Goal: Contribute content: Contribute content

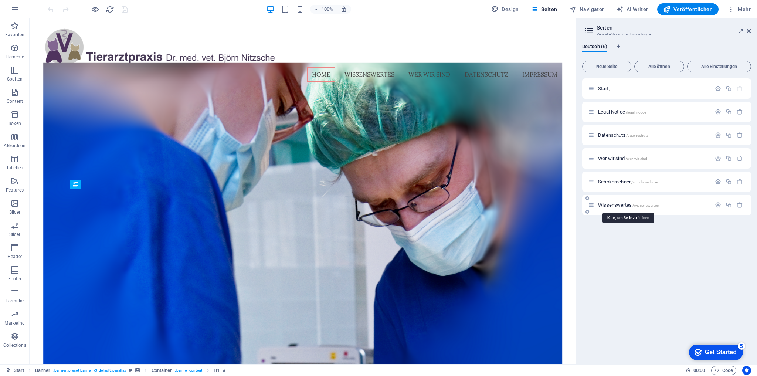
click at [616, 205] on span "Wissenswertes /wissenswertes" at bounding box center [628, 205] width 61 height 6
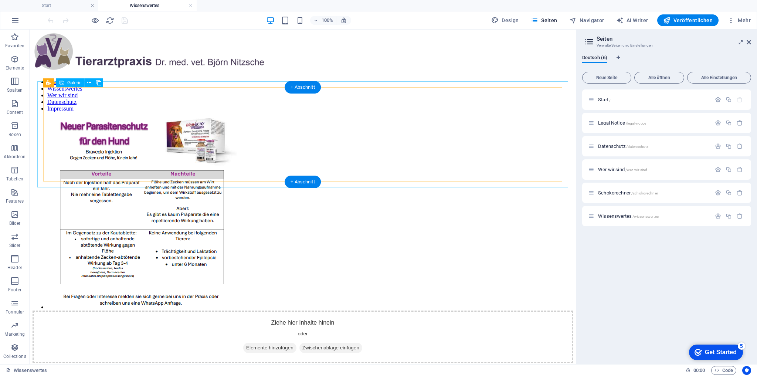
click at [98, 123] on li at bounding box center [195, 214] width 296 height 193
select select "4"
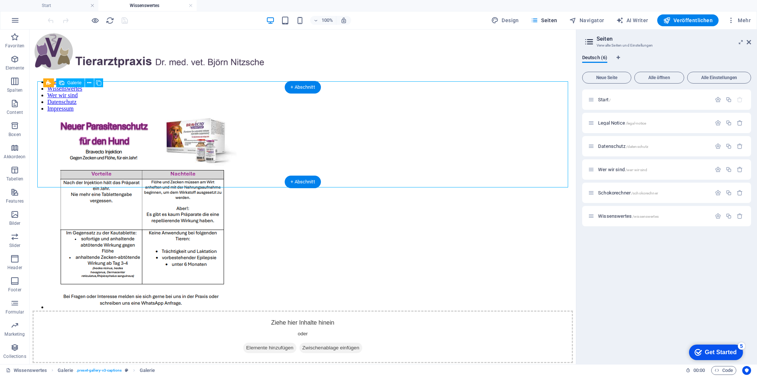
select select "px"
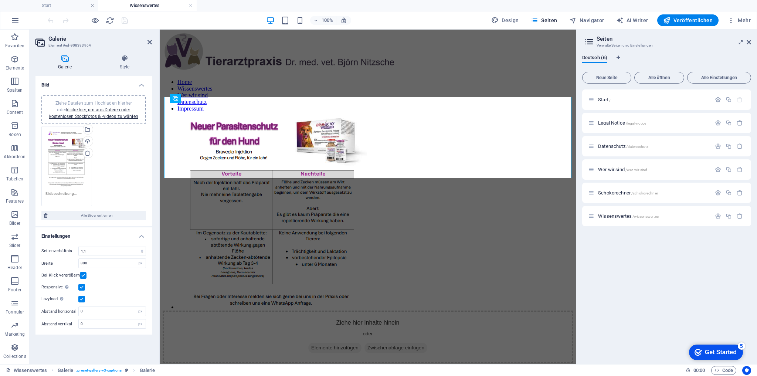
click at [64, 149] on div "Ziehe Dateien zum Hochladen hierher oder klicke hier, um aus Dateien oder koste…" at bounding box center [66, 159] width 43 height 58
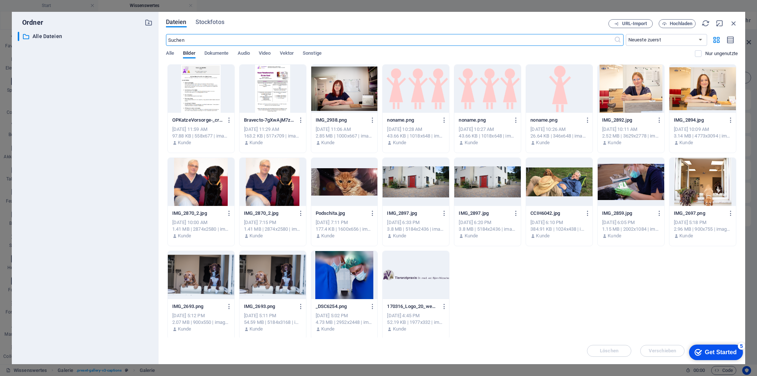
click at [272, 95] on div at bounding box center [273, 89] width 67 height 48
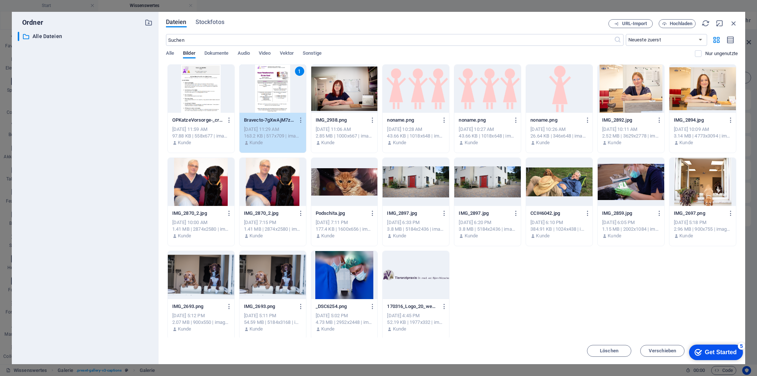
click at [274, 92] on div "1" at bounding box center [273, 89] width 67 height 48
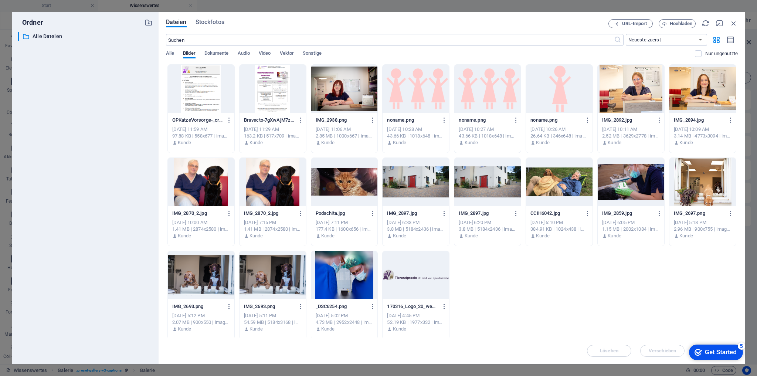
click at [274, 92] on div at bounding box center [273, 89] width 67 height 48
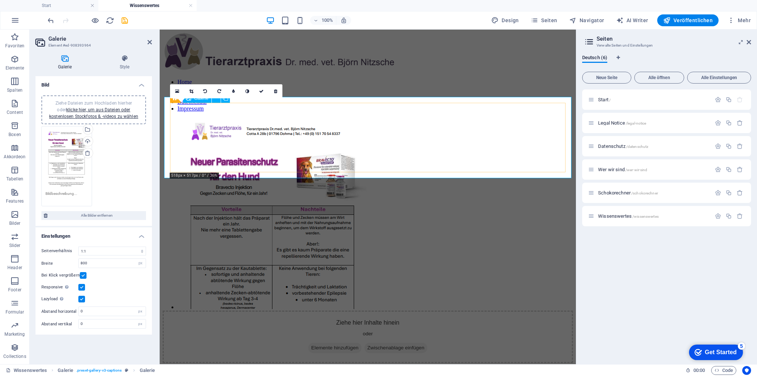
click at [225, 140] on li at bounding box center [326, 214] width 296 height 193
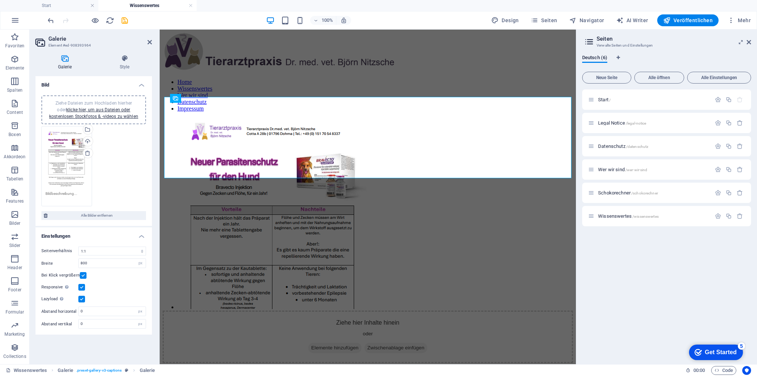
click at [70, 161] on div "Ziehe Dateien zum Hochladen hierher oder klicke hier, um aus Dateien oder koste…" at bounding box center [66, 159] width 43 height 58
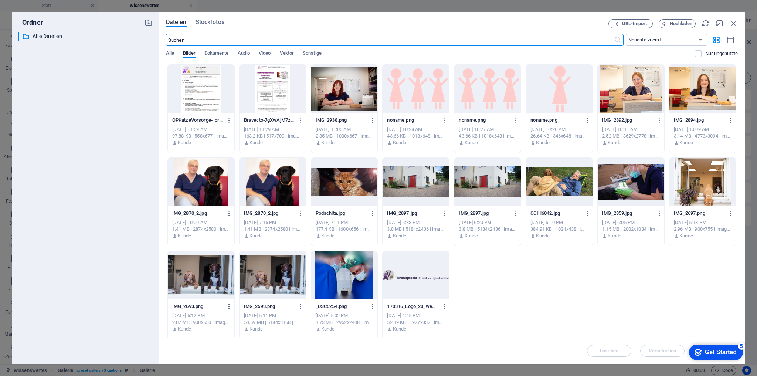
click at [276, 97] on div at bounding box center [273, 89] width 67 height 48
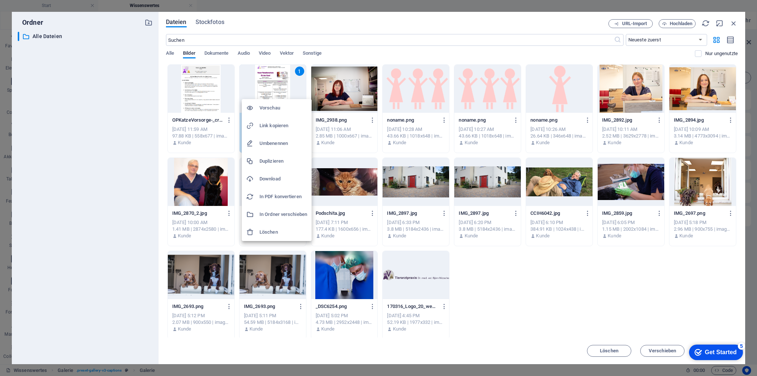
click at [277, 177] on h6 "Download" at bounding box center [284, 179] width 48 height 9
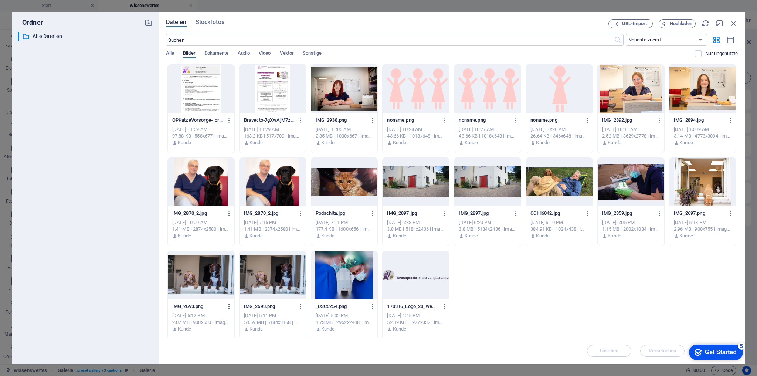
click at [201, 90] on div at bounding box center [201, 89] width 67 height 48
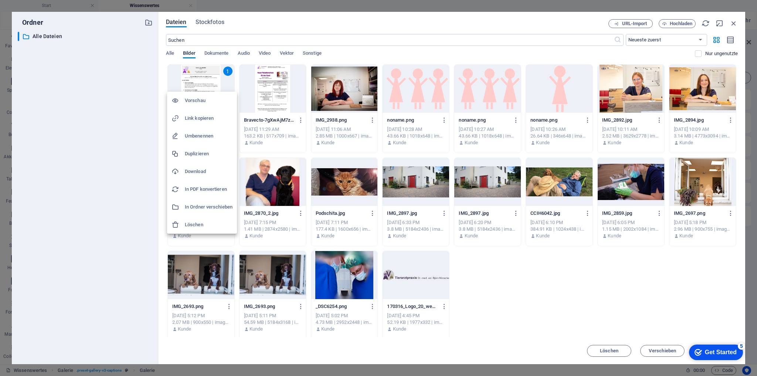
click at [201, 170] on h6 "Download" at bounding box center [209, 171] width 48 height 9
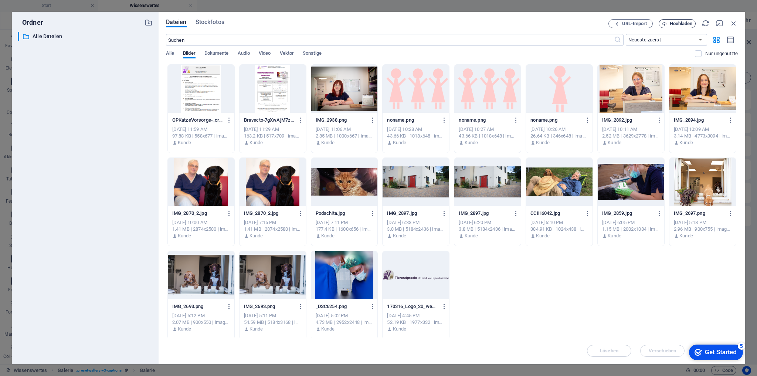
click at [673, 23] on span "Hochladen" at bounding box center [681, 23] width 23 height 4
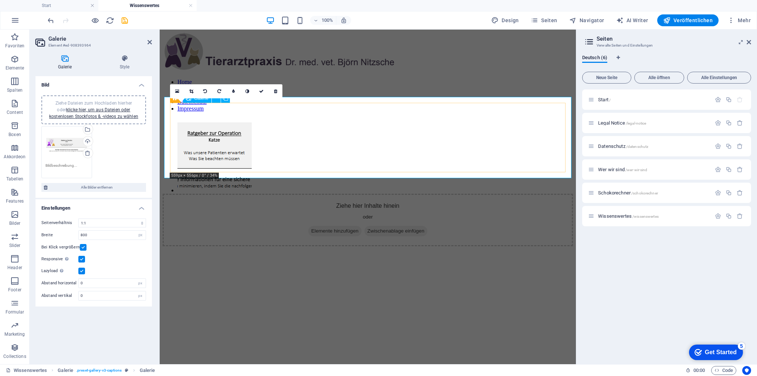
click at [222, 137] on li at bounding box center [326, 156] width 296 height 76
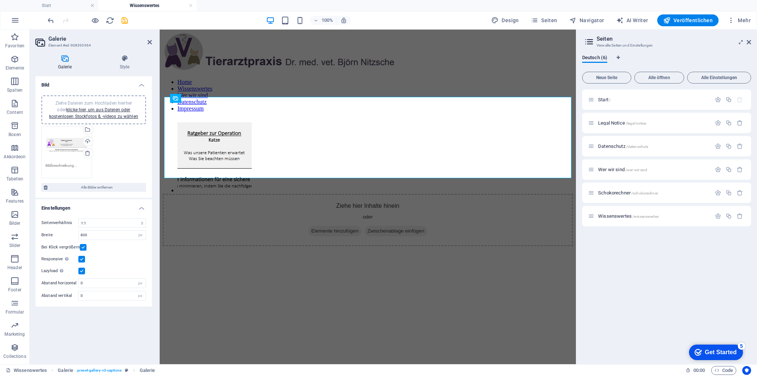
click at [229, 222] on body "Home Wissenswertes Wer wir sind Datenschutz Impressum Ziehe hier Inhalte hinein…" at bounding box center [368, 140] width 411 height 214
click at [151, 42] on icon at bounding box center [150, 42] width 4 height 6
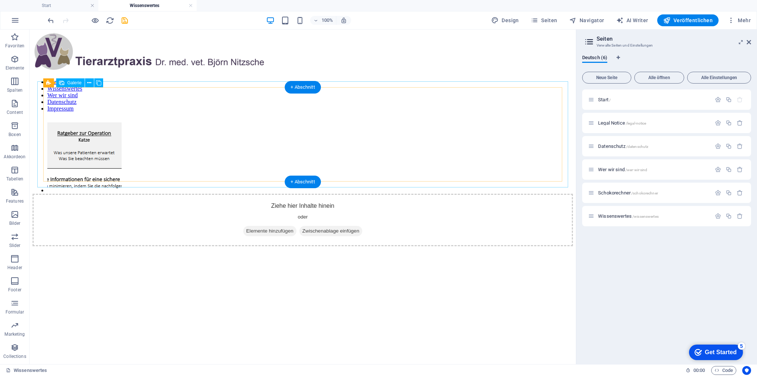
click at [106, 121] on li at bounding box center [195, 156] width 296 height 76
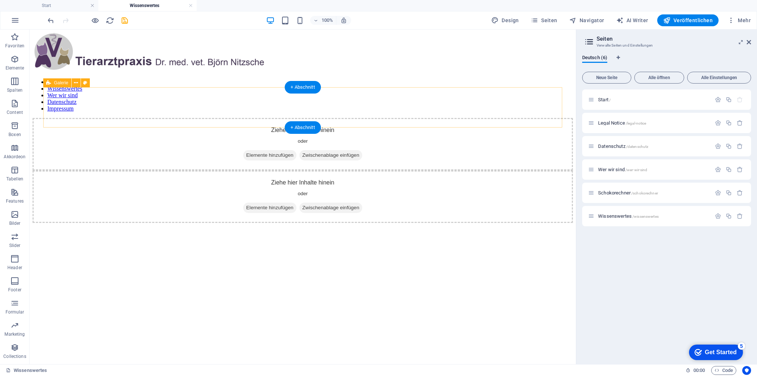
click at [110, 118] on div "Ziehe hier Inhalte hinein oder Elemente hinzufügen Zwischenablage einfügen" at bounding box center [303, 144] width 541 height 53
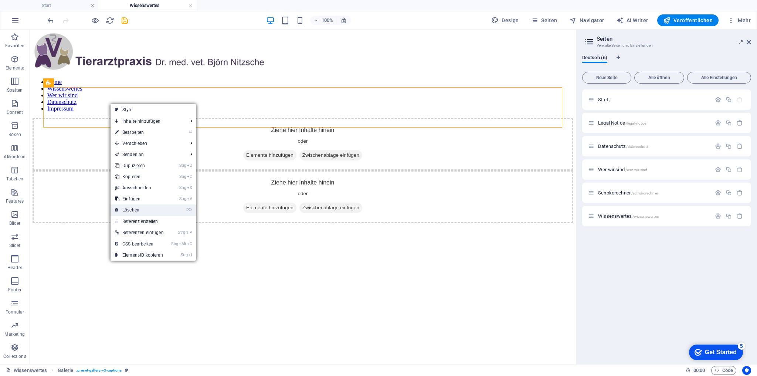
click at [142, 213] on link "⌦ Löschen" at bounding box center [140, 210] width 58 height 11
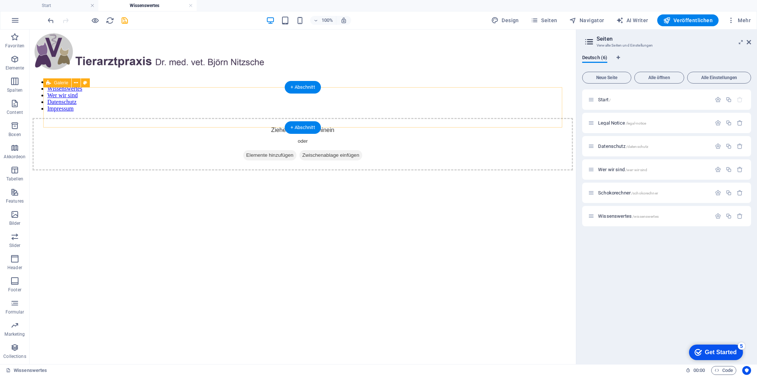
click at [135, 118] on div "Ziehe hier Inhalte hinein oder Elemente hinzufügen Zwischenablage einfügen" at bounding box center [303, 144] width 541 height 53
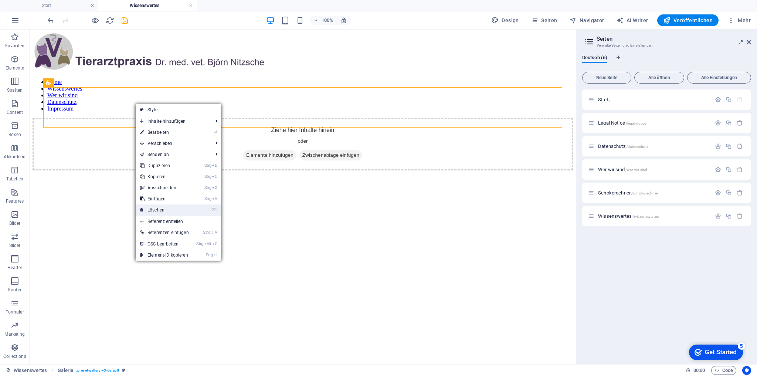
click at [169, 213] on link "⌦ Löschen" at bounding box center [165, 210] width 58 height 11
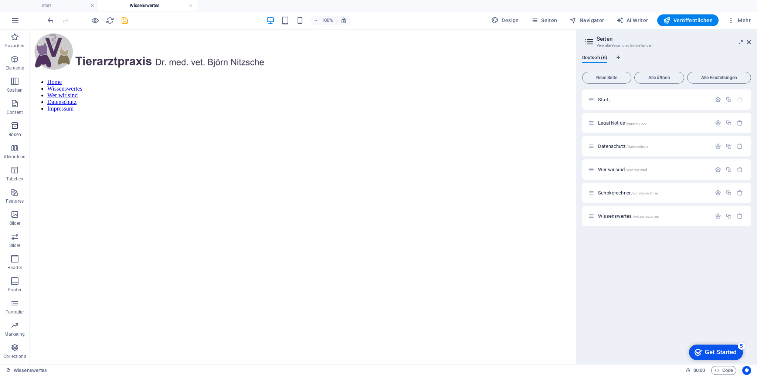
click at [17, 125] on icon "button" at bounding box center [14, 125] width 9 height 9
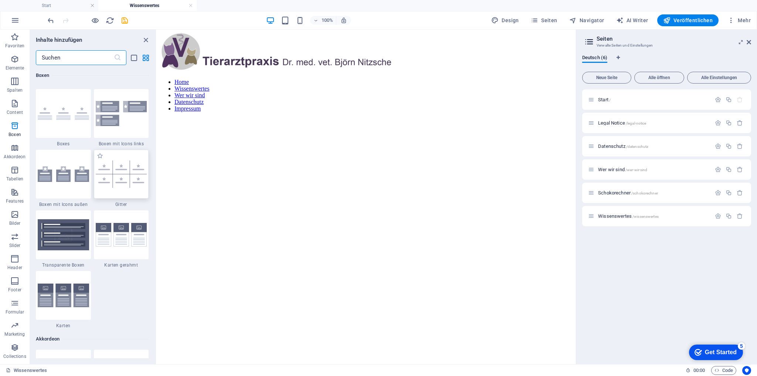
scroll to position [2099, 0]
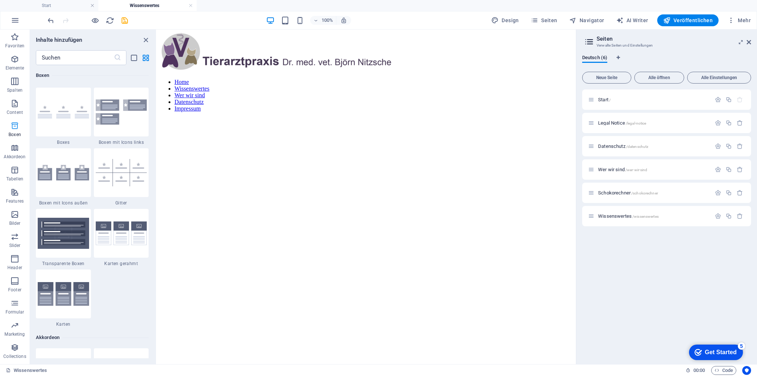
click at [16, 129] on icon "button" at bounding box center [14, 125] width 9 height 9
click at [13, 219] on icon "button" at bounding box center [14, 214] width 9 height 9
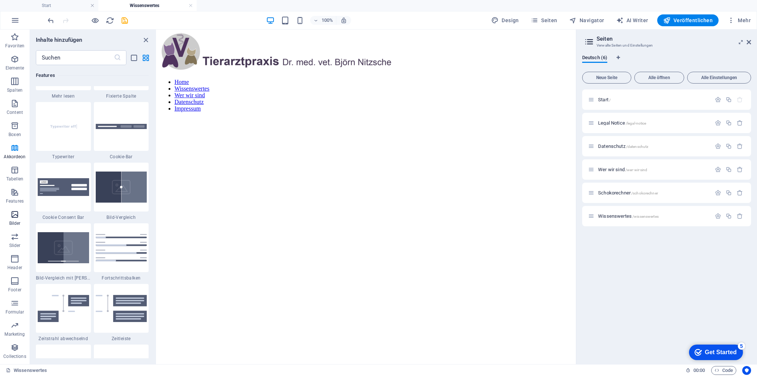
scroll to position [3750, 0]
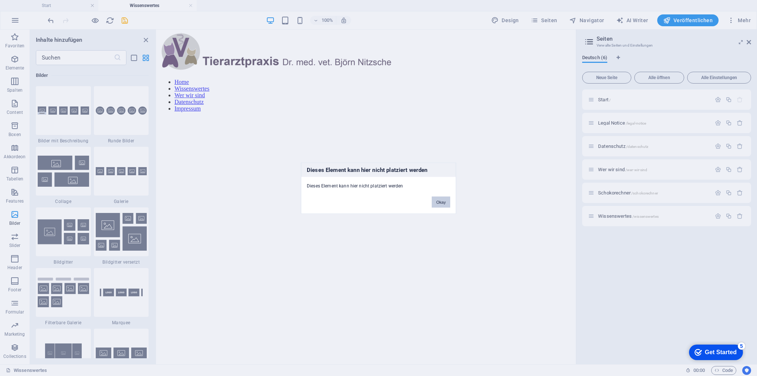
click at [438, 202] on button "Okay" at bounding box center [441, 201] width 18 height 11
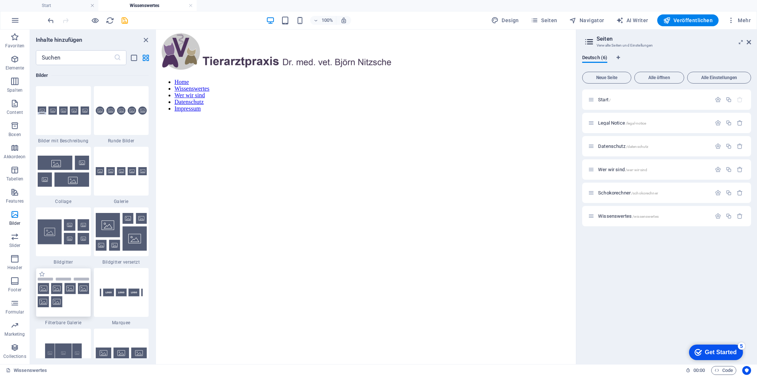
click at [77, 290] on img at bounding box center [63, 293] width 51 height 30
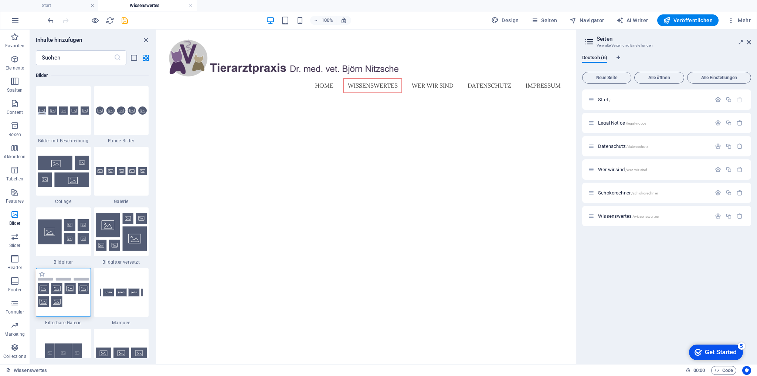
click at [77, 290] on img at bounding box center [63, 293] width 51 height 30
click at [50, 19] on icon "undo" at bounding box center [51, 20] width 9 height 9
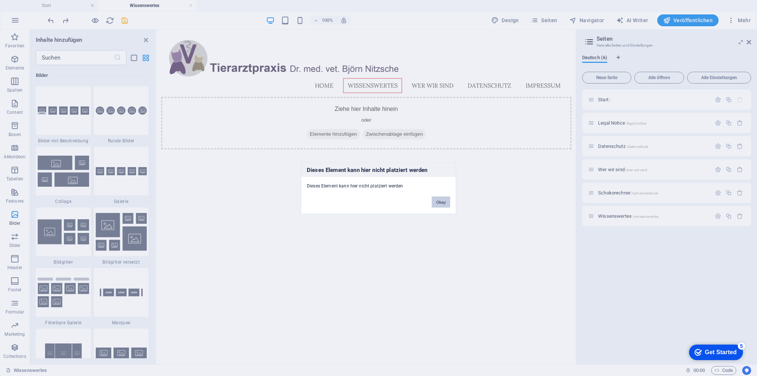
click at [442, 203] on button "Okay" at bounding box center [441, 201] width 18 height 11
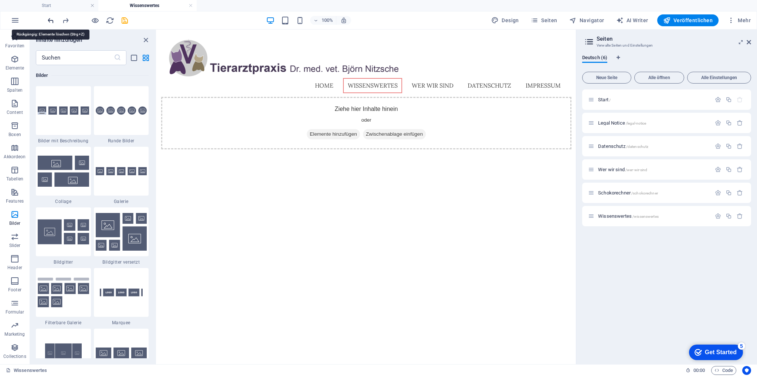
click at [49, 20] on icon "undo" at bounding box center [51, 20] width 9 height 9
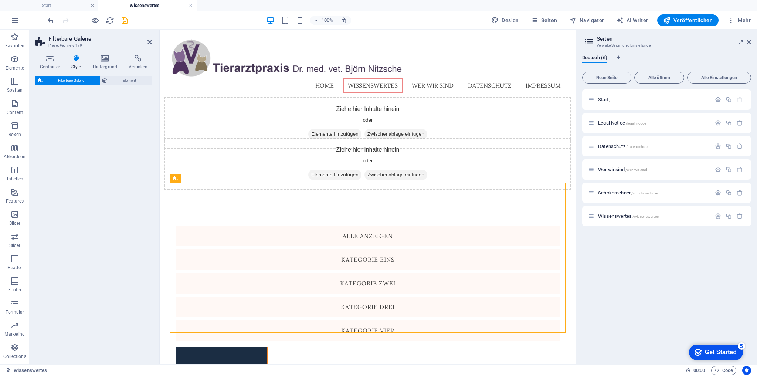
select select "rem"
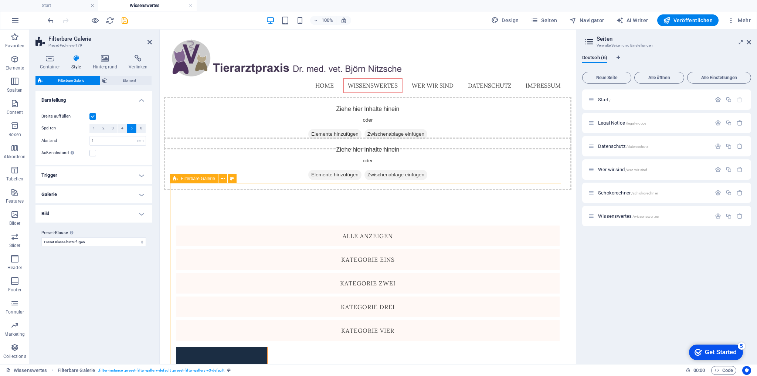
click at [306, 141] on div "Ziehe hier Inhalte hinein oder Elemente hinzufügen Zwischenablage einfügen" at bounding box center [368, 123] width 408 height 53
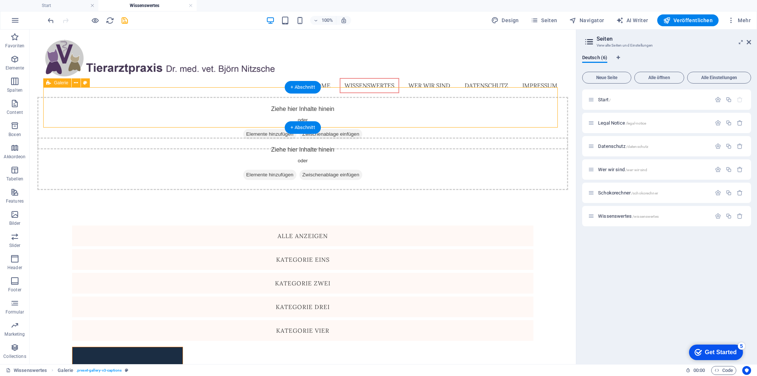
click at [158, 123] on div "Ziehe hier Inhalte hinein oder Elemente hinzufügen Zwischenablage einfügen" at bounding box center [302, 123] width 531 height 53
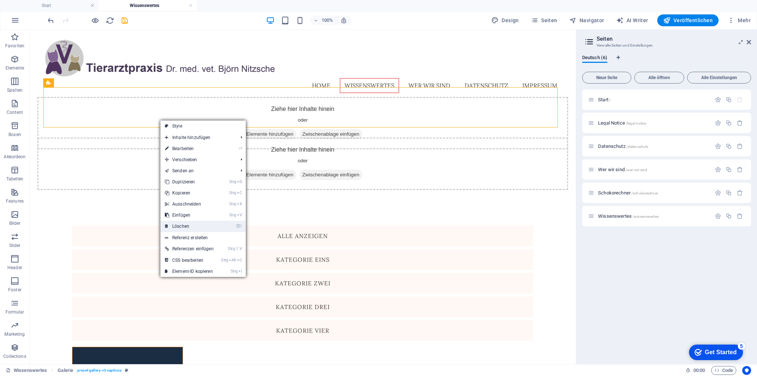
click at [195, 227] on link "⌦ Löschen" at bounding box center [190, 226] width 58 height 11
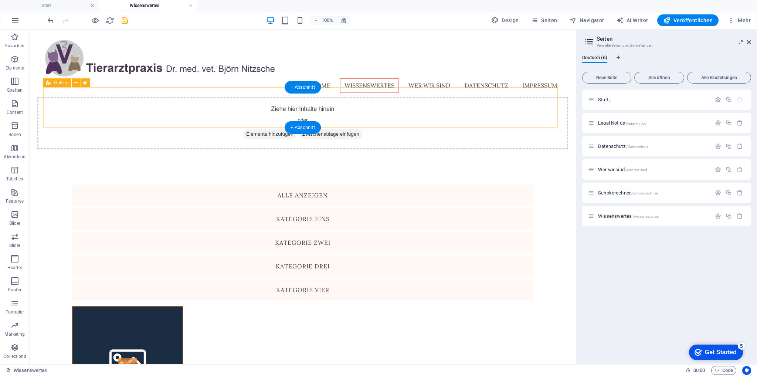
click at [131, 118] on div "Ziehe hier Inhalte hinein oder Elemente hinzufügen Zwischenablage einfügen" at bounding box center [302, 123] width 531 height 53
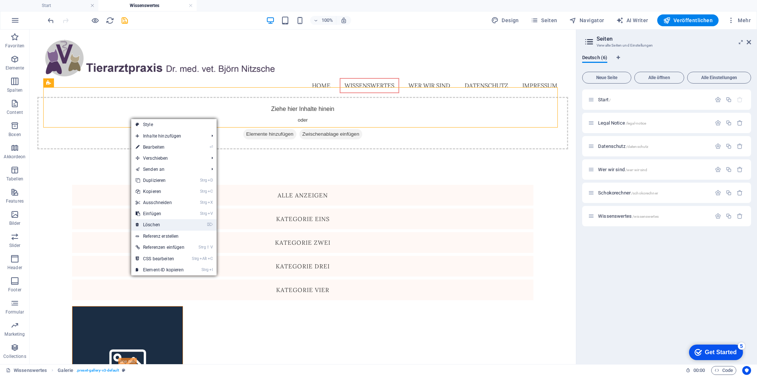
click at [168, 226] on link "⌦ Löschen" at bounding box center [160, 224] width 58 height 11
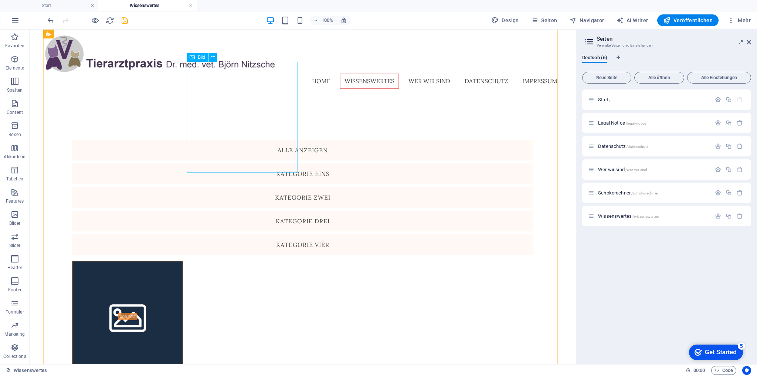
scroll to position [0, 0]
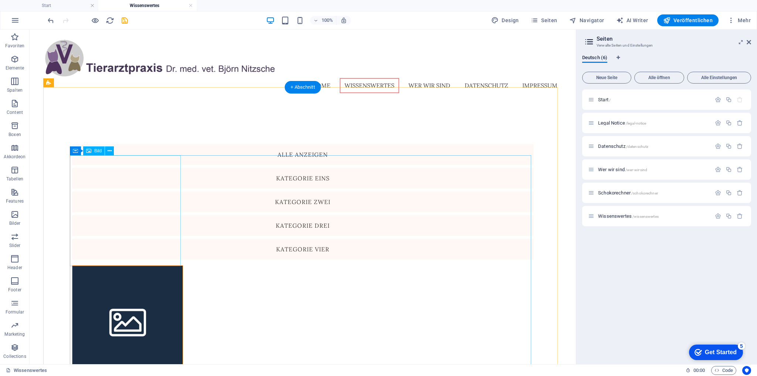
click at [124, 266] on figure at bounding box center [127, 321] width 111 height 111
click at [97, 151] on span "Bild" at bounding box center [97, 151] width 7 height 4
click at [106, 266] on figure at bounding box center [127, 321] width 111 height 111
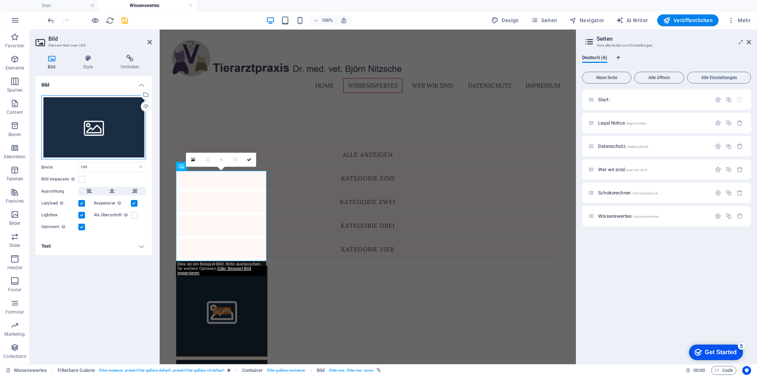
click at [107, 118] on div "Ziehe Dateien zum Hochladen hierher oder klicke hier, um aus Dateien oder koste…" at bounding box center [93, 127] width 105 height 64
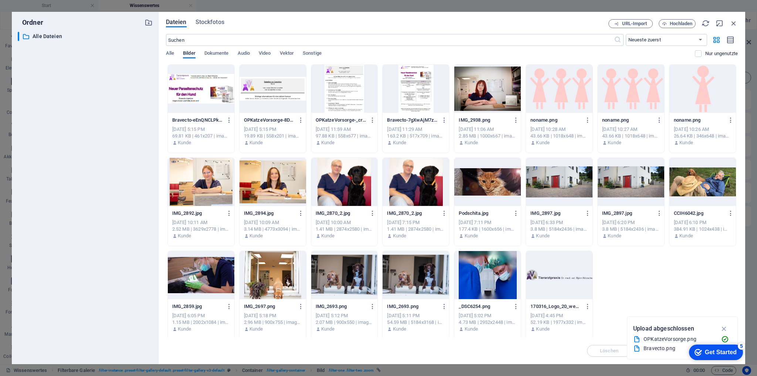
click at [107, 118] on div "​ Alle Dateien Alle Dateien" at bounding box center [85, 195] width 135 height 327
click at [197, 96] on div at bounding box center [201, 89] width 67 height 48
click at [725, 329] on icon "button" at bounding box center [725, 329] width 9 height 8
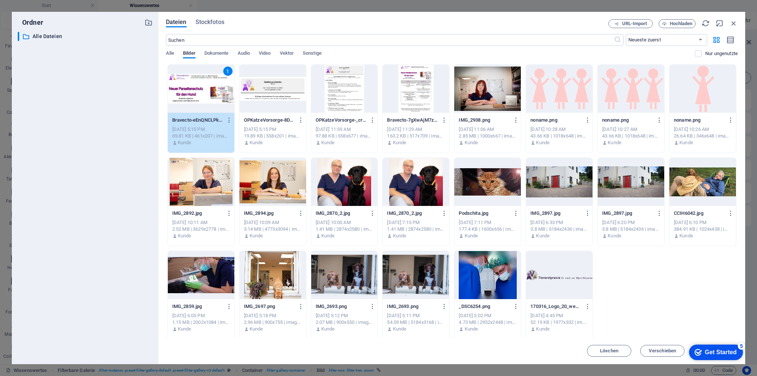
click at [196, 92] on div "1" at bounding box center [201, 89] width 67 height 48
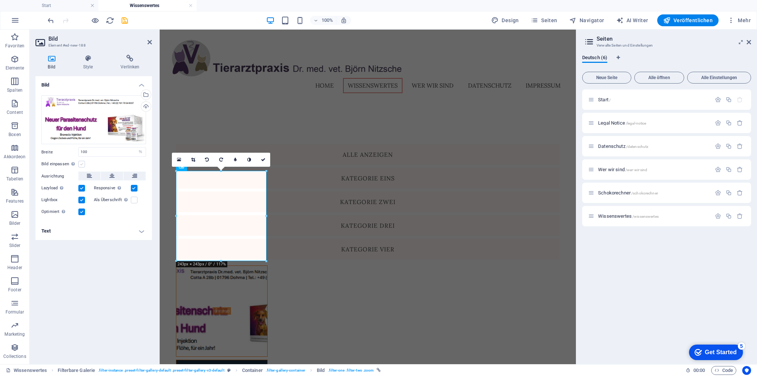
click at [83, 163] on label at bounding box center [81, 164] width 7 height 7
click at [0, 0] on input "Bild einpassen Bild automatisch anhand einer fixen Breite und Höhe einpassen" at bounding box center [0, 0] width 0 height 0
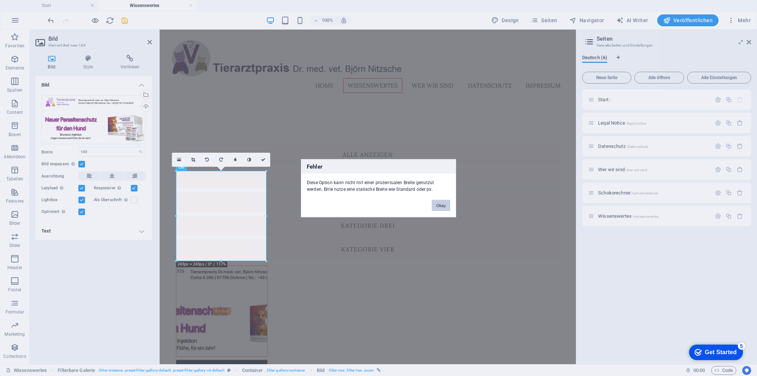
click at [438, 205] on button "Okay" at bounding box center [441, 205] width 18 height 11
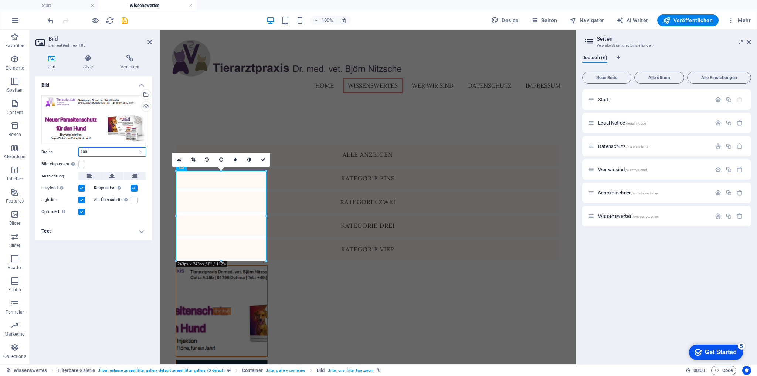
click at [93, 152] on input "100" at bounding box center [112, 152] width 67 height 9
click at [142, 152] on select "Standard auto px rem % em vh vw" at bounding box center [140, 152] width 10 height 9
select select "auto"
click at [135, 148] on select "Standard auto px rem % em vh vw" at bounding box center [140, 152] width 10 height 9
select select "DISABLED_OPTION_VALUE"
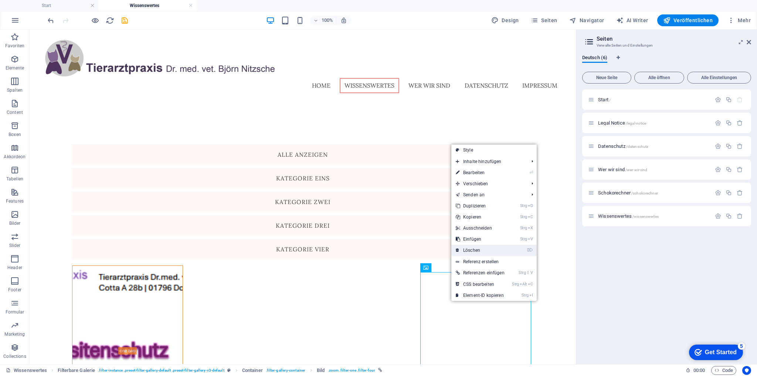
click at [479, 253] on link "⌦ Löschen" at bounding box center [481, 250] width 58 height 11
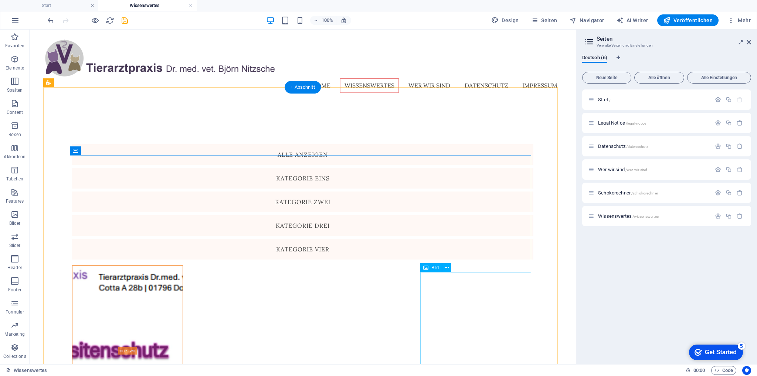
scroll to position [74, 0]
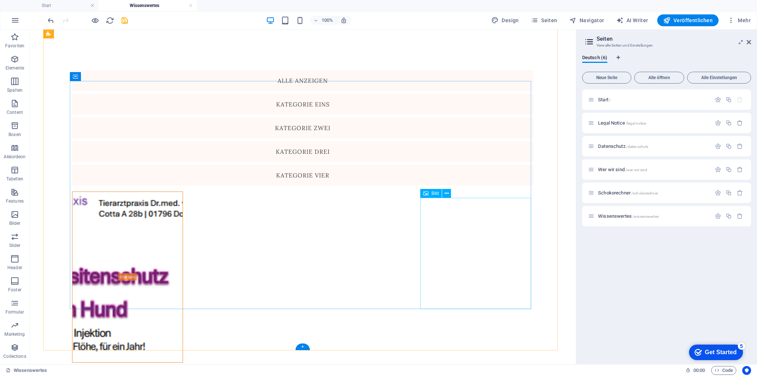
click at [448, 196] on icon at bounding box center [447, 194] width 4 height 8
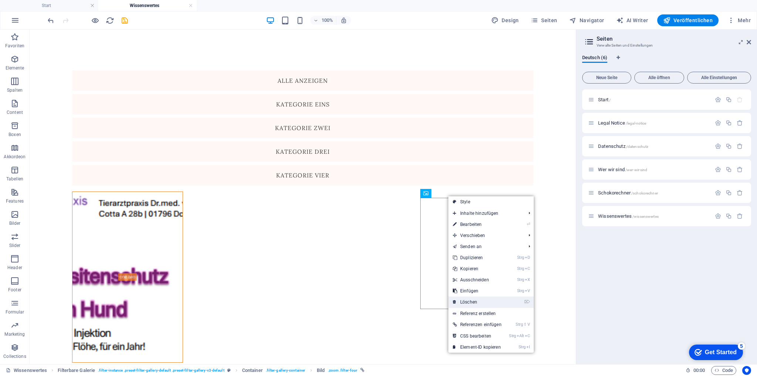
click at [475, 302] on link "⌦ Löschen" at bounding box center [478, 302] width 58 height 11
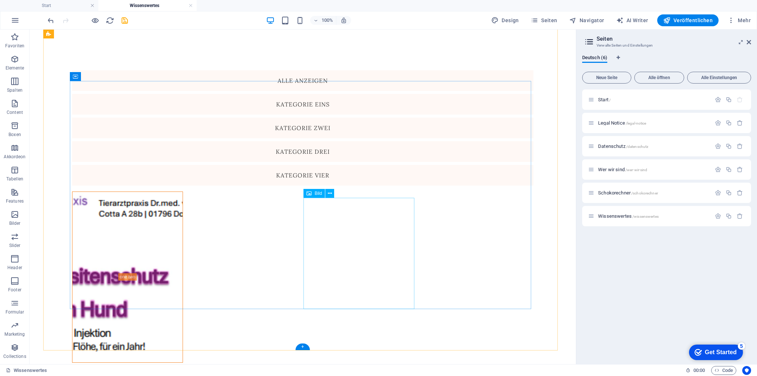
click at [330, 195] on icon at bounding box center [330, 194] width 4 height 8
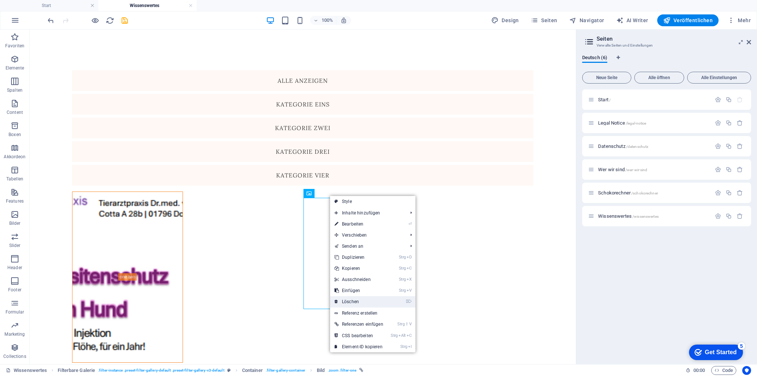
click at [354, 300] on link "⌦ Löschen" at bounding box center [359, 301] width 58 height 11
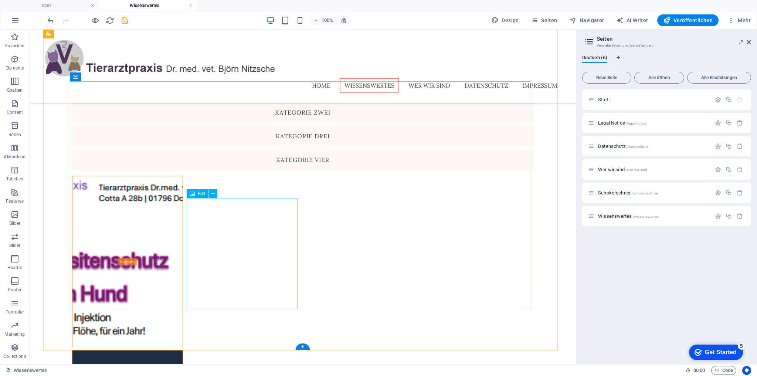
drag, startPoint x: 219, startPoint y: 216, endPoint x: 213, endPoint y: 212, distance: 7.5
click at [213, 193] on icon at bounding box center [213, 194] width 4 height 8
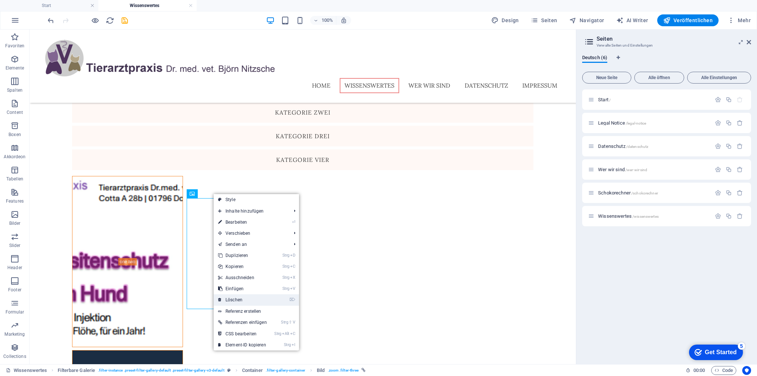
drag, startPoint x: 250, startPoint y: 298, endPoint x: 219, endPoint y: 268, distance: 43.7
click at [250, 298] on link "⌦ Löschen" at bounding box center [243, 299] width 58 height 11
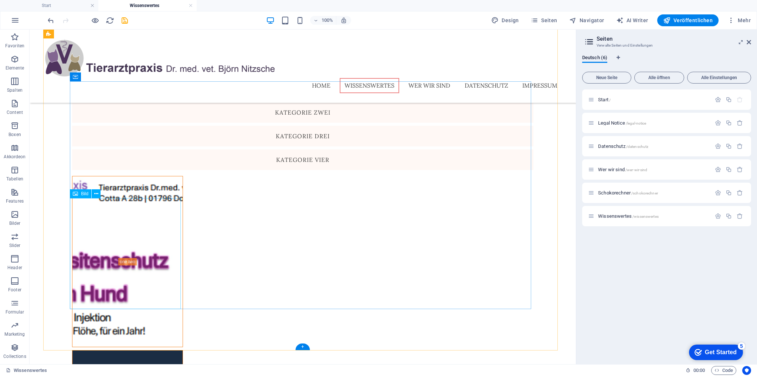
click at [97, 195] on icon at bounding box center [96, 194] width 4 height 8
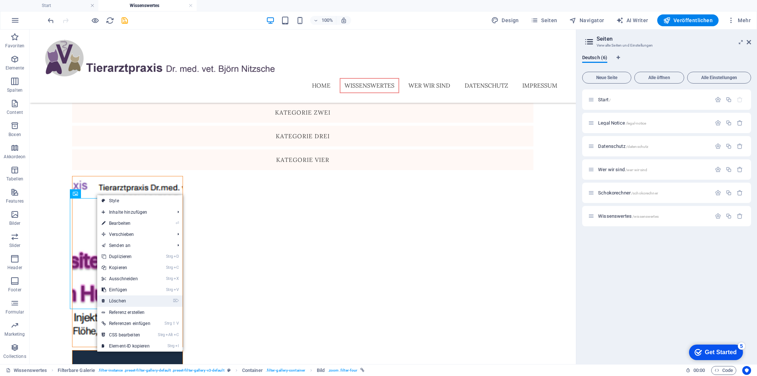
click at [124, 298] on link "⌦ Löschen" at bounding box center [126, 301] width 58 height 11
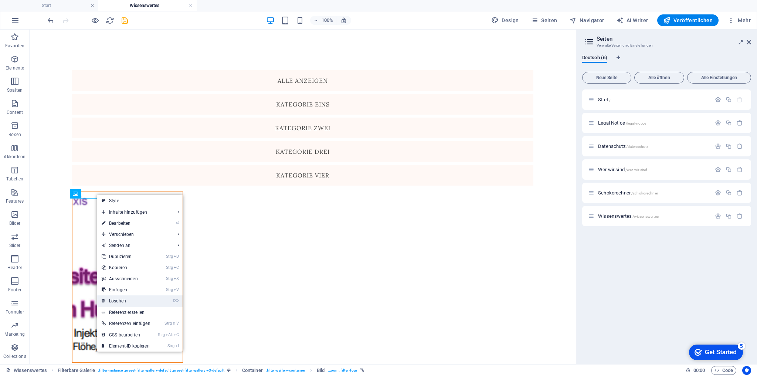
scroll to position [0, 0]
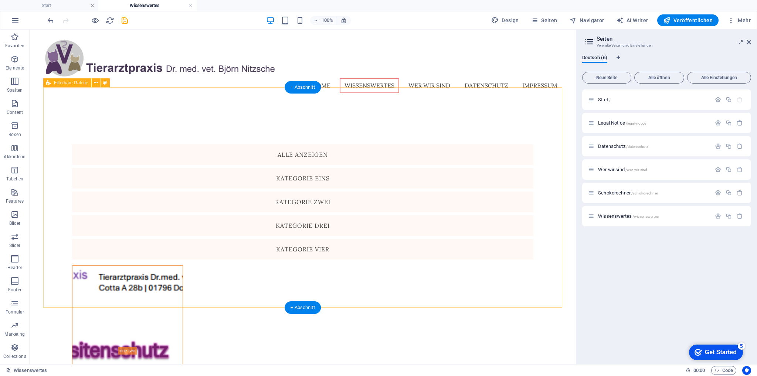
click at [71, 83] on span "Filterbare Galerie" at bounding box center [71, 83] width 34 height 4
select select "rem"
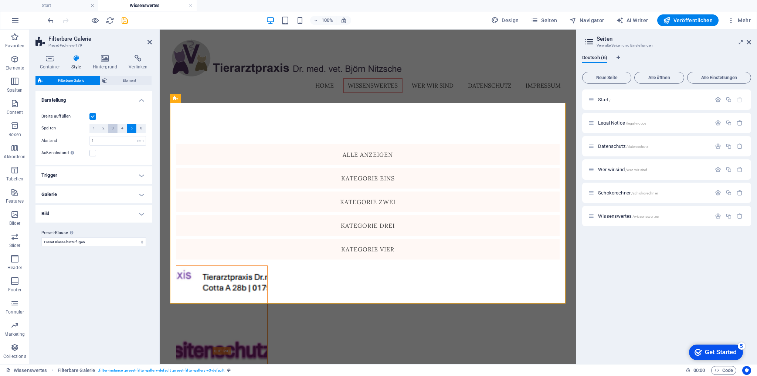
click at [112, 127] on span "3" at bounding box center [113, 128] width 2 height 9
select select
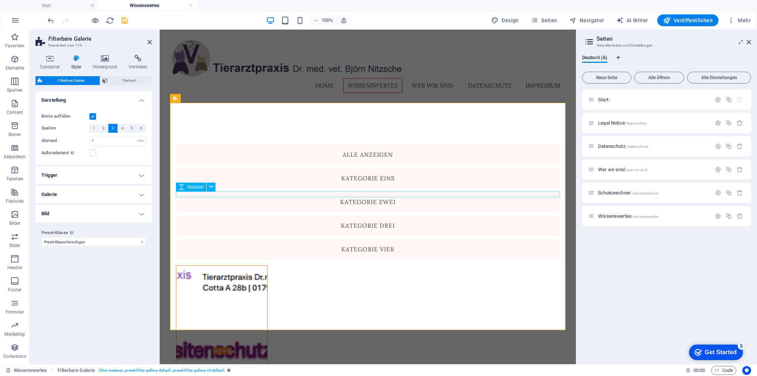
click at [236, 260] on div at bounding box center [368, 263] width 384 height 6
click at [232, 260] on div at bounding box center [368, 263] width 384 height 6
click at [195, 189] on span "Abstand" at bounding box center [195, 187] width 16 height 4
select select "px"
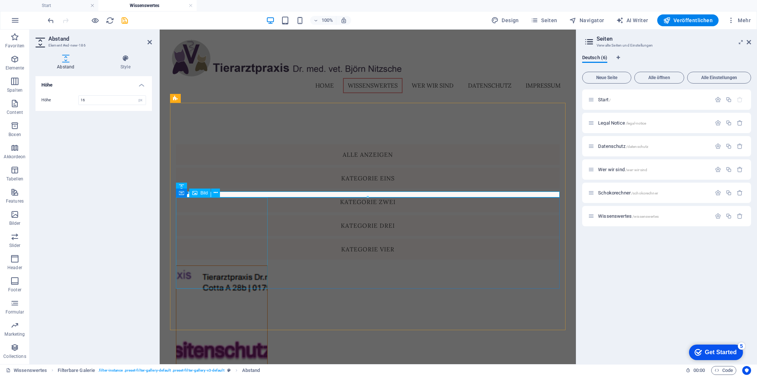
click at [193, 287] on figure at bounding box center [221, 351] width 91 height 171
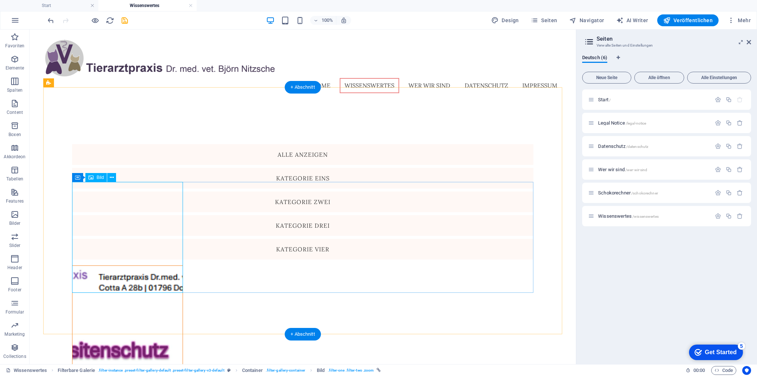
click at [126, 268] on figure at bounding box center [127, 351] width 111 height 171
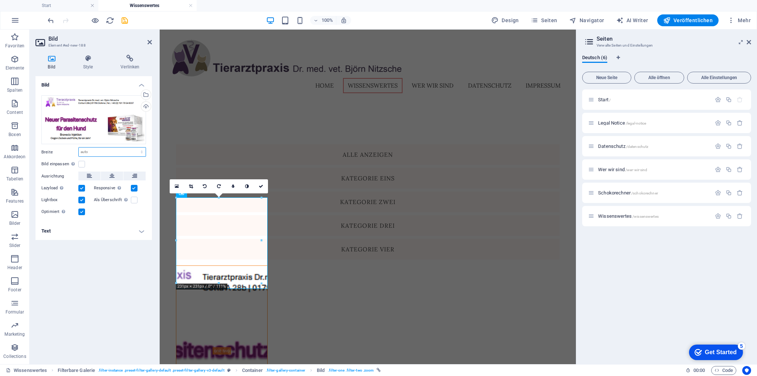
click at [144, 151] on select "Standard auto px rem % em vh vw" at bounding box center [112, 152] width 67 height 9
select select "px"
click at [135, 148] on select "Standard auto px rem % em vh vw" at bounding box center [112, 152] width 67 height 9
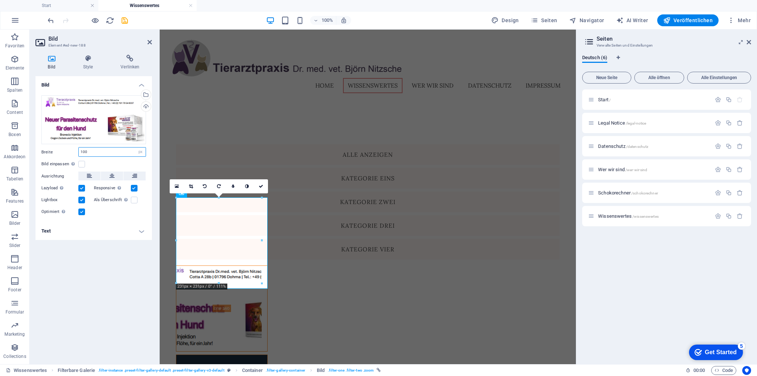
type input "100"
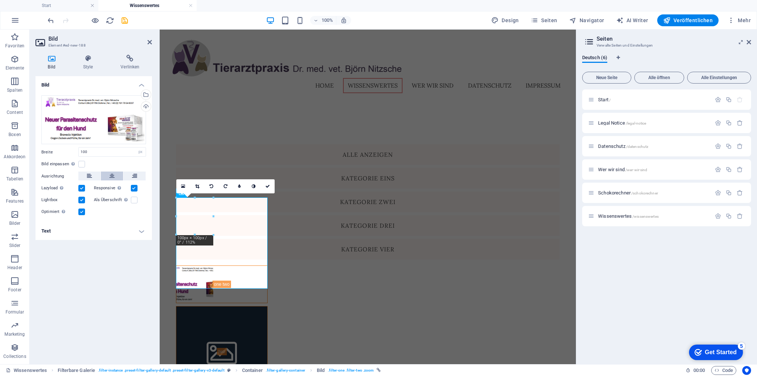
click at [110, 177] on icon at bounding box center [111, 176] width 5 height 9
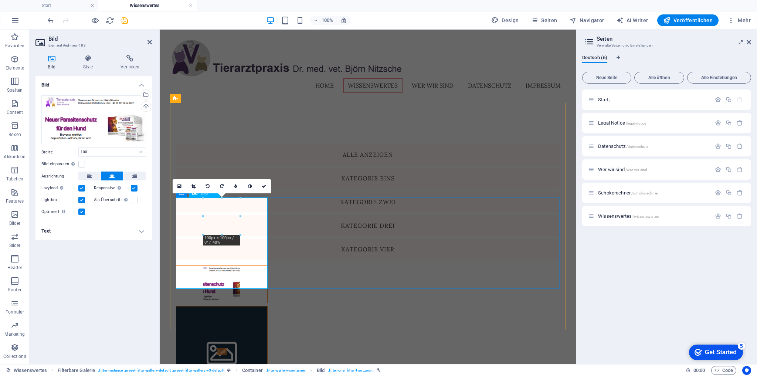
click at [219, 266] on figure at bounding box center [221, 285] width 91 height 38
drag, startPoint x: 222, startPoint y: 232, endPoint x: 380, endPoint y: 263, distance: 161.7
click at [222, 266] on figure at bounding box center [221, 285] width 91 height 38
click at [89, 60] on icon at bounding box center [88, 58] width 35 height 7
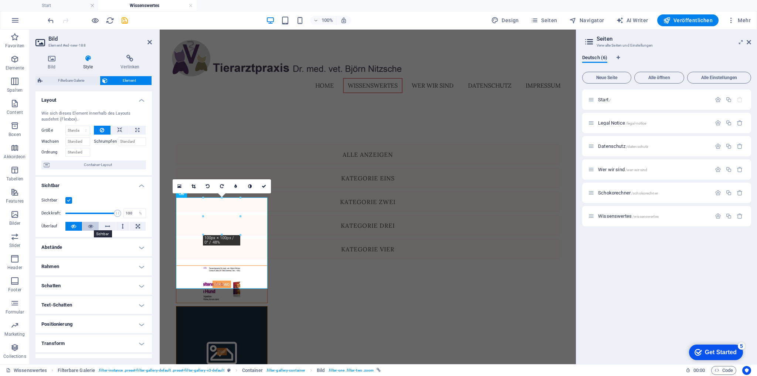
click at [86, 226] on button at bounding box center [90, 226] width 17 height 9
click at [105, 226] on icon at bounding box center [107, 226] width 5 height 9
click at [83, 131] on select "Standard auto px % 1/1 1/2 1/3 1/4 1/5 1/6 1/7 1/8 1/9 1/10" at bounding box center [78, 130] width 24 height 9
click at [66, 126] on select "Standard auto px % 1/1 1/2 1/3 1/4 1/5 1/6 1/7 1/8 1/9 1/10" at bounding box center [78, 130] width 24 height 9
select select "DISABLED_OPTION_VALUE"
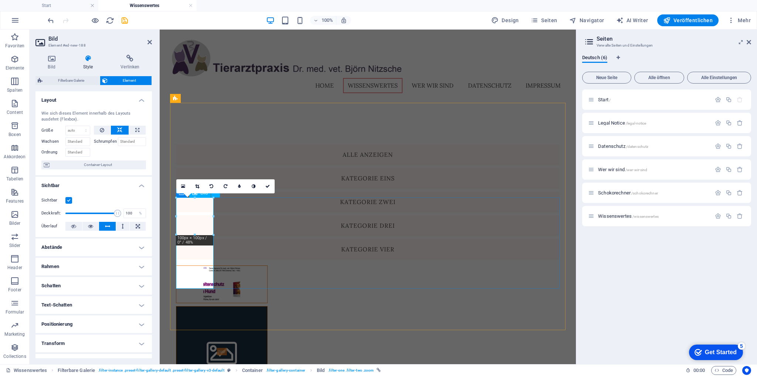
click at [196, 266] on figure at bounding box center [221, 285] width 91 height 38
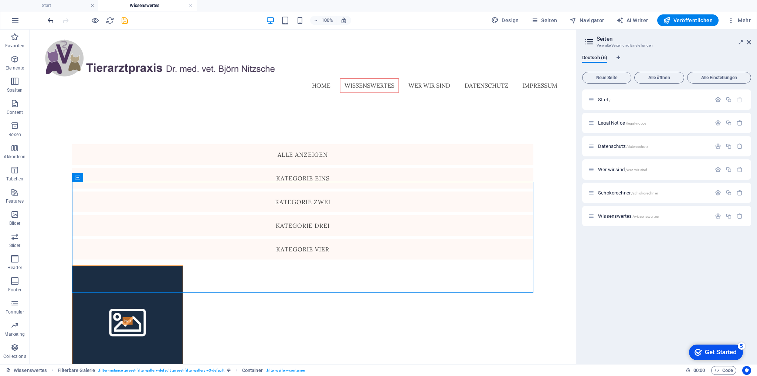
click at [47, 19] on icon "undo" at bounding box center [51, 20] width 9 height 9
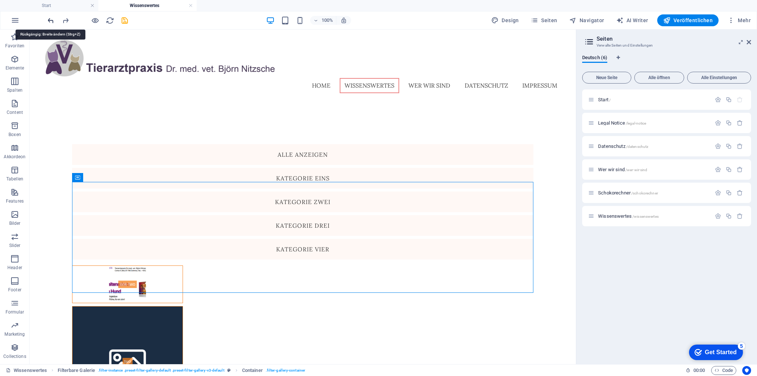
click at [49, 19] on icon "undo" at bounding box center [51, 20] width 9 height 9
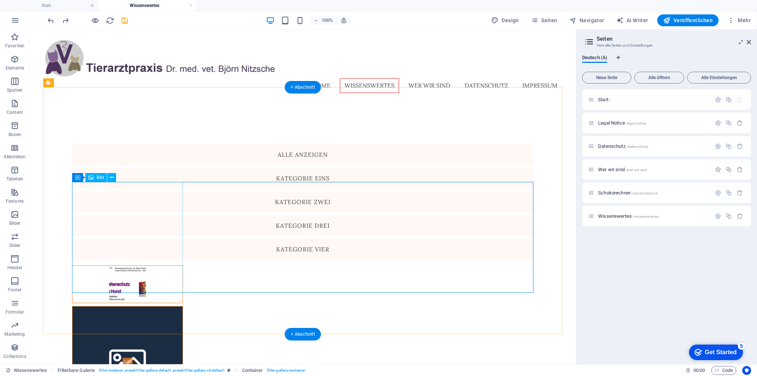
click at [130, 266] on figure at bounding box center [127, 285] width 111 height 38
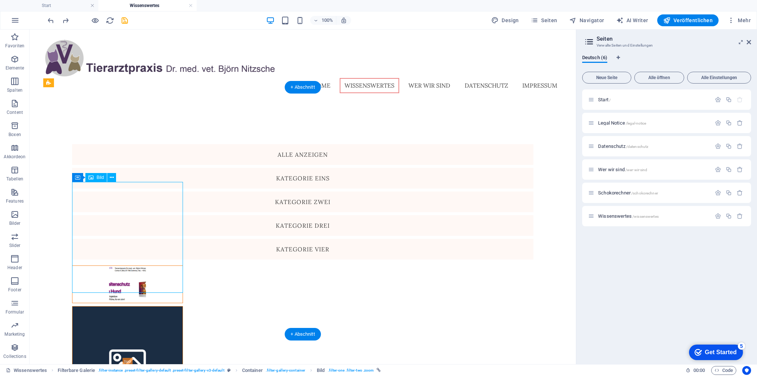
click at [123, 266] on figure at bounding box center [127, 285] width 111 height 38
click at [98, 179] on span "Bild" at bounding box center [100, 177] width 7 height 4
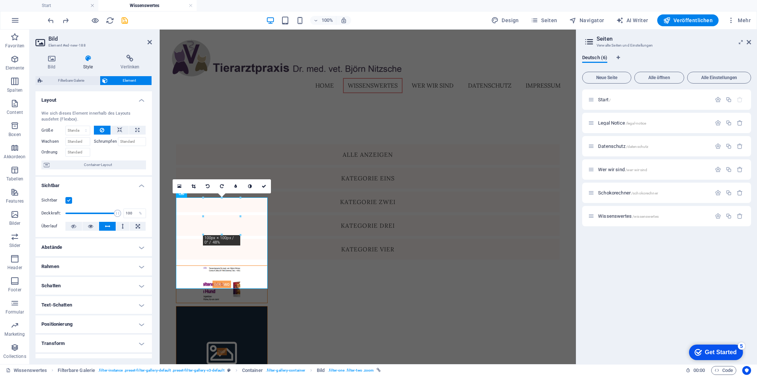
click at [69, 198] on label at bounding box center [68, 200] width 7 height 7
click at [0, 0] on input "Sichtbar" at bounding box center [0, 0] width 0 height 0
click at [69, 198] on label at bounding box center [68, 200] width 7 height 7
click at [0, 0] on input "Sichtbar" at bounding box center [0, 0] width 0 height 0
click at [52, 59] on icon at bounding box center [52, 58] width 32 height 7
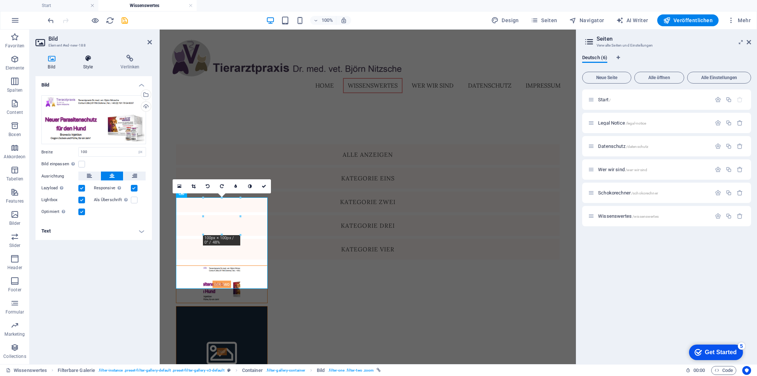
click at [83, 59] on icon at bounding box center [88, 58] width 35 height 7
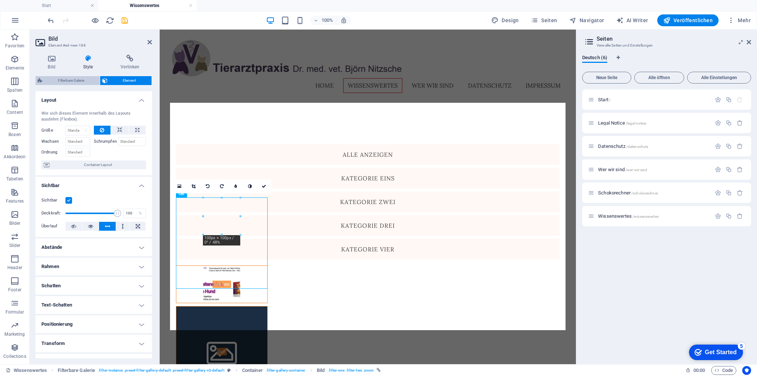
click at [63, 81] on span "Filterbare Galerie" at bounding box center [71, 80] width 53 height 9
select select "rem"
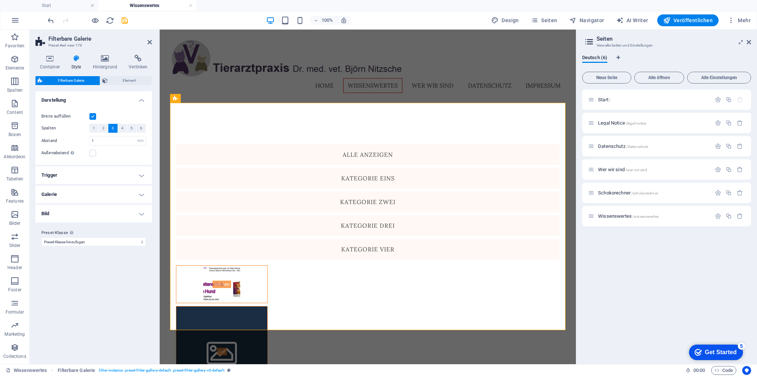
click at [92, 115] on label at bounding box center [93, 116] width 7 height 7
click at [0, 0] on input "Breite auffüllen" at bounding box center [0, 0] width 0 height 0
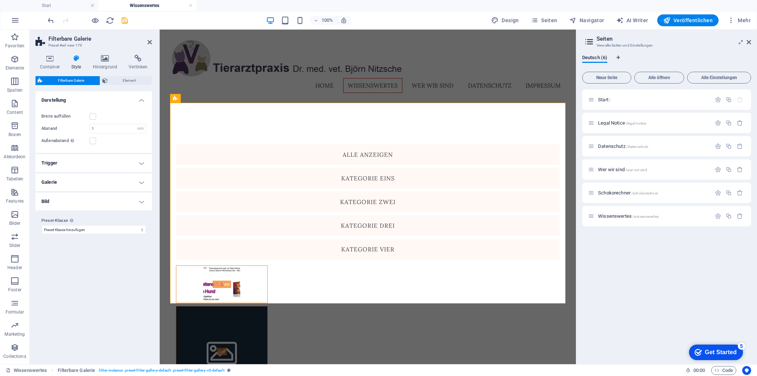
click at [68, 184] on h4 "Galerie" at bounding box center [94, 182] width 117 height 18
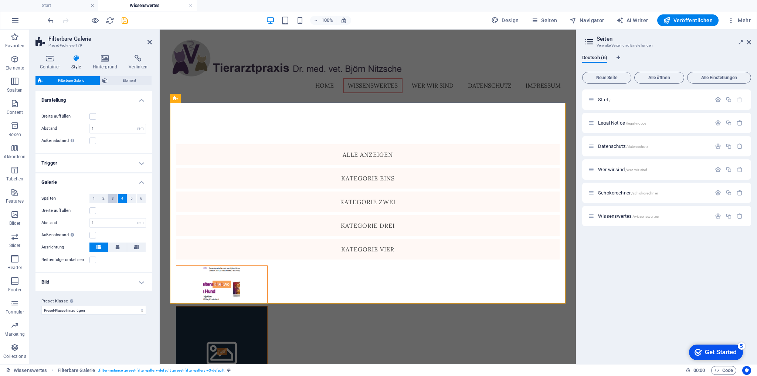
click at [112, 199] on span "3" at bounding box center [113, 198] width 2 height 9
select select
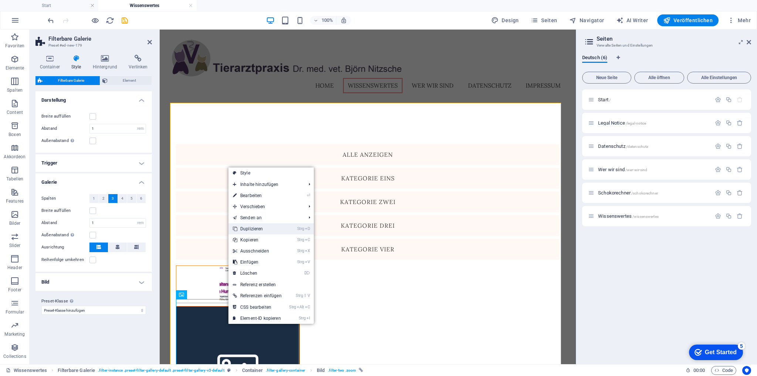
click at [266, 229] on link "Strg D Duplizieren" at bounding box center [258, 228] width 58 height 11
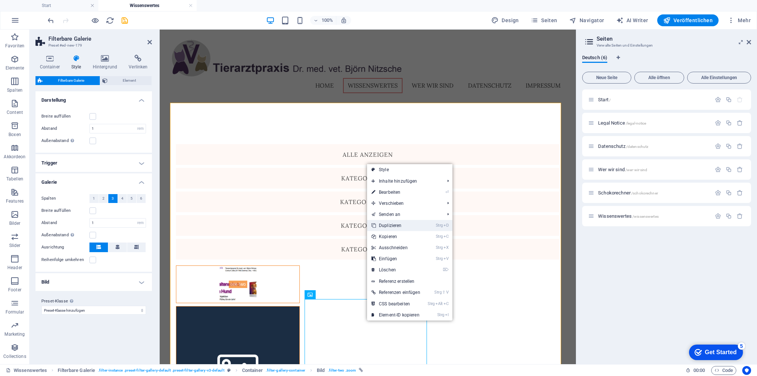
click at [397, 228] on link "Strg D Duplizieren" at bounding box center [396, 225] width 58 height 11
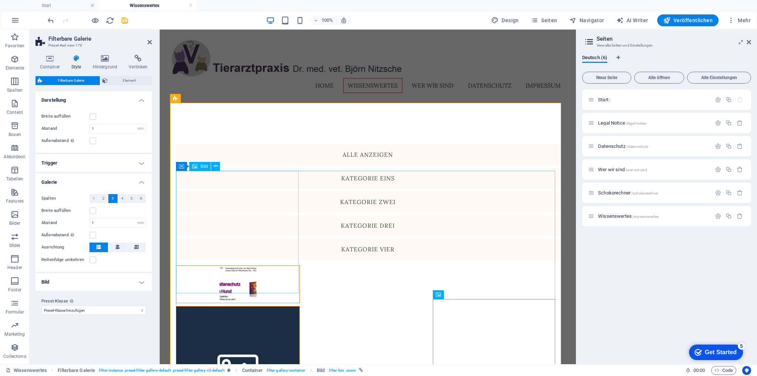
click at [231, 266] on figure at bounding box center [238, 285] width 124 height 38
click at [229, 266] on figure at bounding box center [238, 285] width 124 height 38
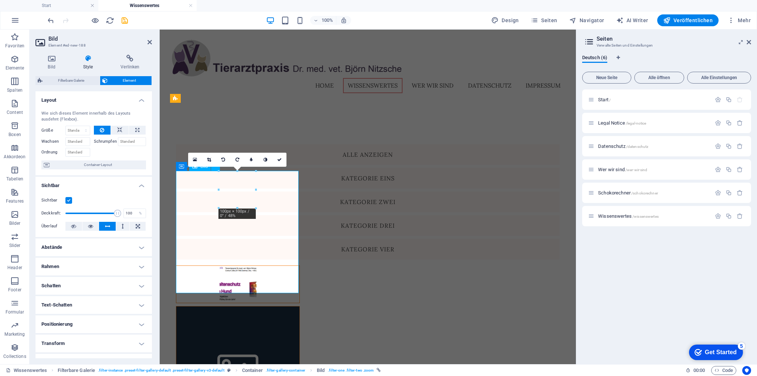
click at [231, 266] on figure at bounding box center [238, 285] width 124 height 38
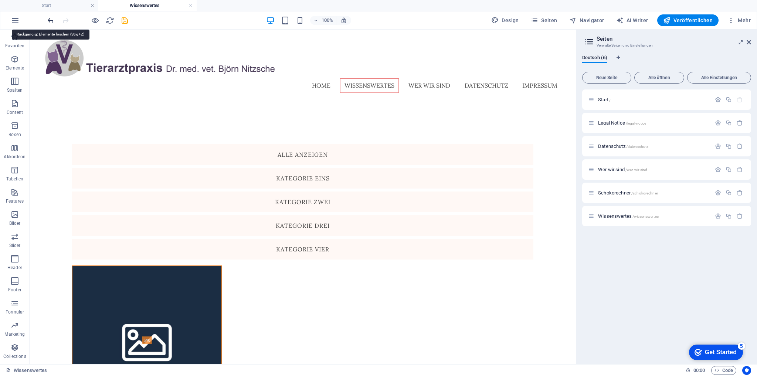
click at [48, 21] on icon "undo" at bounding box center [51, 20] width 9 height 9
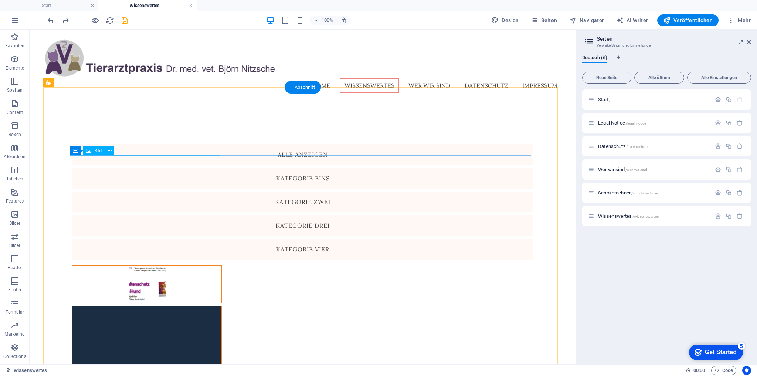
click at [161, 266] on figure at bounding box center [147, 285] width 150 height 38
click at [151, 266] on figure at bounding box center [147, 285] width 150 height 38
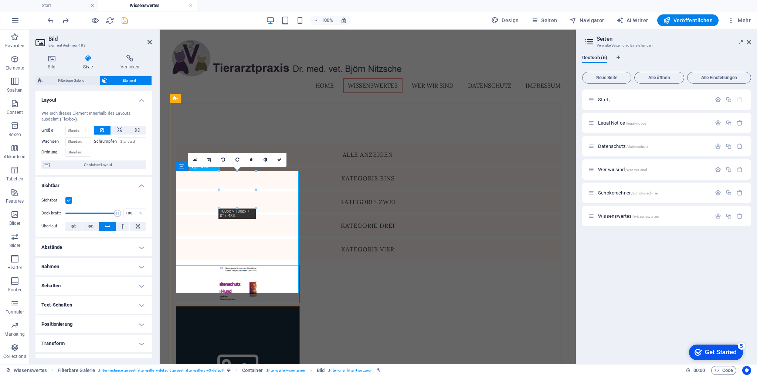
click at [228, 266] on figure at bounding box center [238, 285] width 124 height 38
click at [56, 61] on icon at bounding box center [52, 58] width 32 height 7
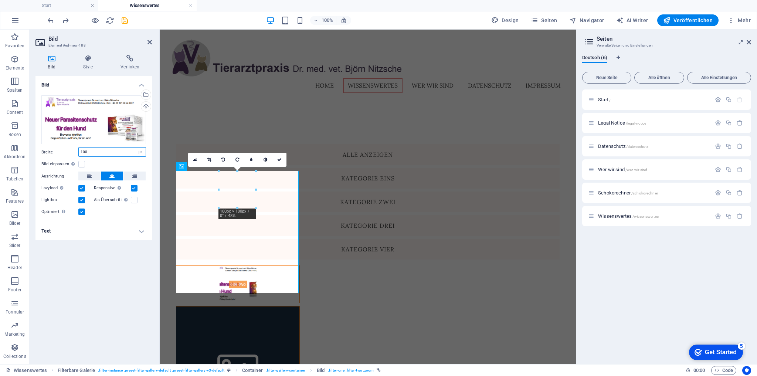
click at [107, 151] on input "100" at bounding box center [112, 152] width 67 height 9
click at [144, 153] on select "Standard auto px rem % em vh vw" at bounding box center [140, 152] width 10 height 9
select select "auto"
click at [135, 148] on select "Standard auto px rem % em vh vw" at bounding box center [140, 152] width 10 height 9
select select "DISABLED_OPTION_VALUE"
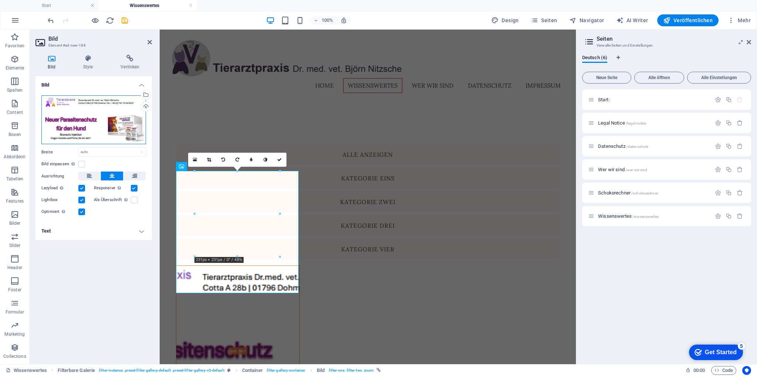
click at [82, 123] on div "Ziehe Dateien zum Hochladen hierher oder klicke hier, um aus Dateien oder koste…" at bounding box center [93, 119] width 105 height 49
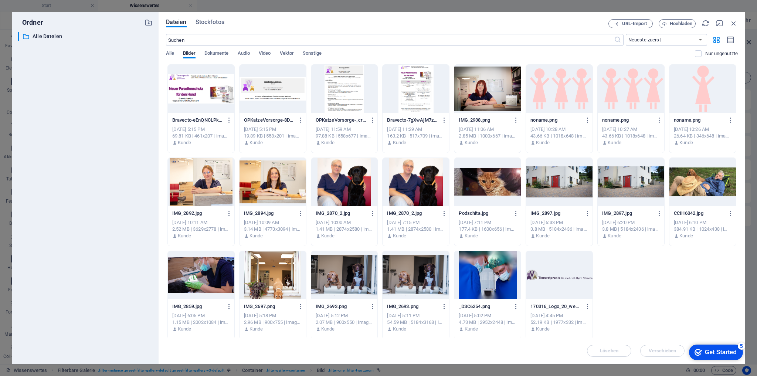
click at [187, 83] on div at bounding box center [201, 89] width 67 height 48
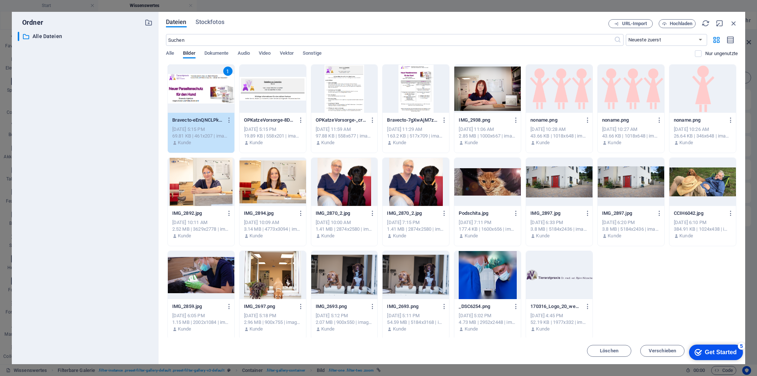
click at [187, 83] on div "1" at bounding box center [201, 89] width 67 height 48
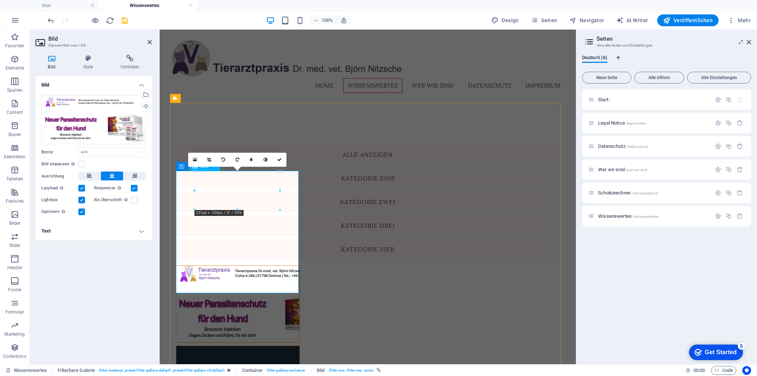
click at [225, 266] on figure at bounding box center [238, 304] width 124 height 77
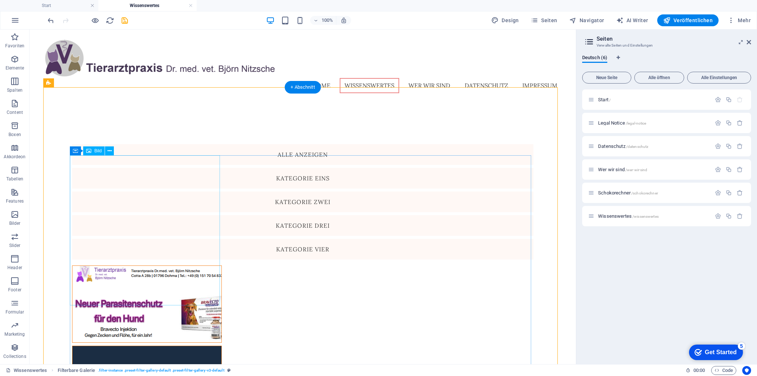
click at [144, 266] on figure at bounding box center [147, 304] width 150 height 77
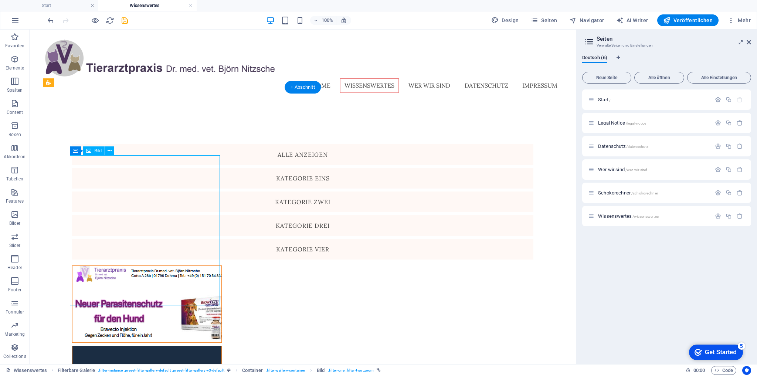
click at [133, 266] on figure at bounding box center [147, 304] width 150 height 77
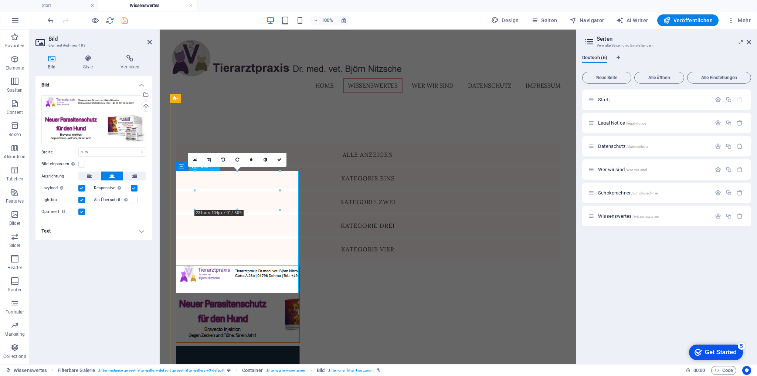
click at [212, 266] on figure at bounding box center [238, 304] width 124 height 77
click at [88, 60] on icon at bounding box center [88, 58] width 35 height 7
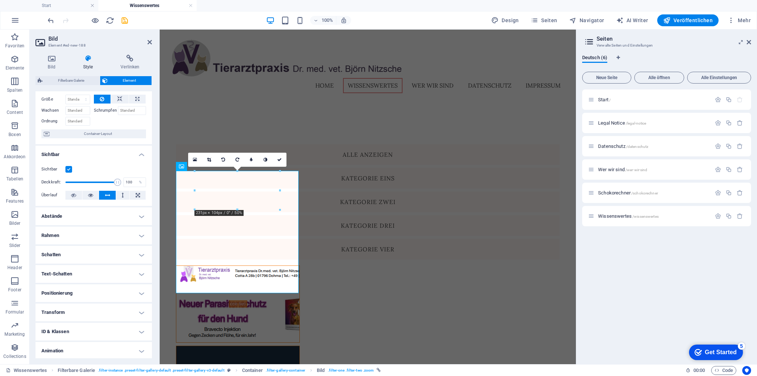
scroll to position [22, 0]
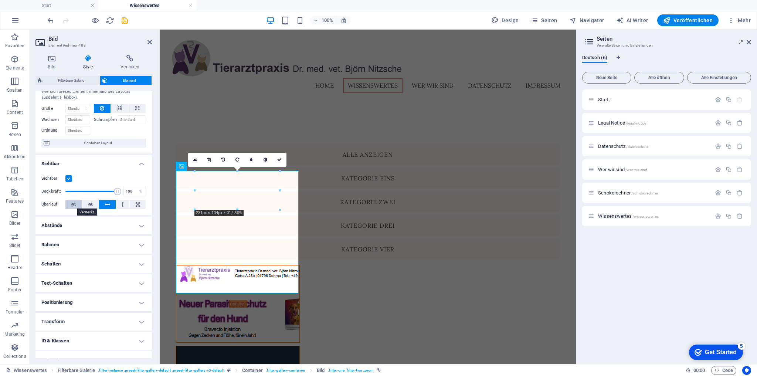
click at [72, 205] on icon at bounding box center [73, 204] width 5 height 9
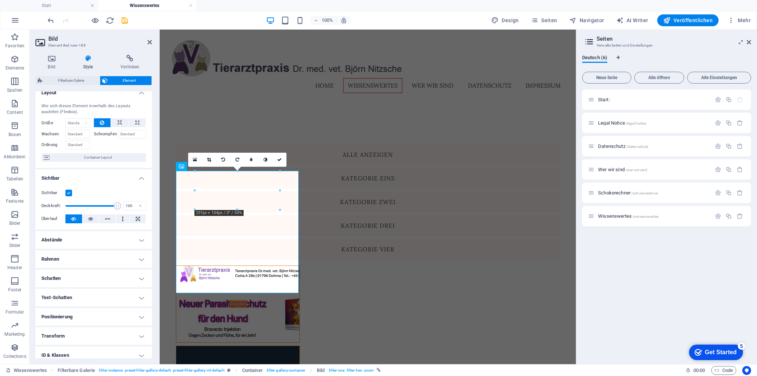
scroll to position [0, 0]
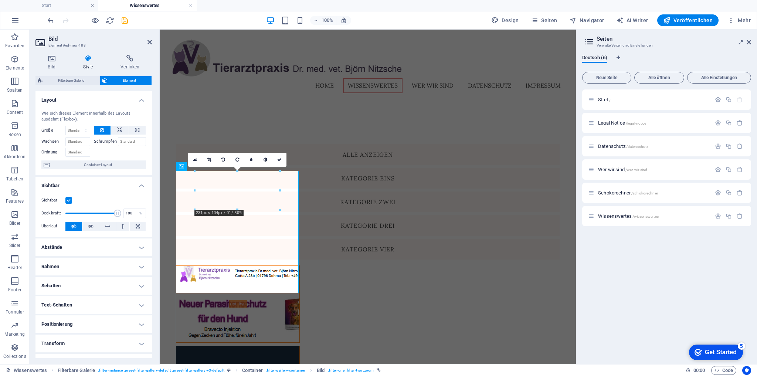
click at [104, 141] on label "Schrumpfen" at bounding box center [106, 141] width 24 height 9
click at [118, 141] on input "Schrumpfen" at bounding box center [132, 141] width 28 height 9
click at [129, 140] on input "Schrumpfen" at bounding box center [132, 141] width 28 height 9
click at [75, 142] on input "Wachsen" at bounding box center [77, 141] width 25 height 9
click at [123, 139] on input "Schrumpfen" at bounding box center [132, 141] width 28 height 9
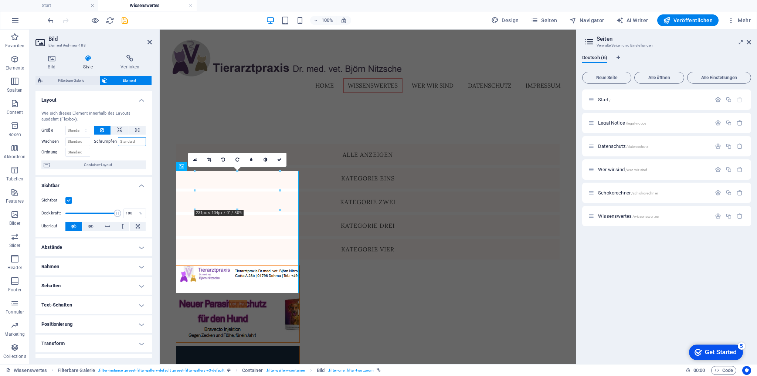
click at [131, 139] on input "Schrumpfen" at bounding box center [132, 141] width 28 height 9
click at [118, 128] on icon at bounding box center [119, 130] width 5 height 9
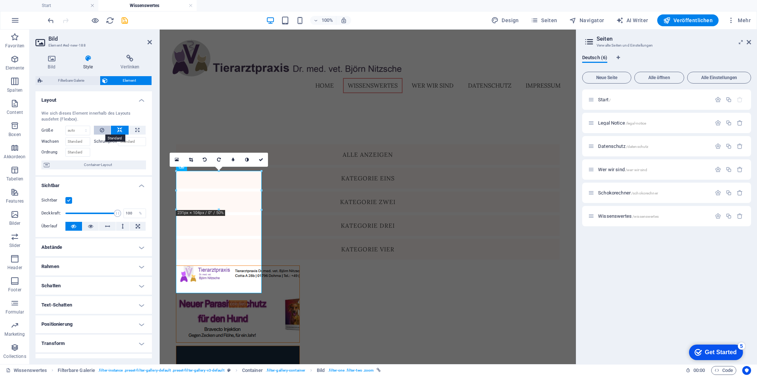
click at [102, 129] on icon at bounding box center [102, 130] width 4 height 9
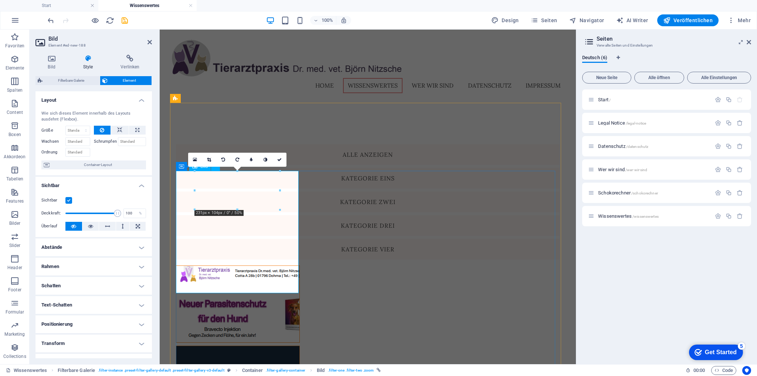
click at [241, 266] on figure at bounding box center [238, 304] width 124 height 77
click at [223, 266] on figure at bounding box center [238, 304] width 124 height 77
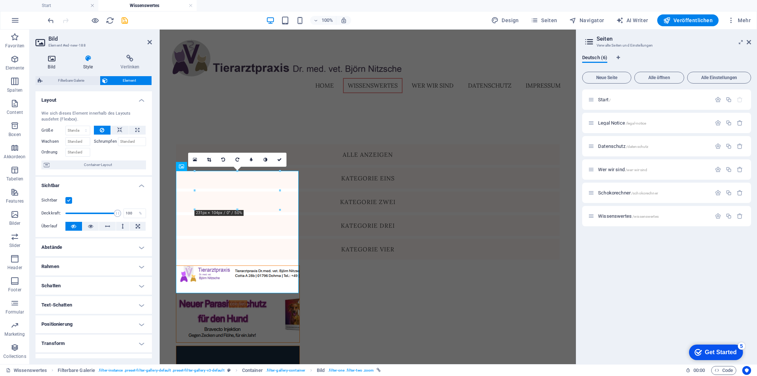
click at [49, 61] on icon at bounding box center [52, 58] width 32 height 7
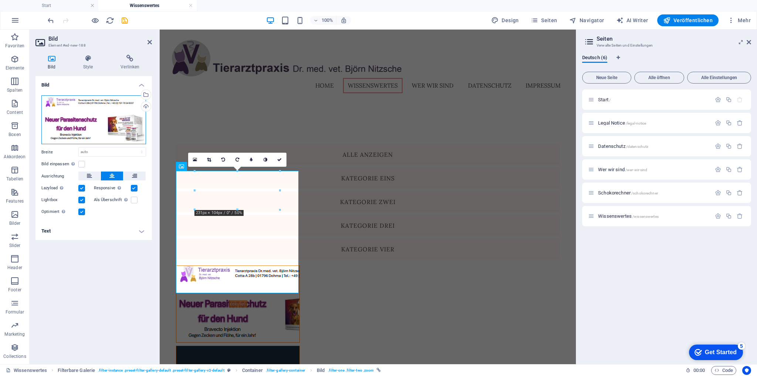
click at [116, 123] on div "Ziehe Dateien zum Hochladen hierher oder klicke hier, um aus Dateien oder koste…" at bounding box center [93, 119] width 105 height 49
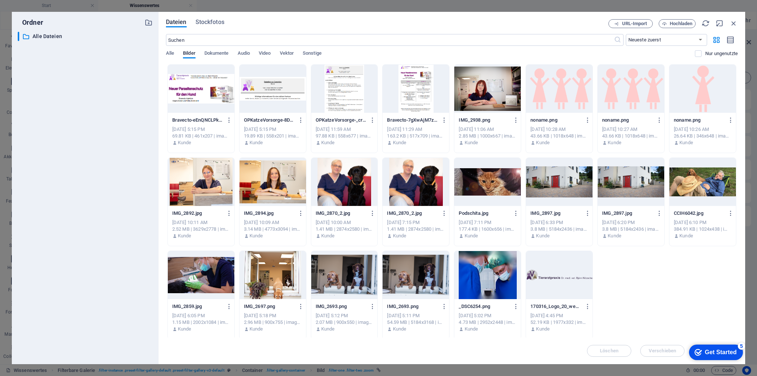
click at [195, 88] on div at bounding box center [201, 89] width 67 height 48
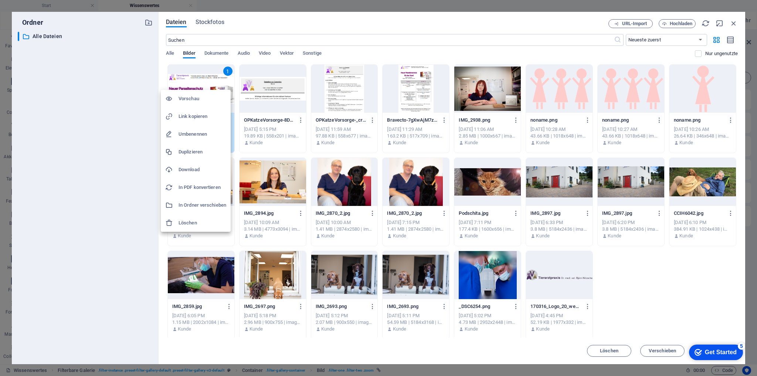
click at [190, 223] on h6 "Löschen" at bounding box center [203, 223] width 48 height 9
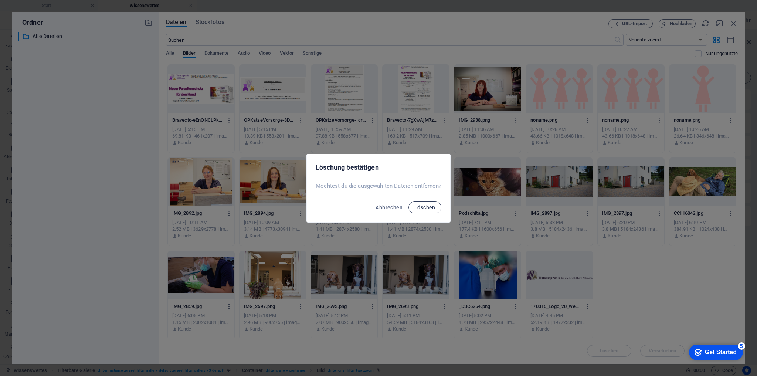
click at [425, 205] on span "Löschen" at bounding box center [425, 208] width 21 height 6
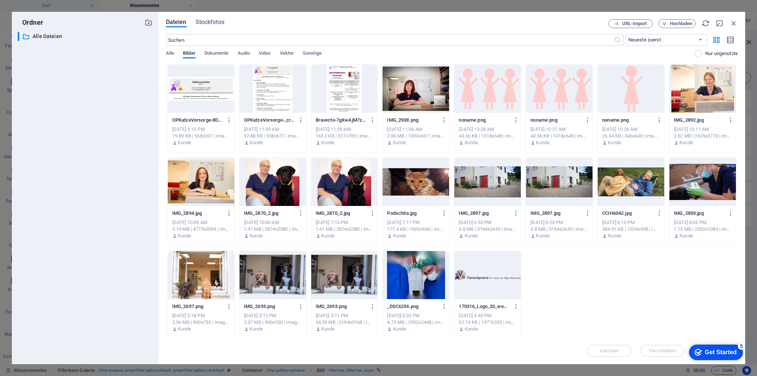
click at [196, 94] on div at bounding box center [201, 89] width 67 height 48
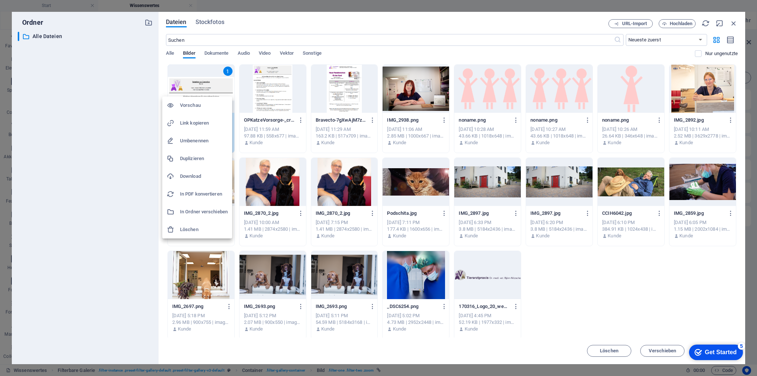
click at [199, 229] on h6 "Löschen" at bounding box center [204, 229] width 48 height 9
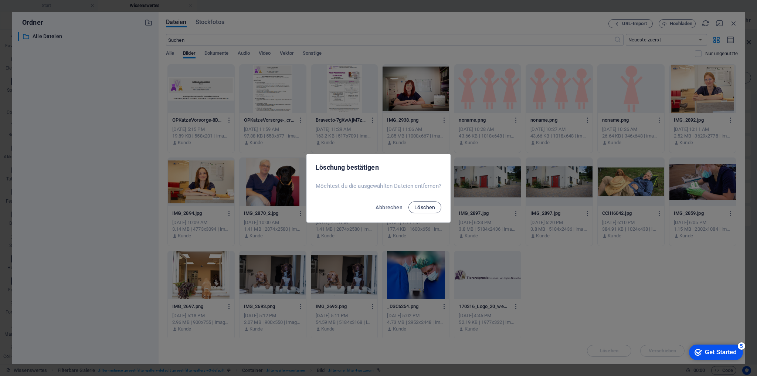
click at [422, 209] on span "Löschen" at bounding box center [425, 208] width 21 height 6
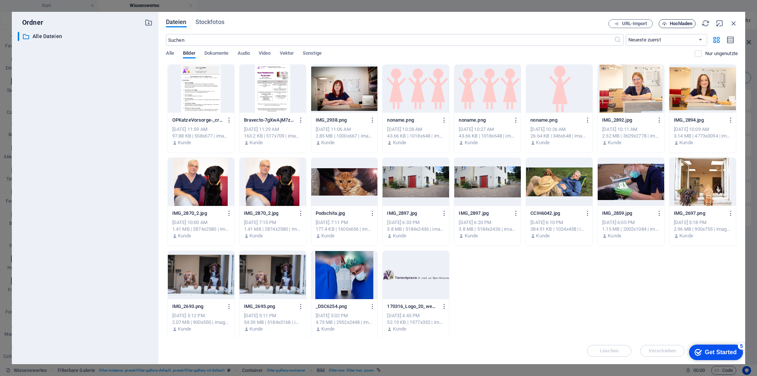
click at [675, 24] on span "Hochladen" at bounding box center [681, 23] width 23 height 4
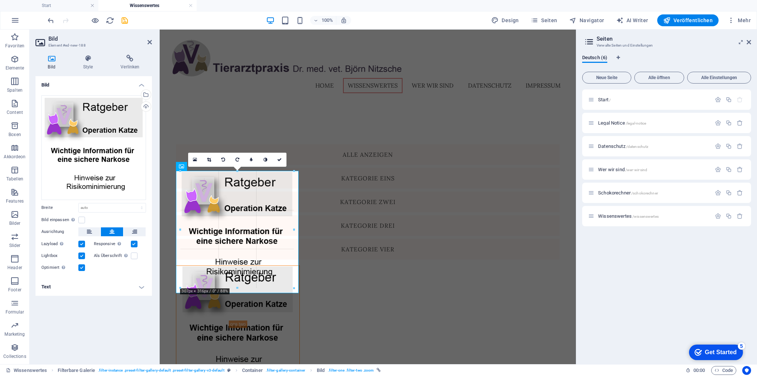
drag, startPoint x: 269, startPoint y: 236, endPoint x: 297, endPoint y: 288, distance: 58.9
type input "307"
select select "px"
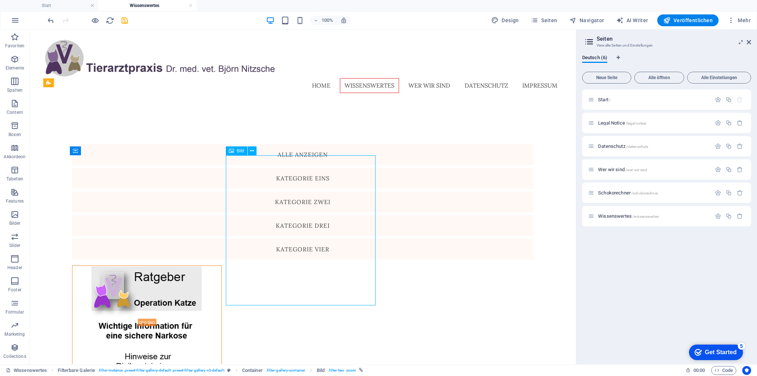
select select "%"
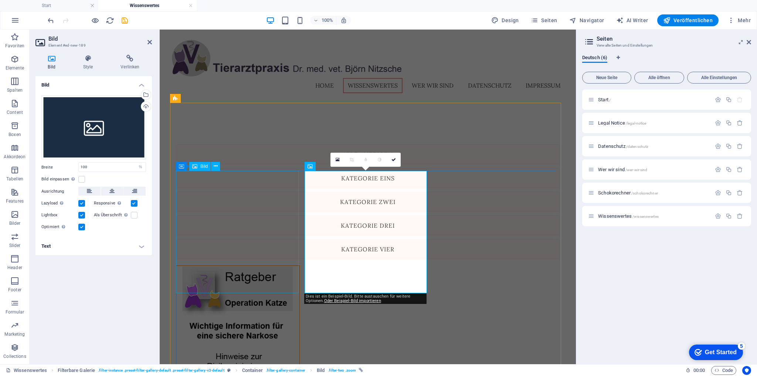
click at [276, 266] on figure at bounding box center [238, 323] width 124 height 114
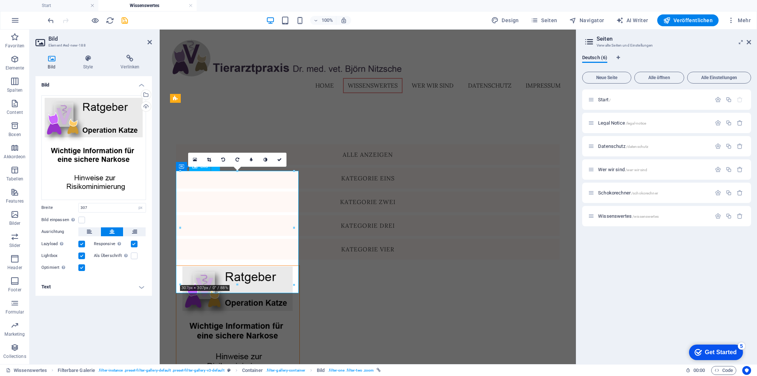
click at [246, 266] on figure at bounding box center [238, 323] width 124 height 114
click at [142, 206] on select "Standard auto px rem % em vh vw" at bounding box center [140, 207] width 10 height 9
select select "auto"
click at [135, 203] on select "Standard auto px rem % em vh vw" at bounding box center [140, 207] width 10 height 9
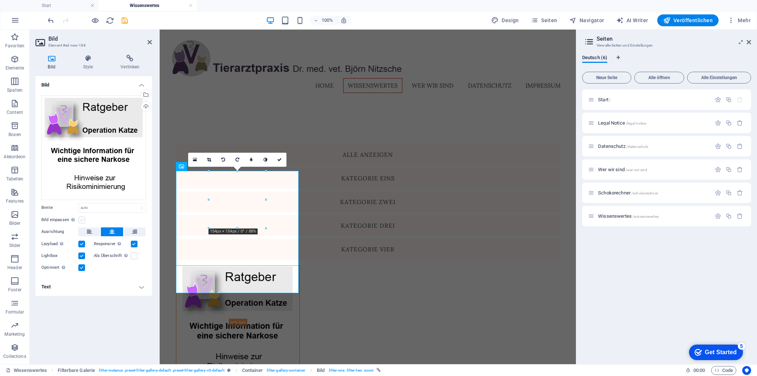
click at [81, 219] on label at bounding box center [81, 220] width 7 height 7
click at [0, 0] on input "Bild einpassen Bild automatisch anhand einer fixen Breite und Höhe einpassen" at bounding box center [0, 0] width 0 height 0
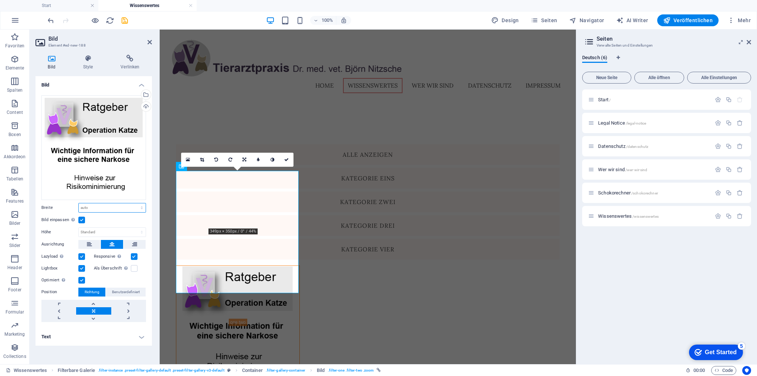
click at [145, 207] on select "Standard auto px rem % em vh vw" at bounding box center [112, 207] width 67 height 9
click at [79, 203] on select "Standard auto px rem % em vh vw" at bounding box center [112, 207] width 67 height 9
select select "DISABLED_OPTION_VALUE"
click at [242, 266] on figure at bounding box center [238, 323] width 124 height 114
click at [233, 266] on figure at bounding box center [238, 323] width 124 height 114
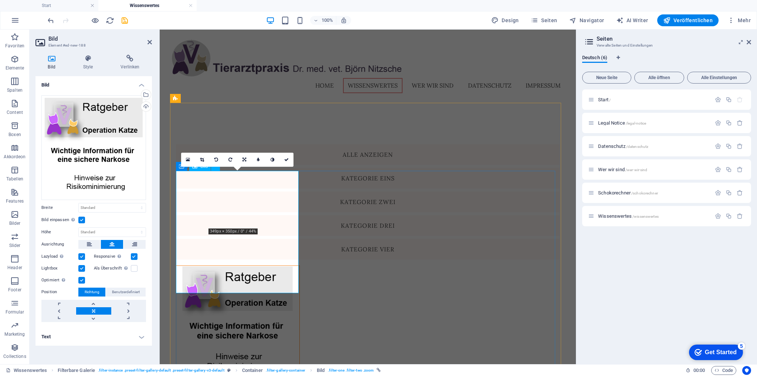
click at [234, 266] on figure at bounding box center [238, 323] width 124 height 114
click at [231, 266] on figure at bounding box center [238, 323] width 124 height 114
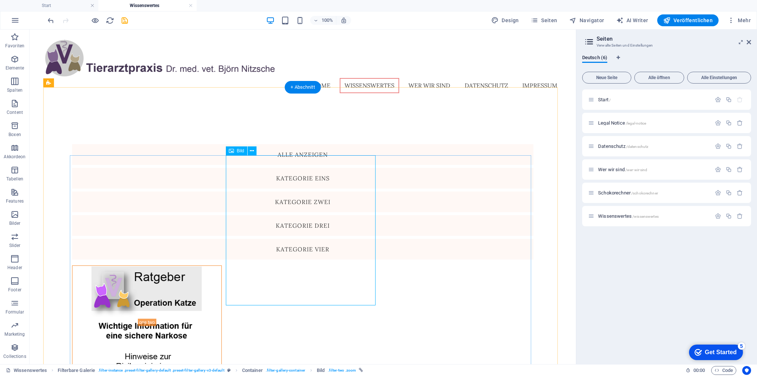
click at [193, 266] on figure at bounding box center [147, 323] width 150 height 114
click at [165, 266] on figure at bounding box center [147, 323] width 150 height 114
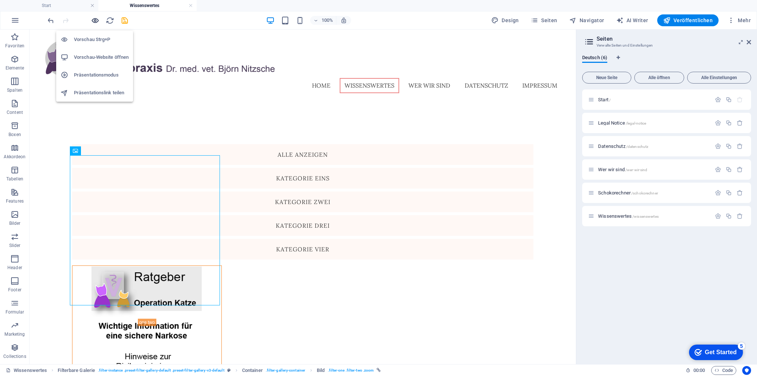
click at [94, 20] on icon "button" at bounding box center [95, 20] width 9 height 9
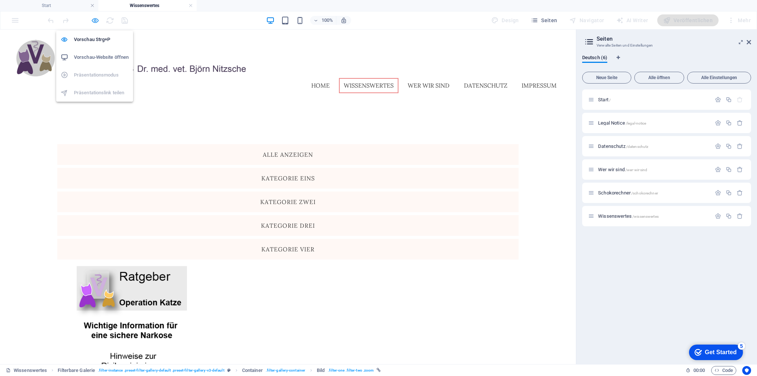
click at [94, 18] on icon "button" at bounding box center [95, 20] width 9 height 9
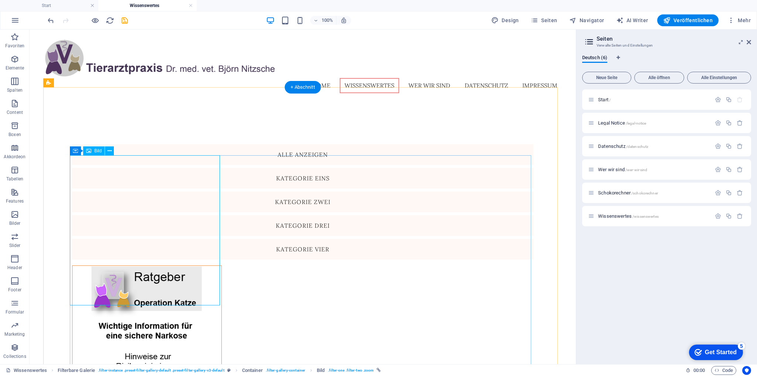
click at [150, 266] on figure at bounding box center [147, 323] width 150 height 114
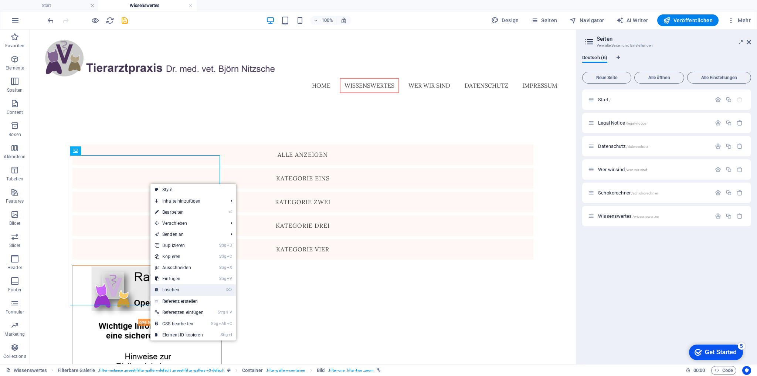
click at [183, 288] on link "⌦ Löschen" at bounding box center [180, 289] width 58 height 11
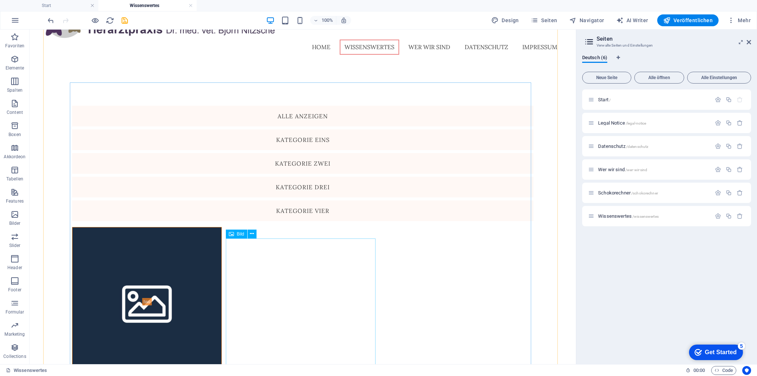
scroll to position [118, 0]
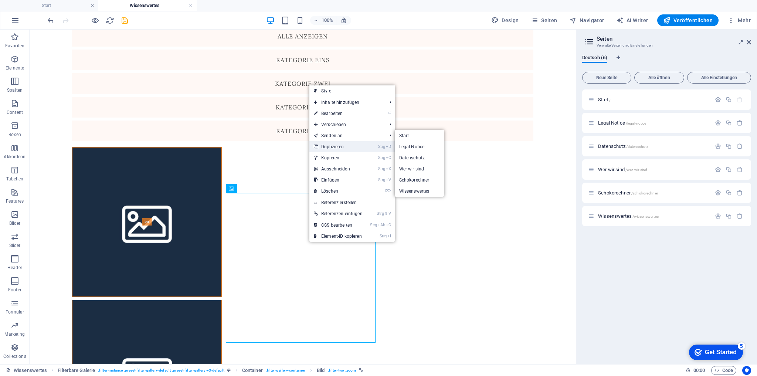
click at [340, 146] on link "Strg D Duplizieren" at bounding box center [339, 146] width 58 height 11
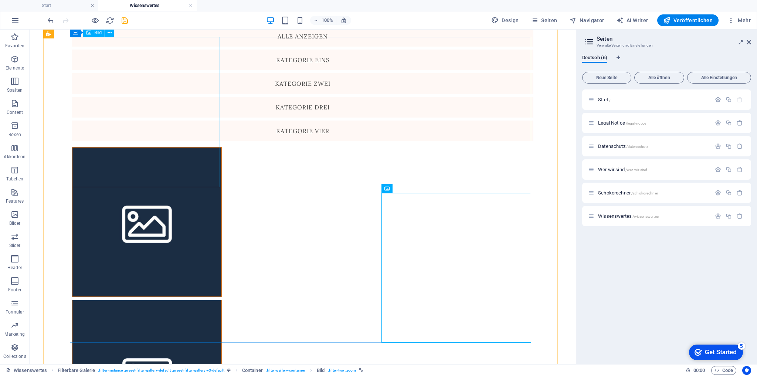
click at [129, 147] on figure at bounding box center [147, 222] width 150 height 150
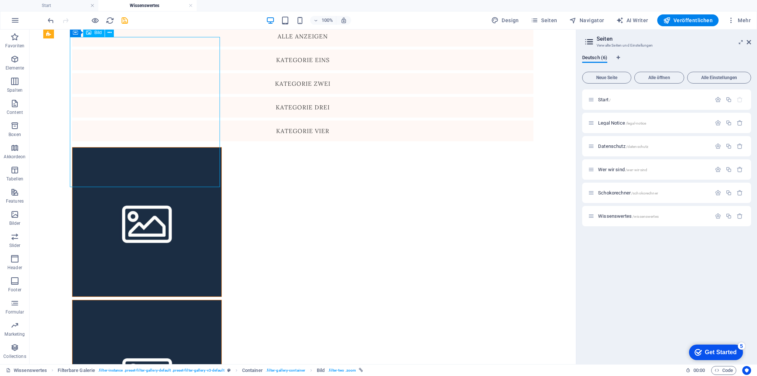
click at [140, 147] on figure at bounding box center [147, 222] width 150 height 150
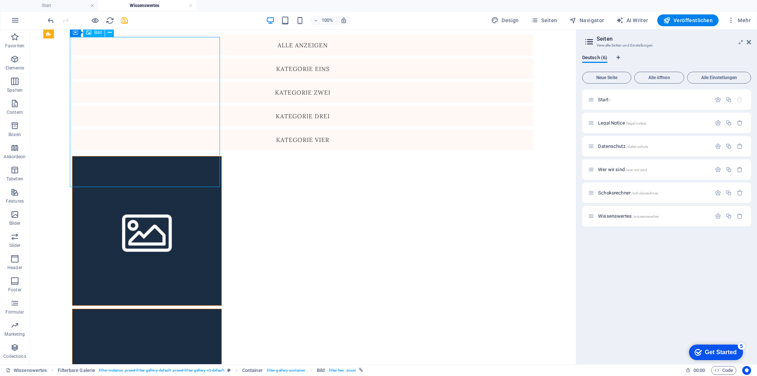
select select "%"
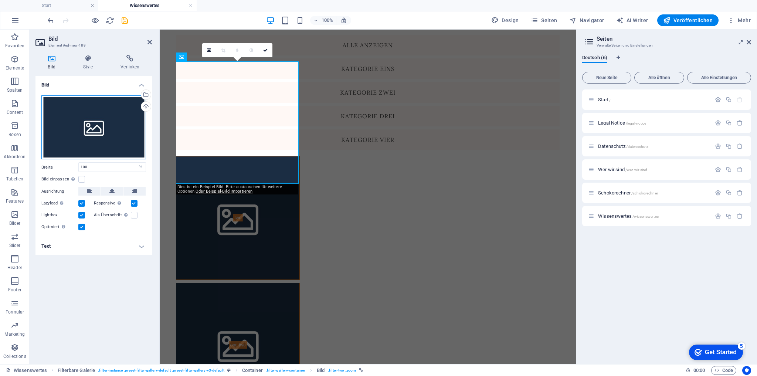
click at [98, 121] on div "Ziehe Dateien zum Hochladen hierher oder klicke hier, um aus Dateien oder koste…" at bounding box center [93, 127] width 105 height 64
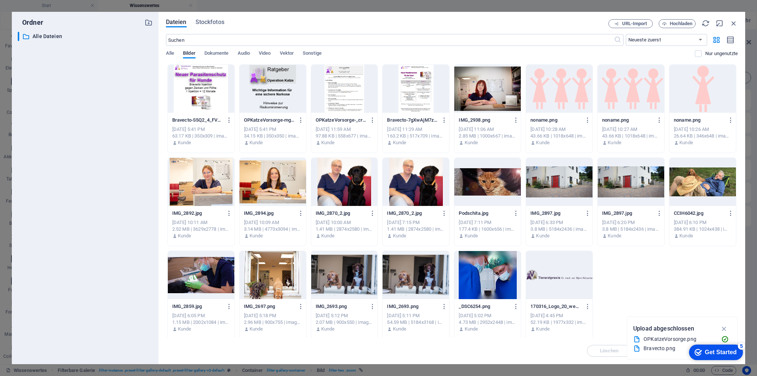
click at [200, 95] on div at bounding box center [201, 89] width 67 height 48
click at [725, 327] on icon "button" at bounding box center [725, 329] width 9 height 8
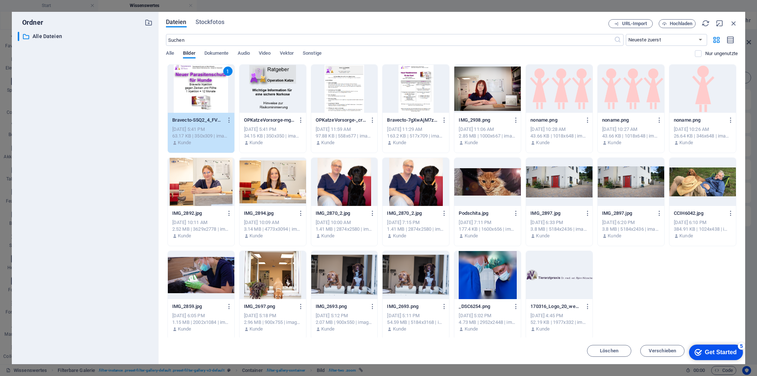
click at [712, 345] on div "checkmark Get Started 5" at bounding box center [716, 353] width 54 height 16
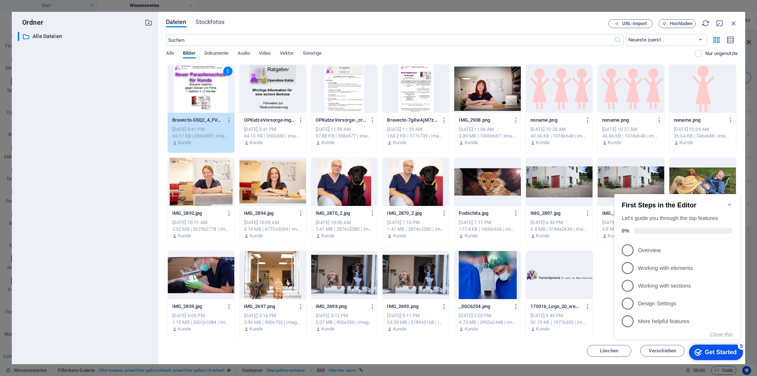
drag, startPoint x: 707, startPoint y: 350, endPoint x: 716, endPoint y: 348, distance: 9.4
click at [716, 349] on div "Get Started" at bounding box center [721, 352] width 32 height 7
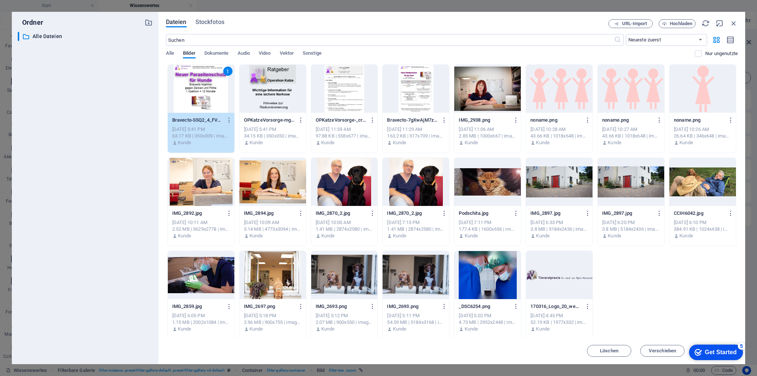
click at [737, 356] on div "Get Started" at bounding box center [721, 352] width 32 height 7
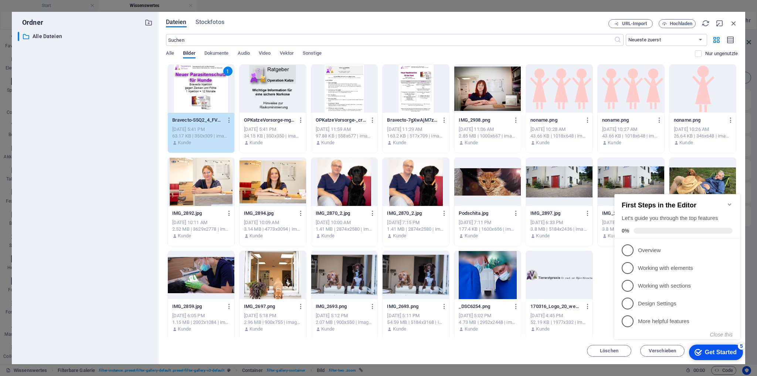
click at [730, 202] on icon "Minimize checklist" at bounding box center [730, 205] width 6 height 6
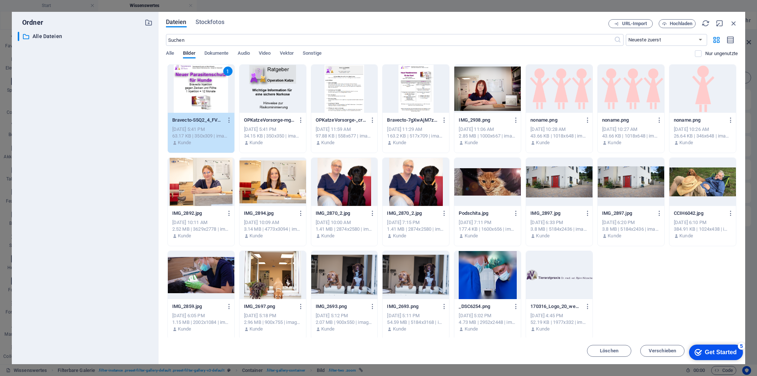
click at [209, 87] on div "1" at bounding box center [201, 89] width 67 height 48
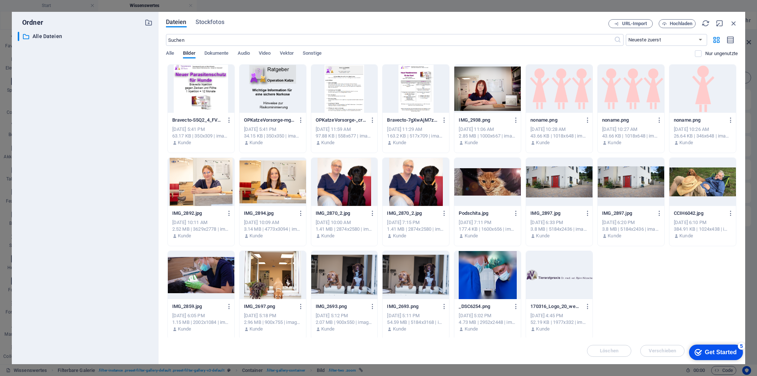
click at [209, 87] on div at bounding box center [201, 89] width 67 height 48
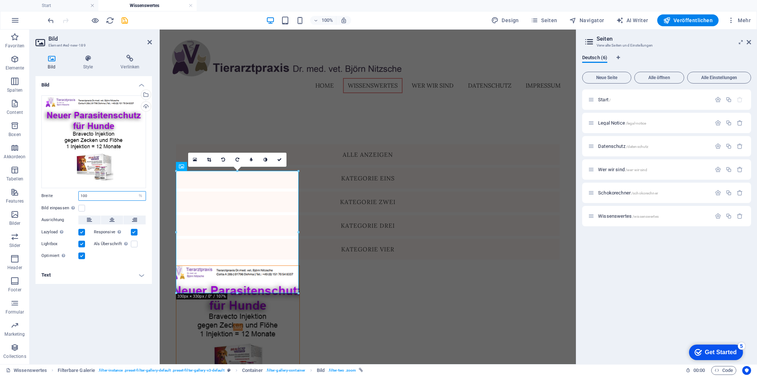
drag, startPoint x: 64, startPoint y: 196, endPoint x: 54, endPoint y: 196, distance: 9.6
click at [54, 196] on div "Breite 100 Standard auto px rem % em vh vw" at bounding box center [93, 196] width 105 height 10
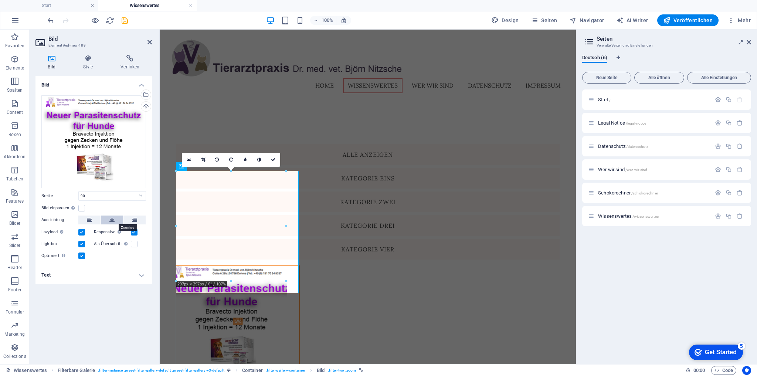
click at [114, 221] on icon at bounding box center [111, 220] width 5 height 9
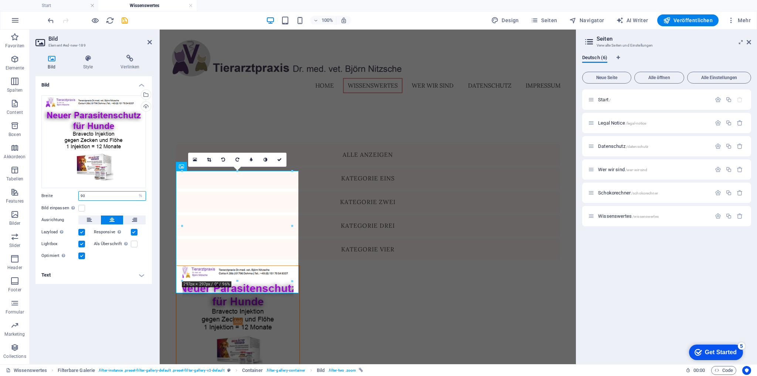
drag, startPoint x: 97, startPoint y: 198, endPoint x: 67, endPoint y: 195, distance: 30.4
click at [67, 195] on div "Breite 90 Standard auto px rem % em vh vw" at bounding box center [93, 196] width 105 height 10
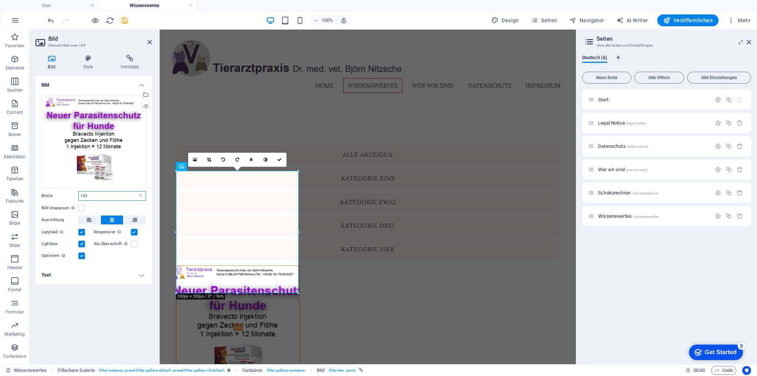
type input "100"
click at [79, 209] on label at bounding box center [81, 208] width 7 height 7
click at [0, 0] on input "Bild einpassen Bild automatisch anhand einer fixen Breite und Höhe einpassen" at bounding box center [0, 0] width 0 height 0
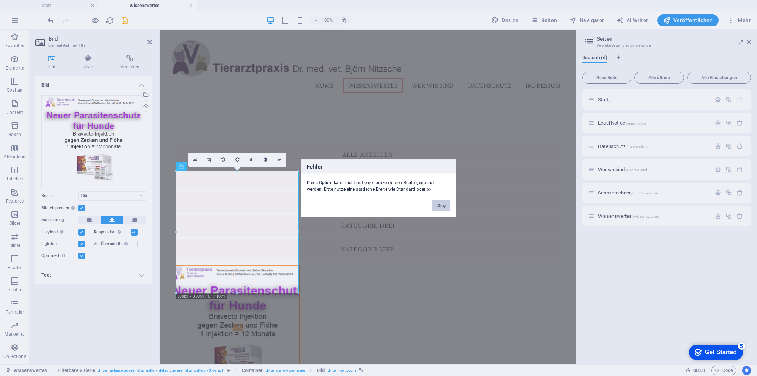
click at [438, 204] on button "Okay" at bounding box center [441, 205] width 18 height 11
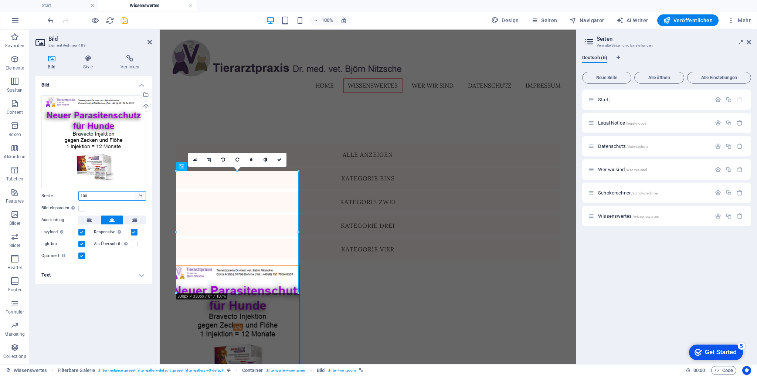
click at [141, 196] on select "Standard auto px rem % em vh vw" at bounding box center [140, 196] width 10 height 9
select select "auto"
click at [135, 192] on select "Standard auto px rem % em vh vw" at bounding box center [140, 196] width 10 height 9
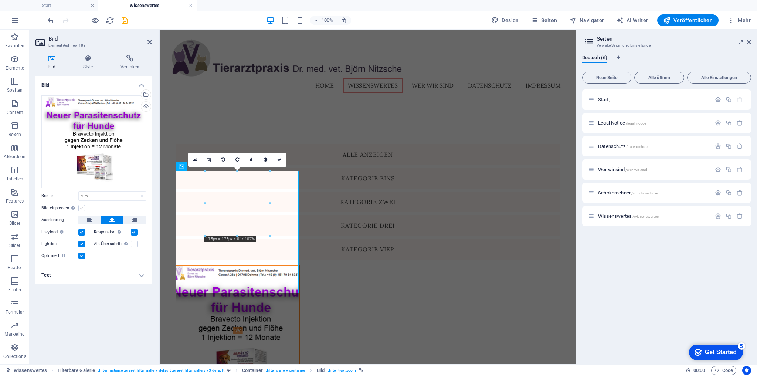
click at [81, 209] on label at bounding box center [81, 208] width 7 height 7
click at [0, 0] on input "Bild einpassen Bild automatisch anhand einer fixen Breite und Höhe einpassen" at bounding box center [0, 0] width 0 height 0
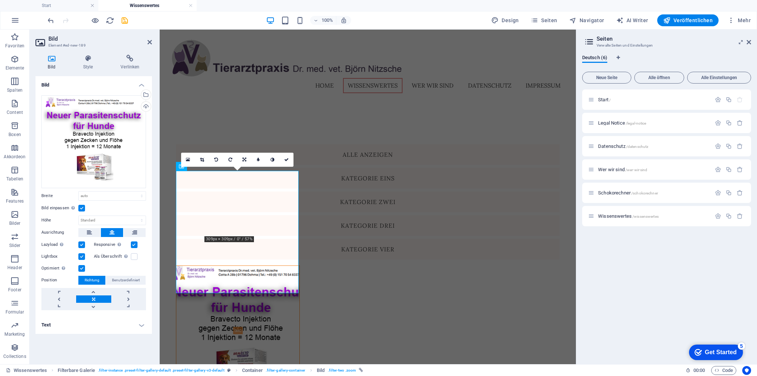
click at [83, 206] on label at bounding box center [81, 208] width 7 height 7
click at [0, 0] on input "Bild einpassen Bild automatisch anhand einer fixen Breite und Höhe einpassen" at bounding box center [0, 0] width 0 height 0
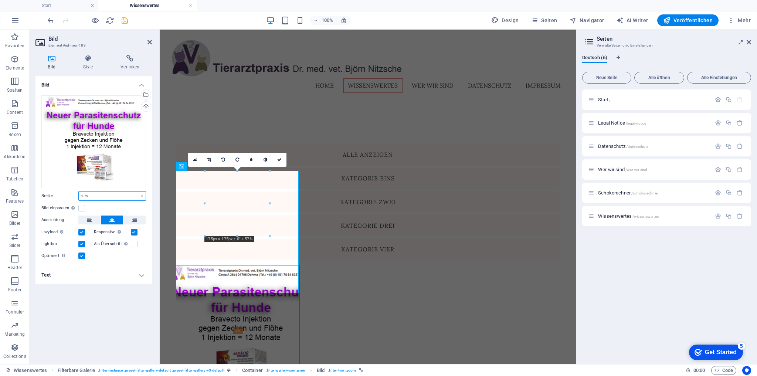
click at [104, 196] on select "Standard auto px rem % em vh vw" at bounding box center [112, 196] width 67 height 9
select select "px"
click at [135, 192] on select "Standard auto px rem % em vh vw" at bounding box center [112, 196] width 67 height 9
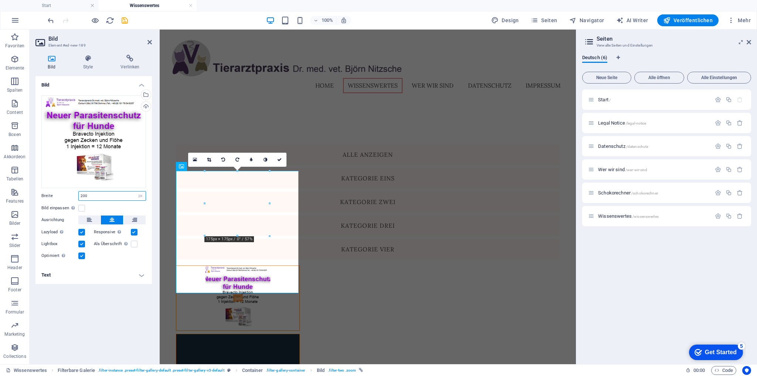
type input "200"
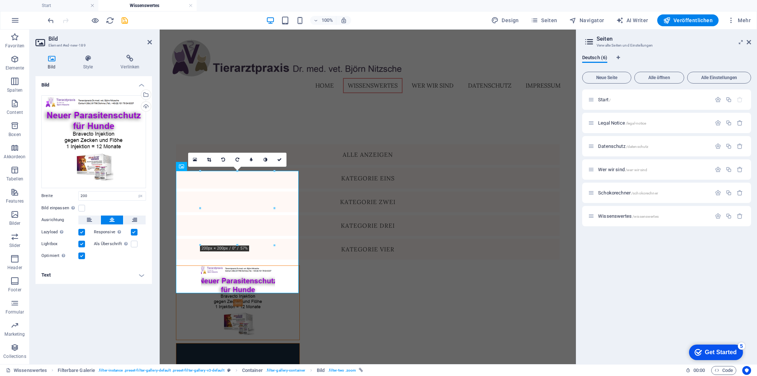
click at [81, 254] on label at bounding box center [81, 256] width 7 height 7
click at [0, 0] on input "Optimiert Bilder werden komprimiert für eine bessere Ladegeschwindigkeit der We…" at bounding box center [0, 0] width 0 height 0
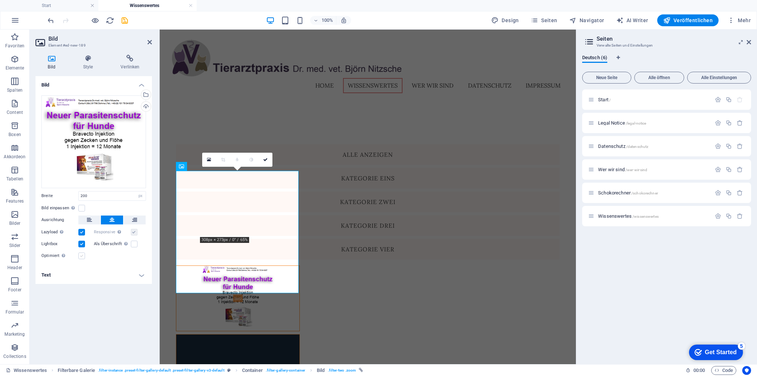
click at [81, 254] on label at bounding box center [81, 256] width 7 height 7
click at [0, 0] on input "Optimiert Bilder werden komprimiert für eine bessere Ladegeschwindigkeit der We…" at bounding box center [0, 0] width 0 height 0
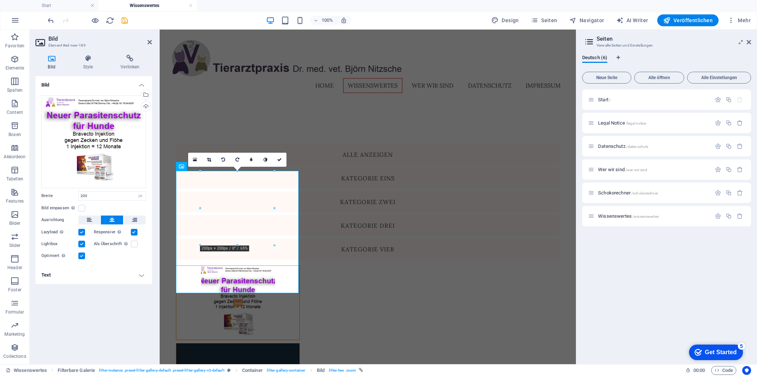
click at [81, 254] on label at bounding box center [81, 256] width 7 height 7
click at [0, 0] on input "Optimiert Bilder werden komprimiert für eine bessere Ladegeschwindigkeit der We…" at bounding box center [0, 0] width 0 height 0
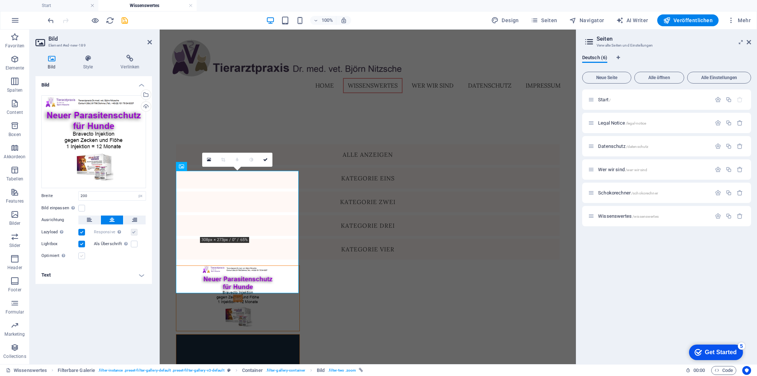
click at [82, 253] on label at bounding box center [81, 256] width 7 height 7
click at [0, 0] on input "Optimiert Bilder werden komprimiert für eine bessere Ladegeschwindigkeit der We…" at bounding box center [0, 0] width 0 height 0
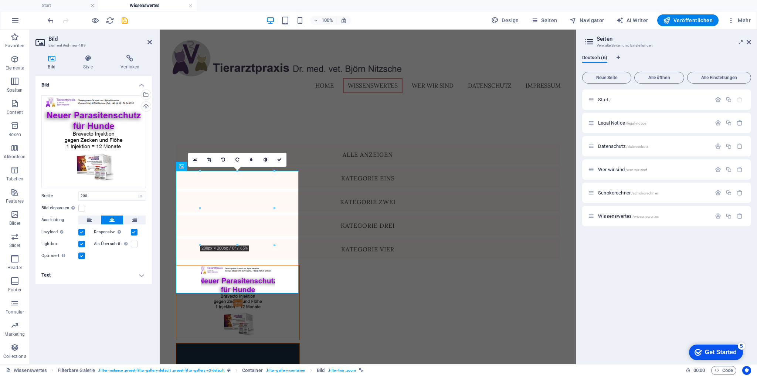
click at [82, 253] on label at bounding box center [81, 256] width 7 height 7
click at [0, 0] on input "Optimiert Bilder werden komprimiert für eine bessere Ladegeschwindigkeit der We…" at bounding box center [0, 0] width 0 height 0
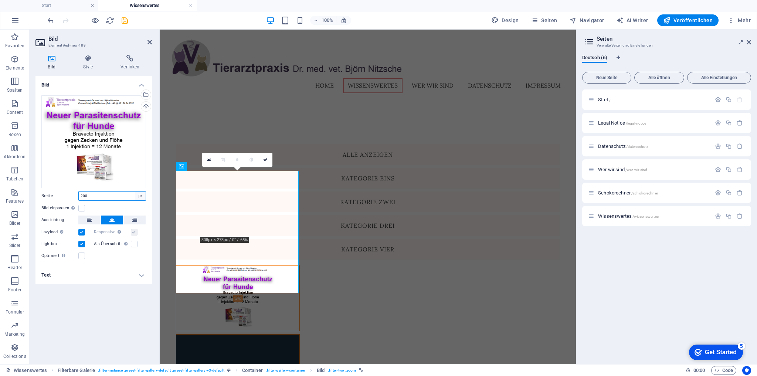
click at [141, 197] on select "Standard auto px rem % em vh vw" at bounding box center [140, 196] width 10 height 9
select select "auto"
click at [135, 192] on select "Standard auto px rem % em vh vw" at bounding box center [140, 196] width 10 height 9
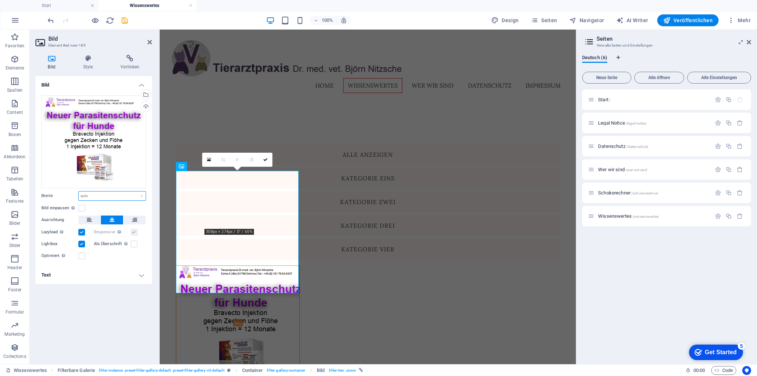
click at [140, 195] on select "Standard auto px rem % em vh vw" at bounding box center [112, 196] width 67 height 9
click at [79, 192] on select "Standard auto px rem % em vh vw" at bounding box center [112, 196] width 67 height 9
click at [81, 207] on label at bounding box center [81, 208] width 7 height 7
click at [0, 0] on input "Bild einpassen Bild automatisch anhand einer fixen Breite und Höhe einpassen" at bounding box center [0, 0] width 0 height 0
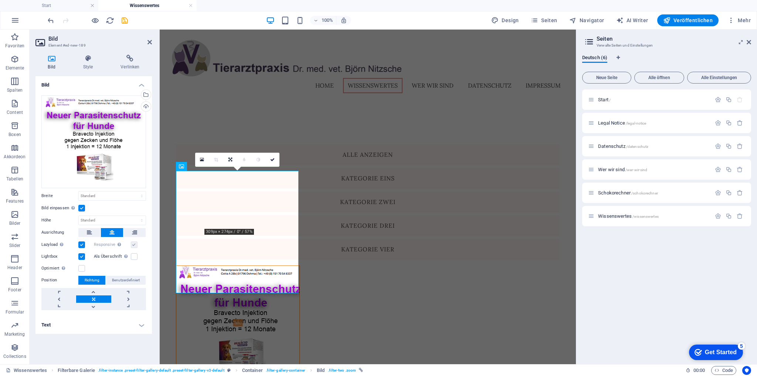
click at [82, 207] on label at bounding box center [81, 208] width 7 height 7
click at [0, 0] on input "Bild einpassen Bild automatisch anhand einer fixen Breite und Höhe einpassen" at bounding box center [0, 0] width 0 height 0
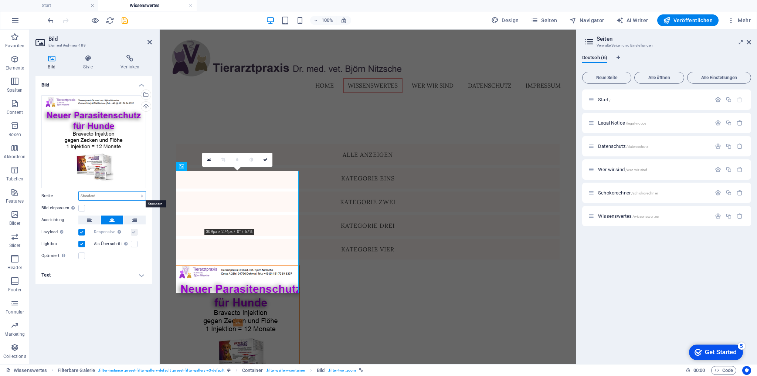
click at [142, 196] on select "Standard auto px rem % em vh vw" at bounding box center [112, 196] width 67 height 9
select select "%"
click at [135, 192] on select "Standard auto px rem % em vh vw" at bounding box center [112, 196] width 67 height 9
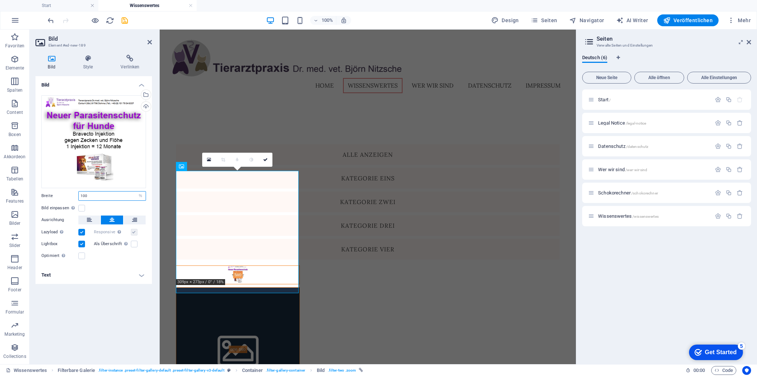
type input "100"
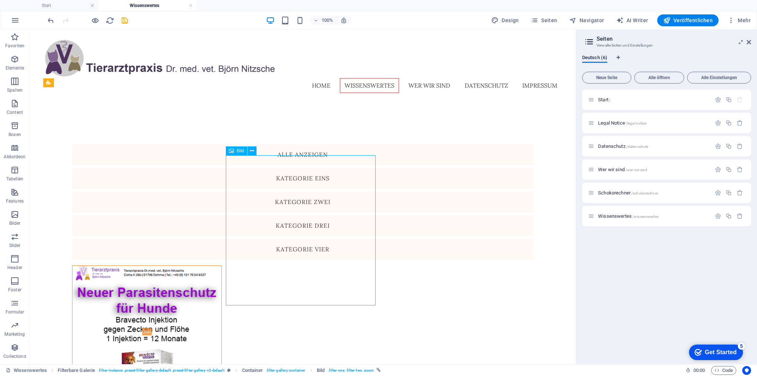
select select "%"
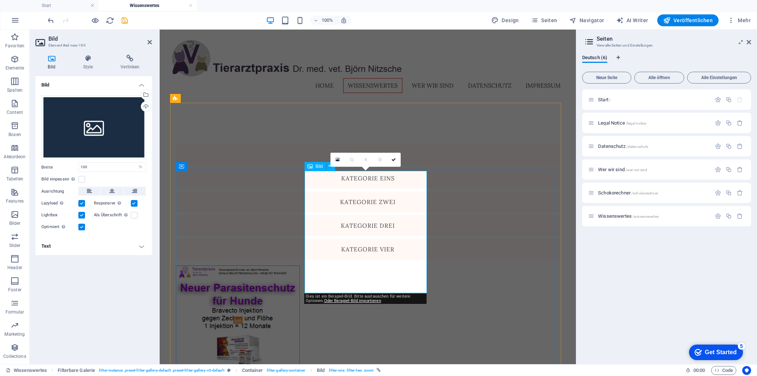
click at [104, 123] on div "Ziehe Dateien zum Hochladen hierher oder klicke hier, um aus Dateien oder koste…" at bounding box center [93, 127] width 105 height 64
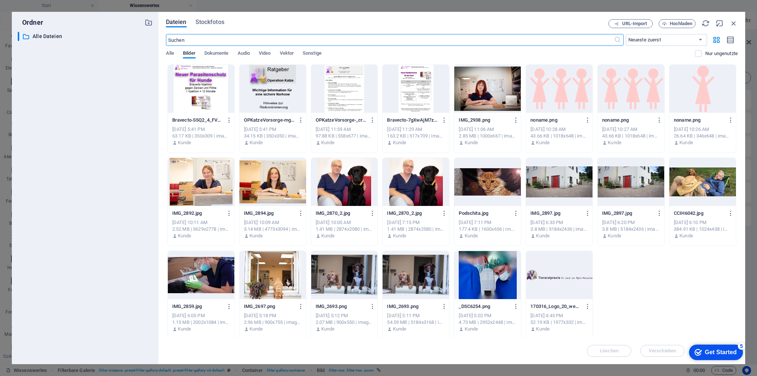
click at [271, 96] on div at bounding box center [273, 89] width 67 height 48
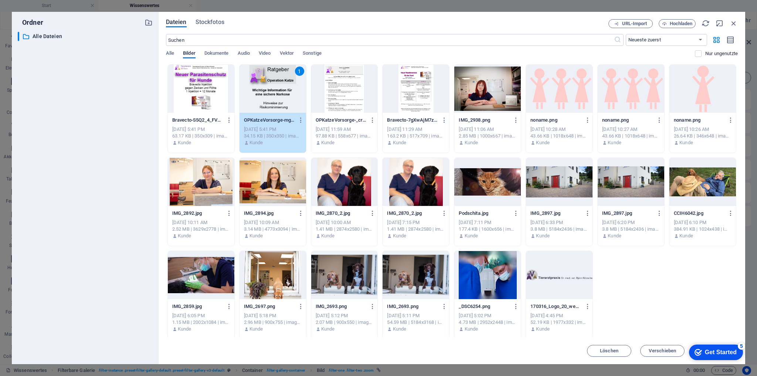
click at [275, 94] on div "1" at bounding box center [273, 89] width 67 height 48
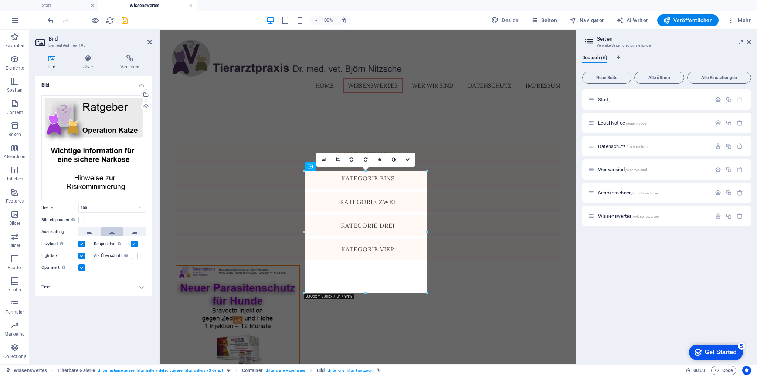
click at [112, 232] on icon at bounding box center [111, 231] width 5 height 9
click at [81, 266] on label at bounding box center [81, 267] width 7 height 7
click at [0, 0] on input "Optimiert Bilder werden komprimiert für eine bessere Ladegeschwindigkeit der We…" at bounding box center [0, 0] width 0 height 0
click at [81, 266] on label at bounding box center [81, 267] width 7 height 7
click at [0, 0] on input "Optimiert Bilder werden komprimiert für eine bessere Ladegeschwindigkeit der We…" at bounding box center [0, 0] width 0 height 0
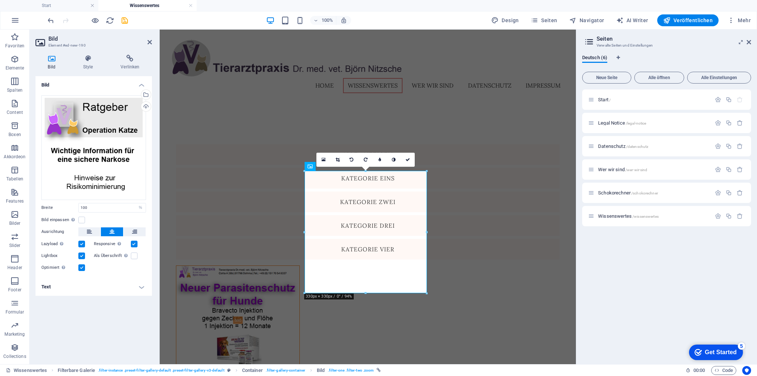
click at [81, 266] on label at bounding box center [81, 267] width 7 height 7
click at [0, 0] on input "Optimiert Bilder werden komprimiert für eine bessere Ladegeschwindigkeit der We…" at bounding box center [0, 0] width 0 height 0
click at [81, 266] on label at bounding box center [81, 267] width 7 height 7
click at [0, 0] on input "Optimiert Bilder werden komprimiert für eine bessere Ladegeschwindigkeit der We…" at bounding box center [0, 0] width 0 height 0
click at [81, 266] on label at bounding box center [81, 267] width 7 height 7
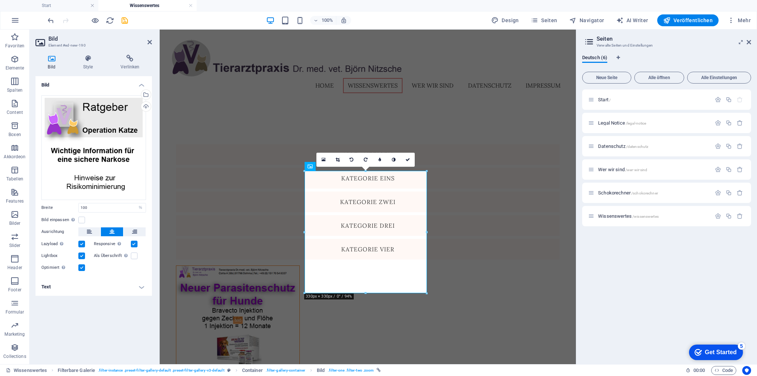
click at [0, 0] on input "Optimiert Bilder werden komprimiert für eine bessere Ladegeschwindigkeit der We…" at bounding box center [0, 0] width 0 height 0
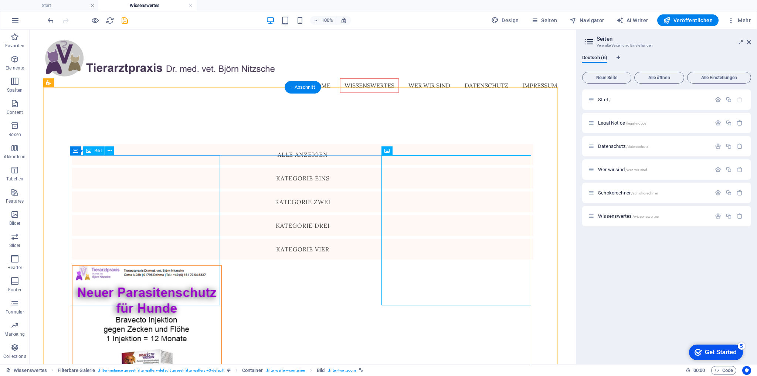
click at [186, 266] on figure at bounding box center [147, 332] width 150 height 132
click at [193, 266] on figure at bounding box center [147, 332] width 150 height 132
select select "%"
select select
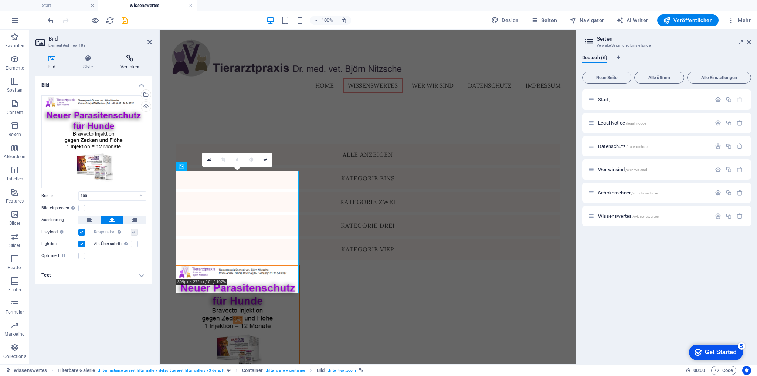
click at [132, 55] on icon at bounding box center [130, 58] width 44 height 7
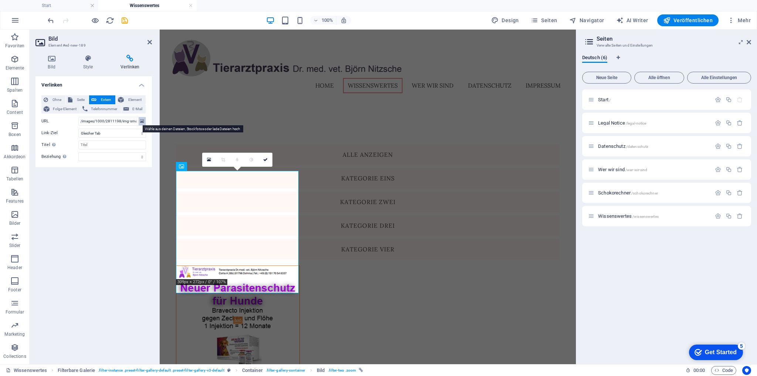
click at [141, 122] on icon at bounding box center [142, 121] width 4 height 8
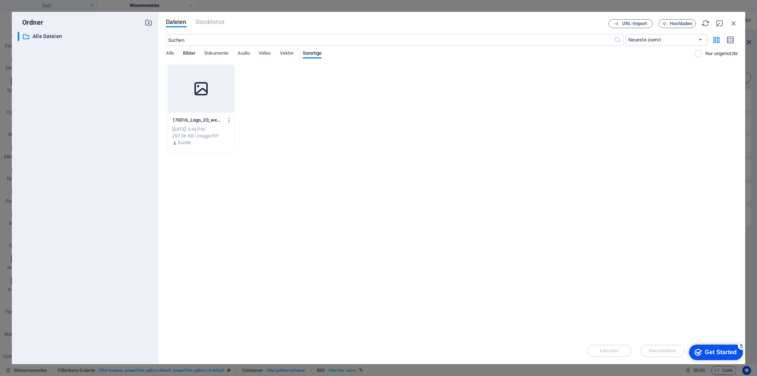
click at [189, 55] on span "Bilder" at bounding box center [189, 54] width 13 height 10
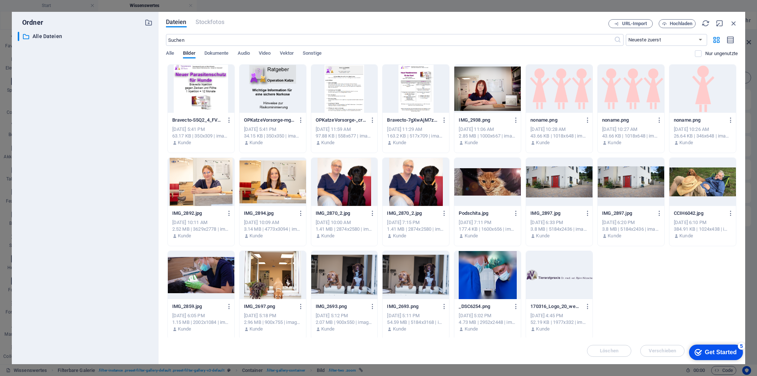
click at [419, 94] on div at bounding box center [416, 89] width 67 height 48
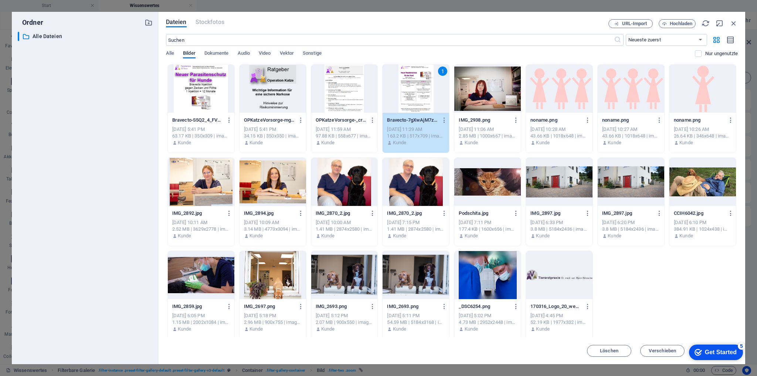
click at [409, 88] on div "1" at bounding box center [416, 89] width 67 height 48
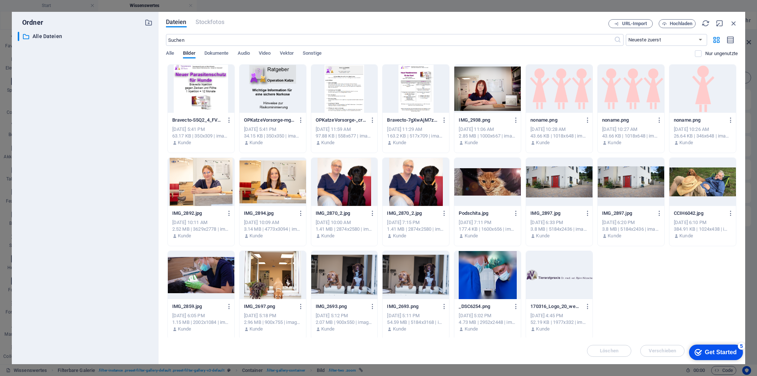
click at [409, 88] on div at bounding box center [416, 89] width 67 height 48
type input "[URL][DOMAIN_NAME]"
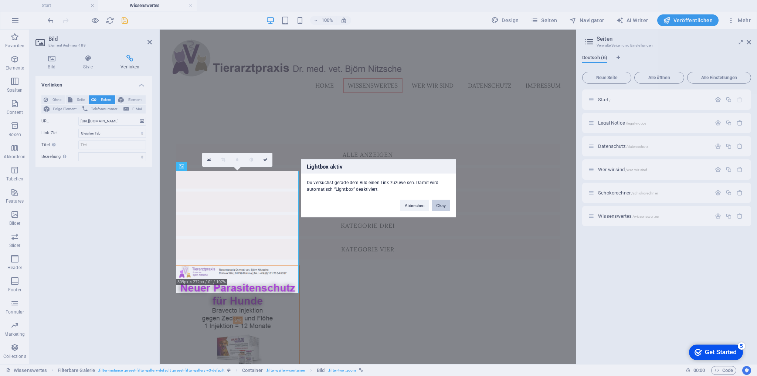
click at [445, 204] on button "Okay" at bounding box center [441, 205] width 18 height 11
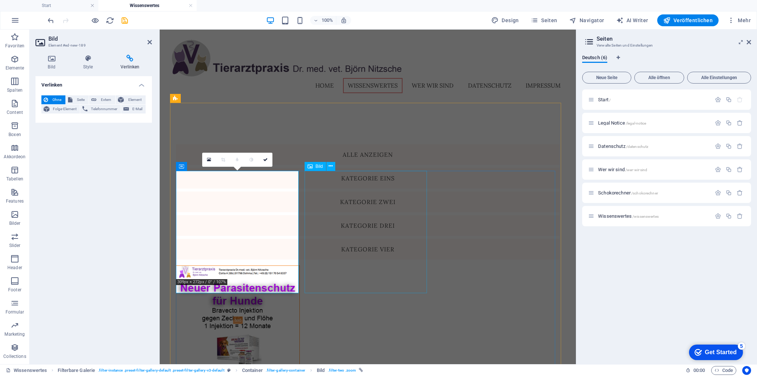
select select "%"
select select
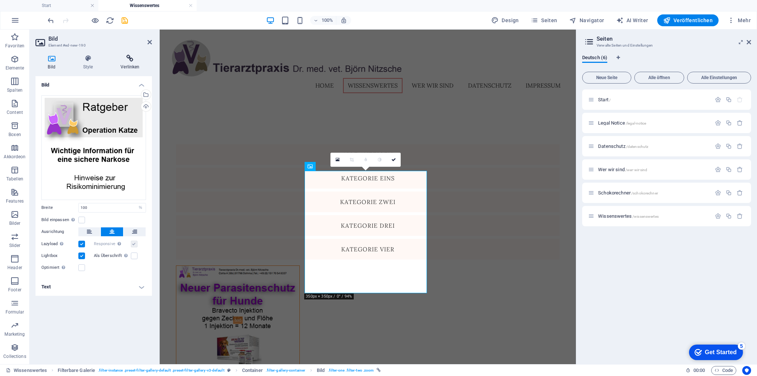
click at [129, 60] on icon at bounding box center [130, 58] width 44 height 7
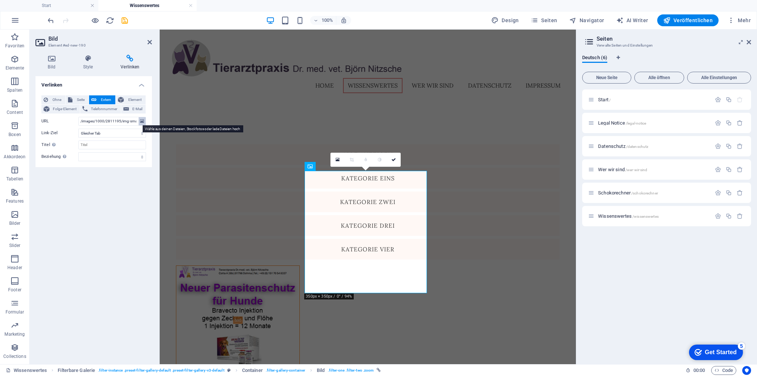
click at [145, 121] on button at bounding box center [142, 121] width 7 height 8
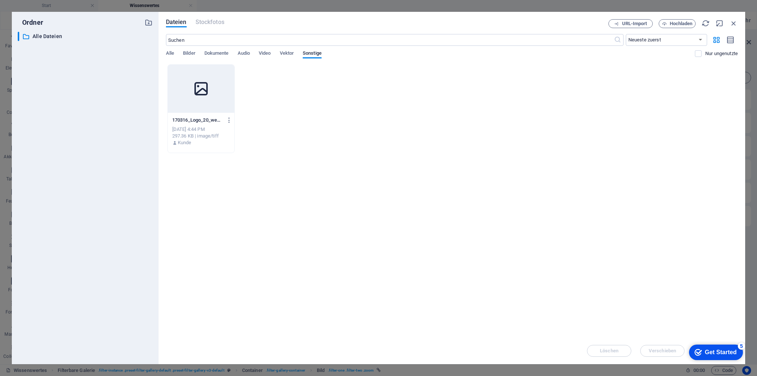
click at [196, 53] on div "Alle Bilder Dokumente Audio Video Vektor Sonstige" at bounding box center [430, 57] width 529 height 14
click at [185, 54] on span "Bilder" at bounding box center [189, 54] width 13 height 10
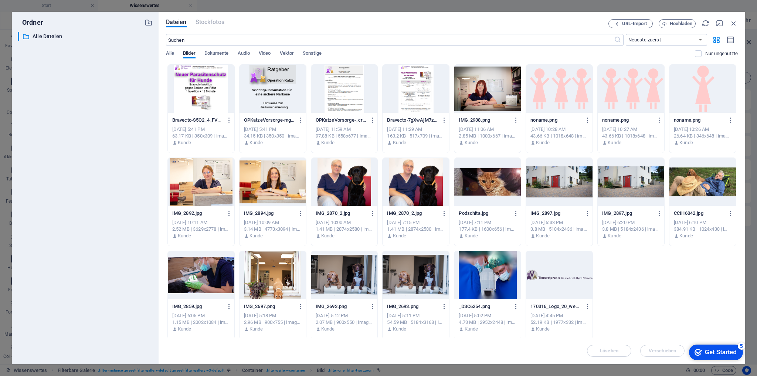
click at [335, 94] on div at bounding box center [344, 89] width 67 height 48
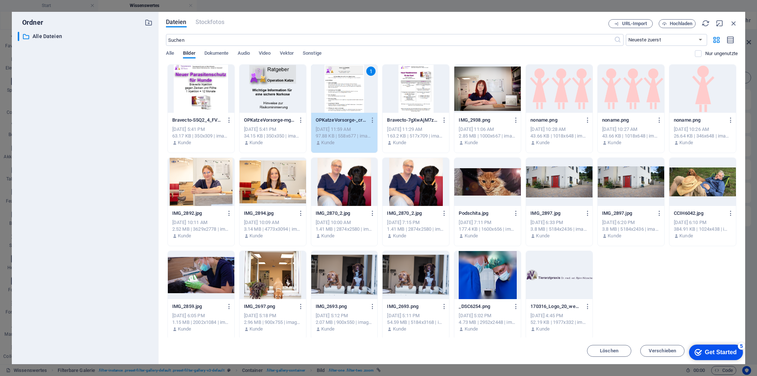
click at [335, 94] on div "1" at bounding box center [344, 89] width 67 height 48
type input "[URL][DOMAIN_NAME]"
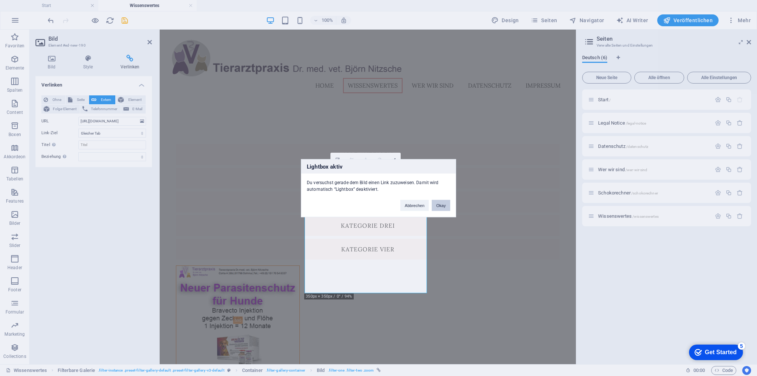
click at [441, 203] on button "Okay" at bounding box center [441, 205] width 18 height 11
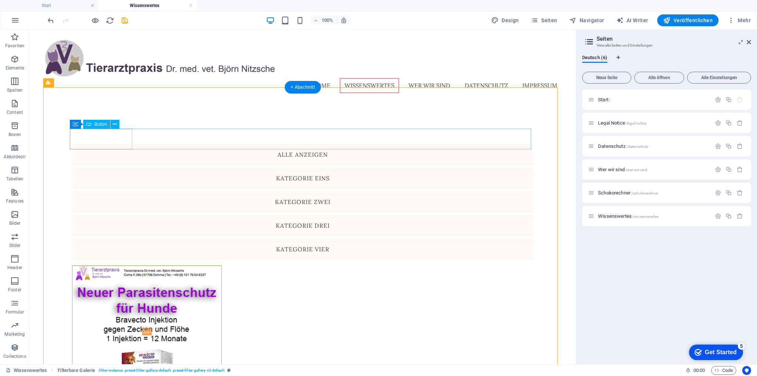
click at [116, 144] on div "Alle anzeigen" at bounding box center [303, 154] width 462 height 21
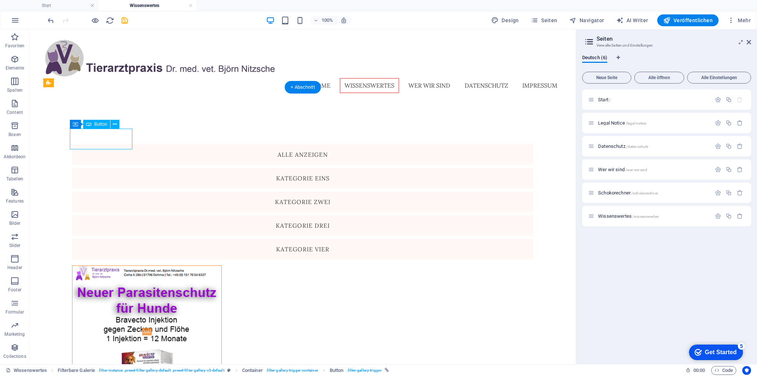
click at [116, 144] on div "Alle anzeigen" at bounding box center [303, 154] width 462 height 21
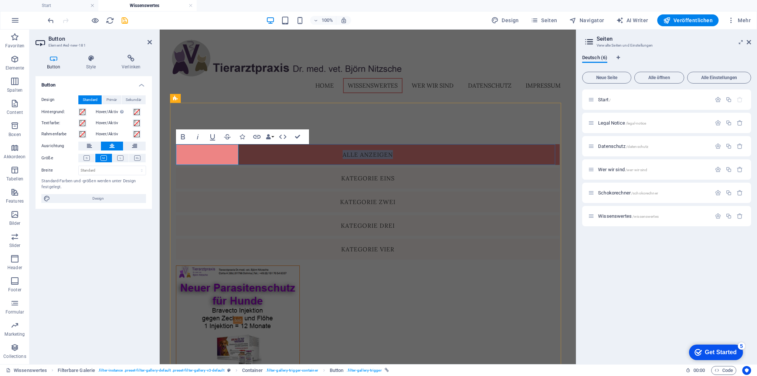
click at [217, 152] on link "Alle anzeigen" at bounding box center [368, 154] width 384 height 21
click at [203, 154] on link "Alle anzeigen" at bounding box center [368, 154] width 384 height 21
click at [191, 154] on link "Alle anzeigen" at bounding box center [368, 154] width 384 height 21
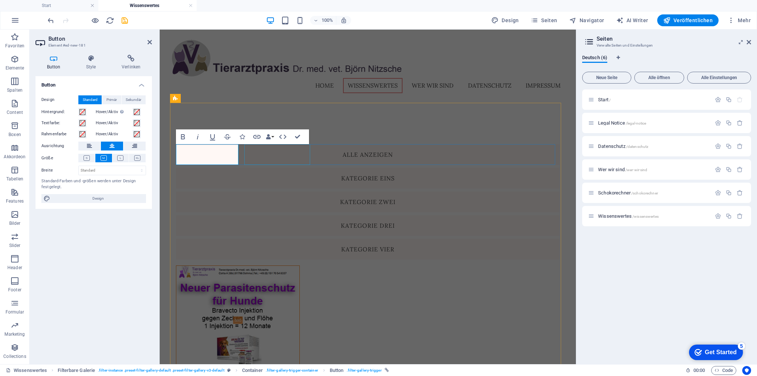
click at [260, 168] on div "Kategorie eins" at bounding box center [368, 178] width 384 height 21
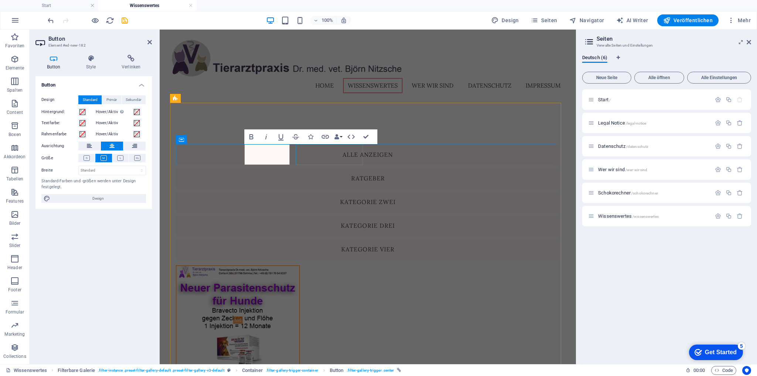
click at [313, 192] on div "Kategorie zwei" at bounding box center [368, 202] width 384 height 21
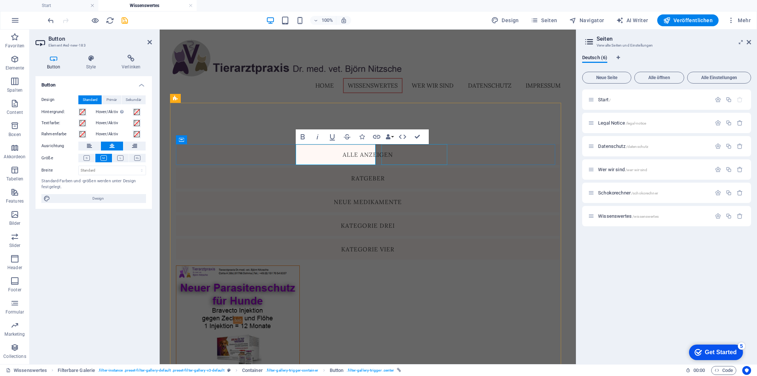
click at [407, 215] on div "Kategorie drei" at bounding box center [368, 225] width 384 height 21
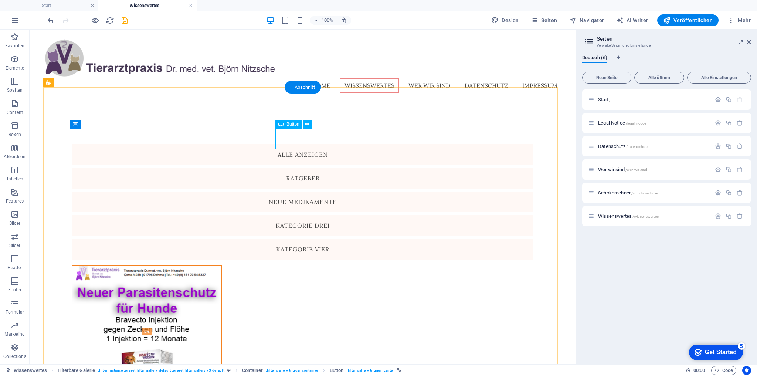
click at [303, 215] on div "Kategorie drei" at bounding box center [303, 225] width 462 height 21
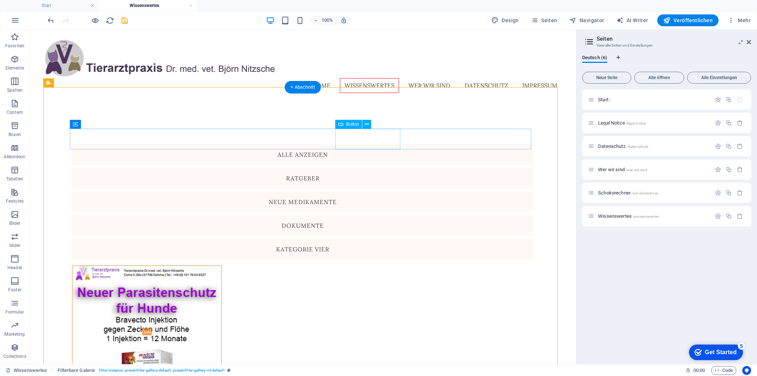
click at [368, 239] on div "Kategorie vier" at bounding box center [303, 249] width 462 height 21
click at [75, 84] on span "Filterbare Galerie" at bounding box center [71, 83] width 34 height 4
select select "rem"
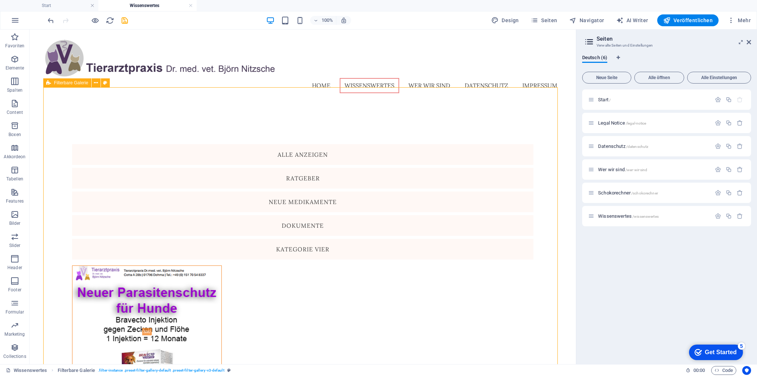
select select "rem"
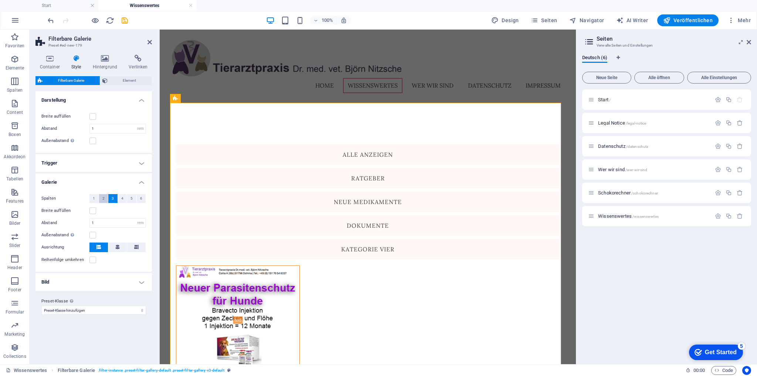
click at [100, 199] on button "2" at bounding box center [103, 198] width 9 height 9
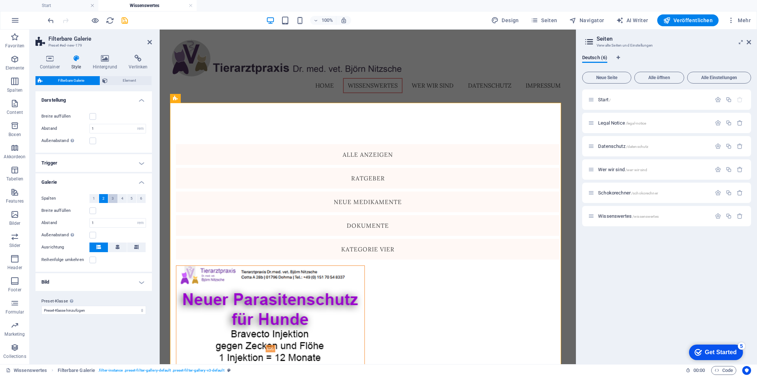
click at [114, 198] on button "3" at bounding box center [112, 198] width 9 height 9
select select
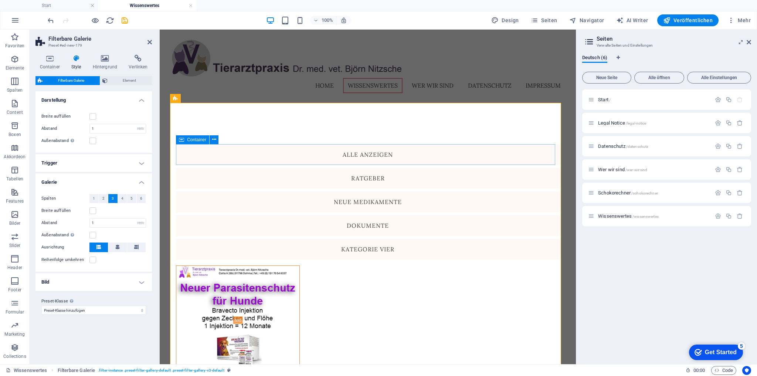
click at [191, 139] on span "Container" at bounding box center [196, 140] width 19 height 4
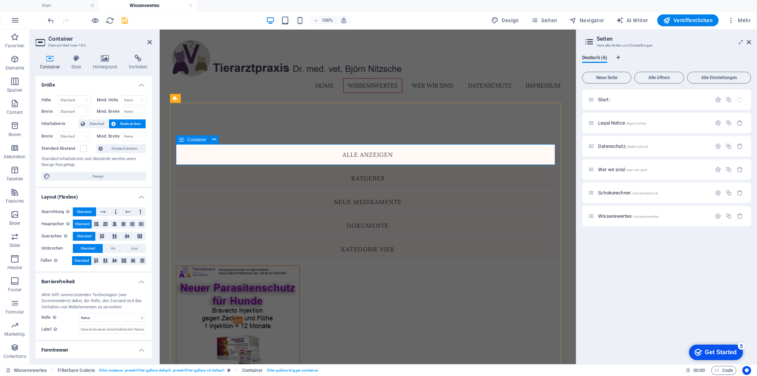
click at [522, 152] on div "Alle anzeigen Ratgeber Neue Medikamente Dokumente Kategorie vier" at bounding box center [368, 201] width 384 height 115
click at [469, 239] on div "Kategorie vier" at bounding box center [368, 249] width 384 height 21
click at [472, 139] on icon at bounding box center [473, 140] width 4 height 8
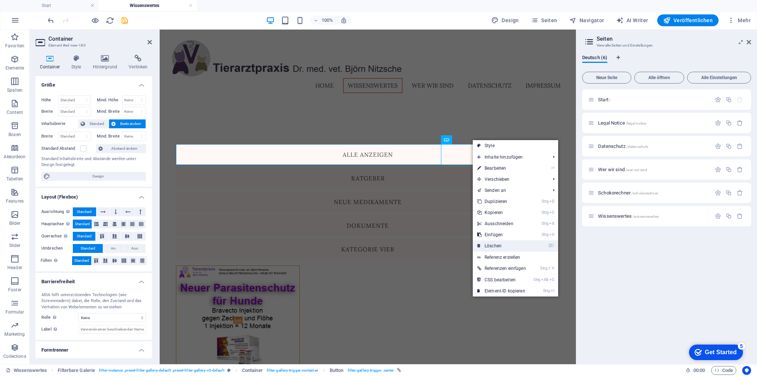
click at [499, 243] on link "⌦ Löschen" at bounding box center [502, 245] width 58 height 11
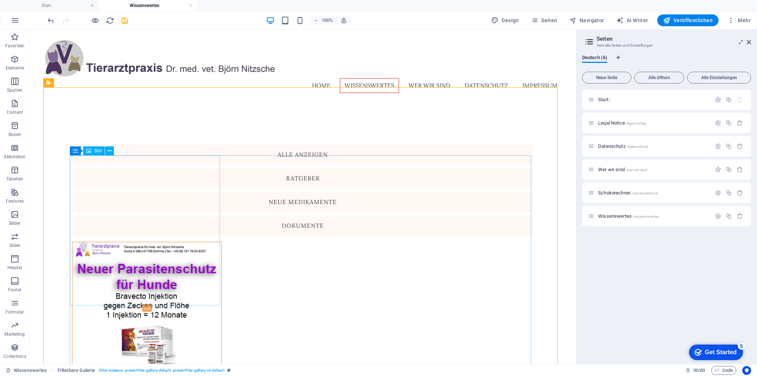
click at [101, 149] on span "Bild" at bounding box center [97, 151] width 7 height 4
click at [118, 144] on div "Alle anzeigen" at bounding box center [303, 154] width 462 height 21
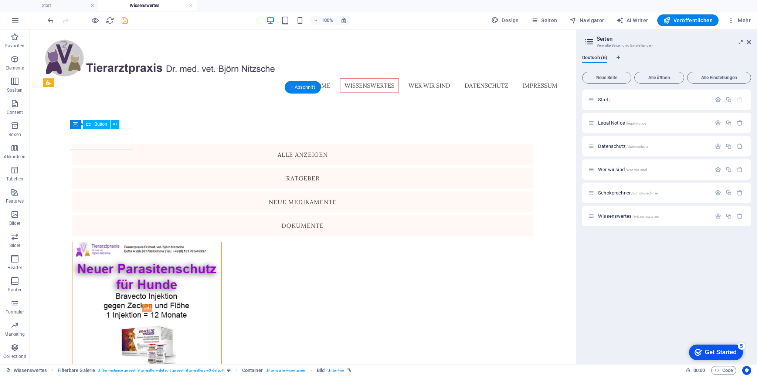
click at [118, 144] on div "Alle anzeigen" at bounding box center [303, 154] width 462 height 21
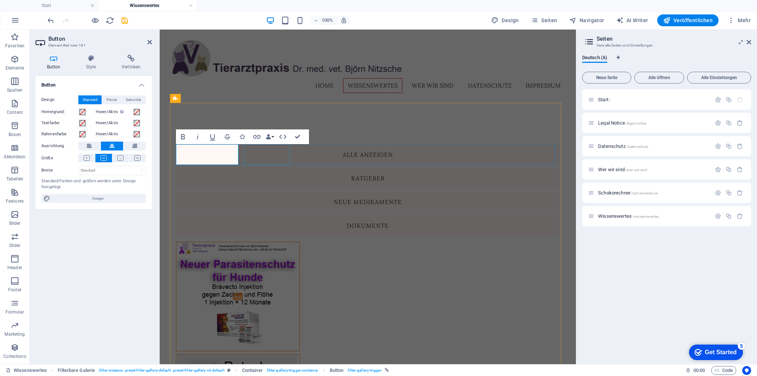
click at [265, 168] on div "Ratgeber" at bounding box center [368, 178] width 384 height 21
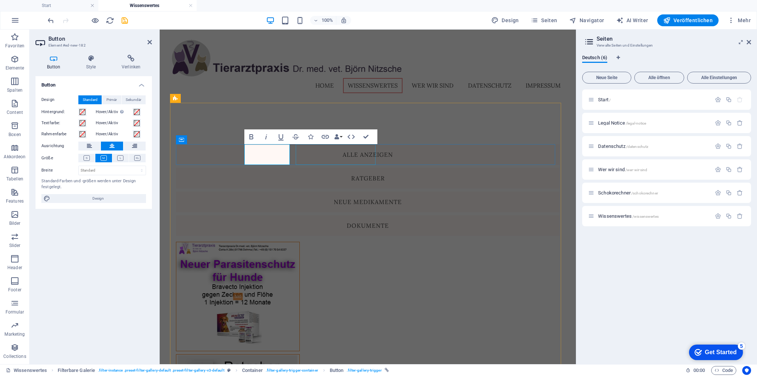
click at [313, 192] on div "Neue Medikamente" at bounding box center [368, 202] width 384 height 21
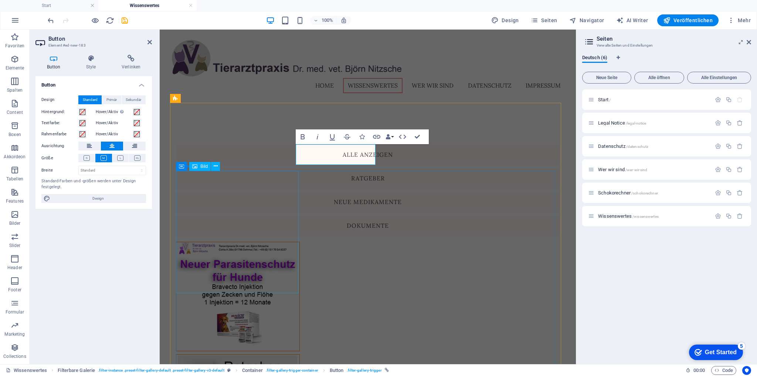
click at [254, 242] on figure at bounding box center [238, 296] width 124 height 109
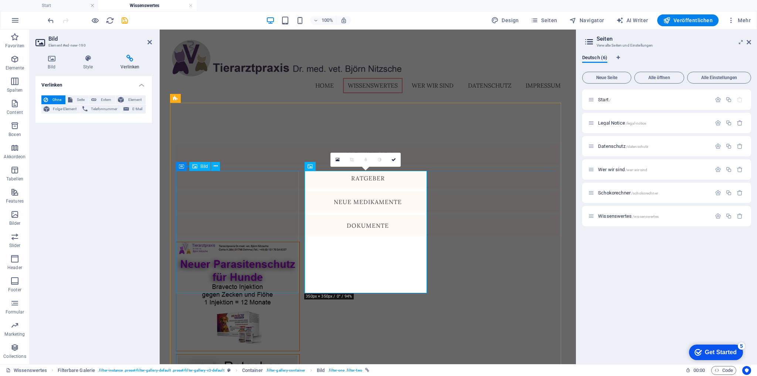
click at [246, 242] on figure at bounding box center [238, 296] width 124 height 109
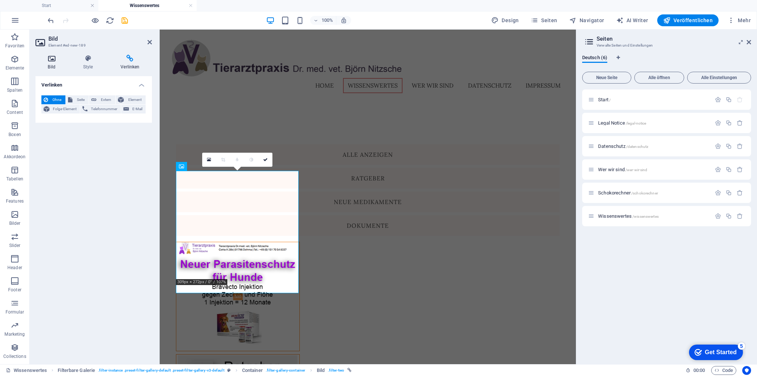
click at [50, 61] on icon at bounding box center [52, 58] width 32 height 7
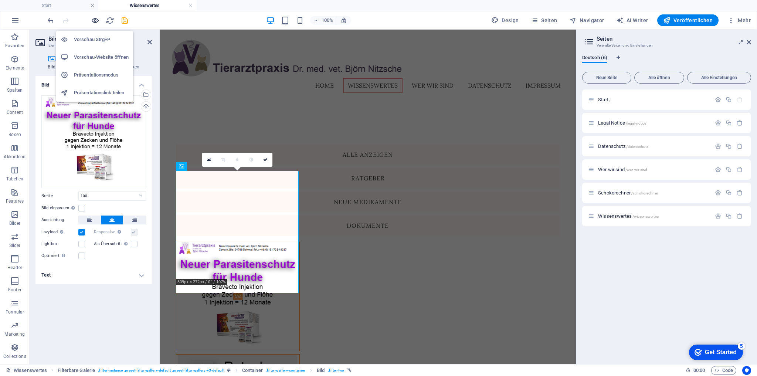
click at [94, 20] on icon "button" at bounding box center [95, 20] width 9 height 9
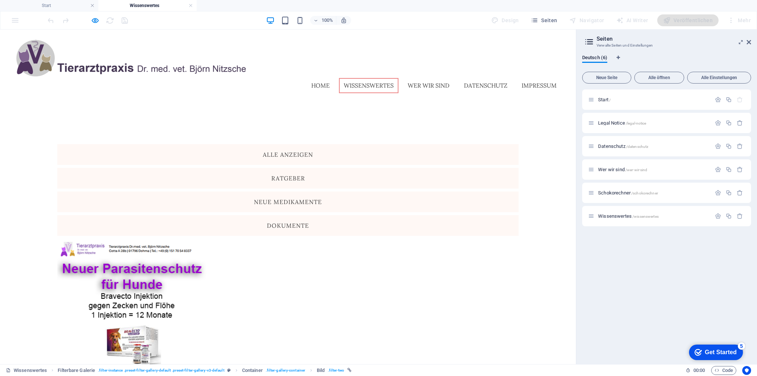
click at [112, 242] on img at bounding box center [132, 308] width 150 height 132
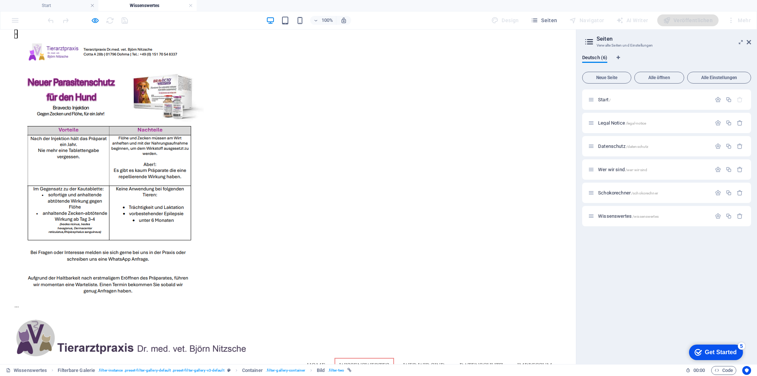
click at [17, 38] on button "×" at bounding box center [15, 34] width 3 height 9
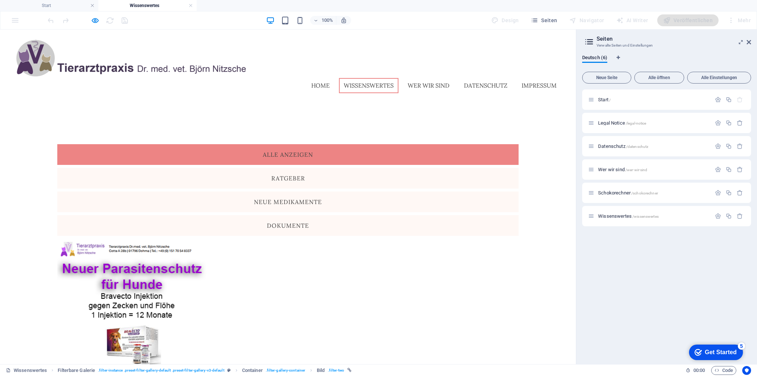
click at [90, 144] on link "Alle anzeigen" at bounding box center [288, 154] width 462 height 21
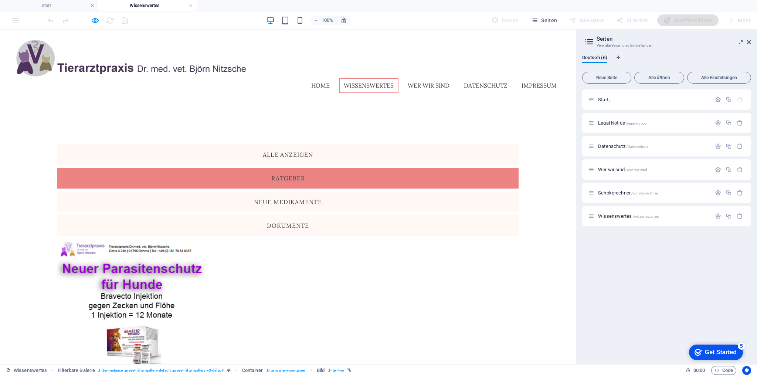
click at [152, 168] on link "Ratgeber" at bounding box center [288, 178] width 462 height 21
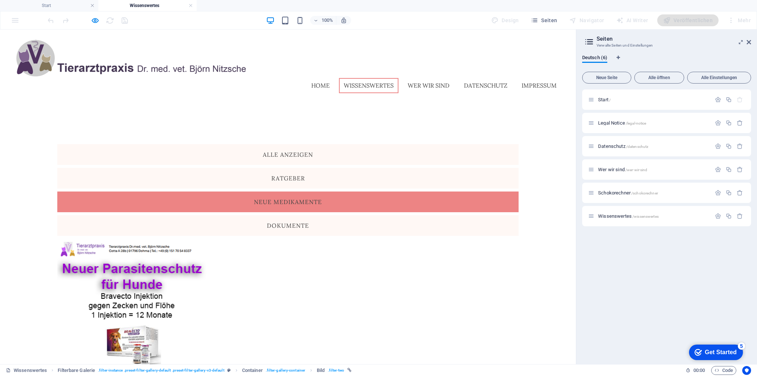
click at [200, 192] on link "Neue Medikamente" at bounding box center [288, 202] width 462 height 21
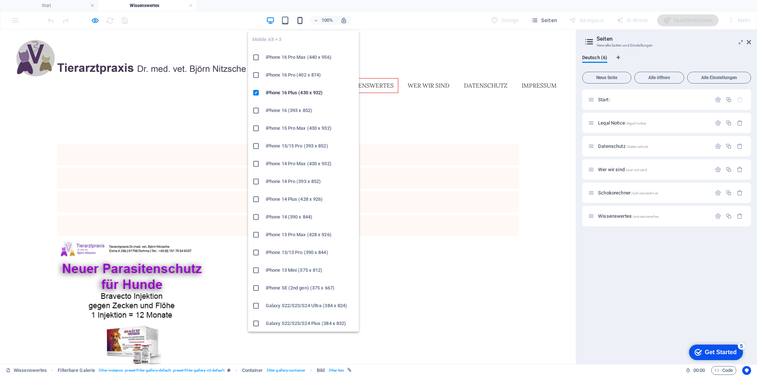
click at [301, 20] on icon "button" at bounding box center [300, 20] width 9 height 9
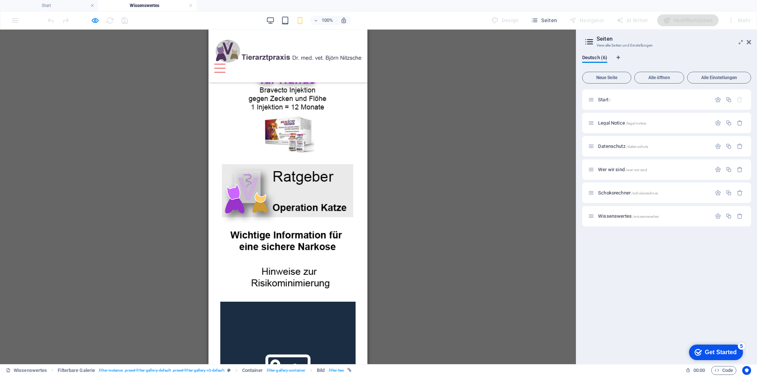
scroll to position [118, 0]
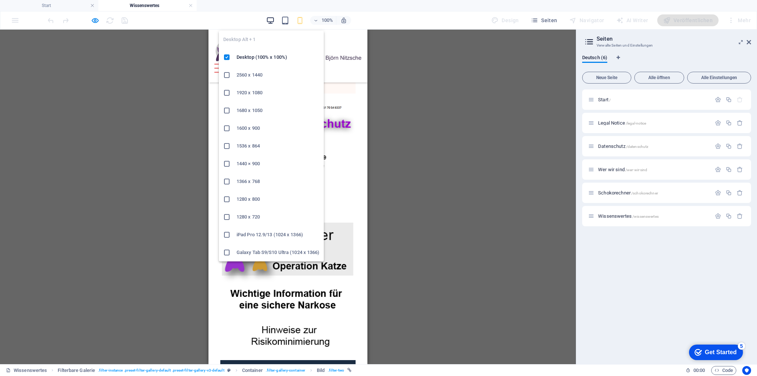
click at [274, 20] on icon "button" at bounding box center [270, 20] width 9 height 9
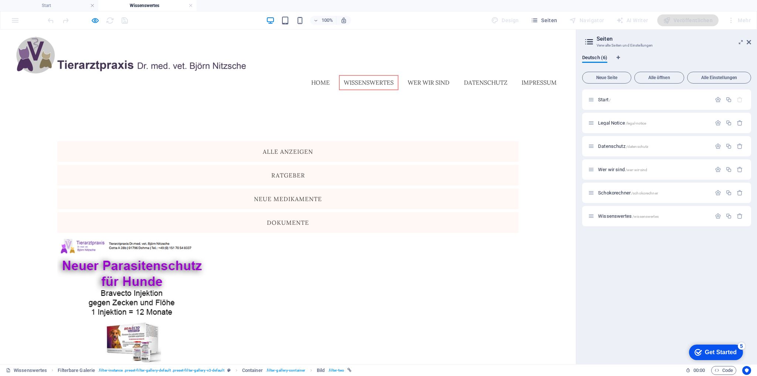
scroll to position [0, 0]
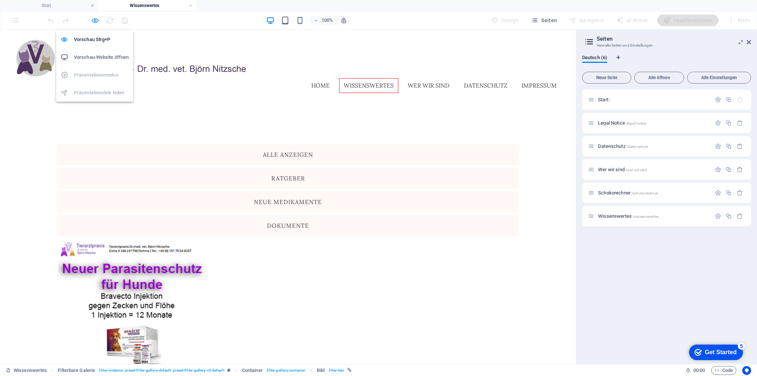
click at [95, 18] on icon "button" at bounding box center [95, 20] width 9 height 9
select select "%"
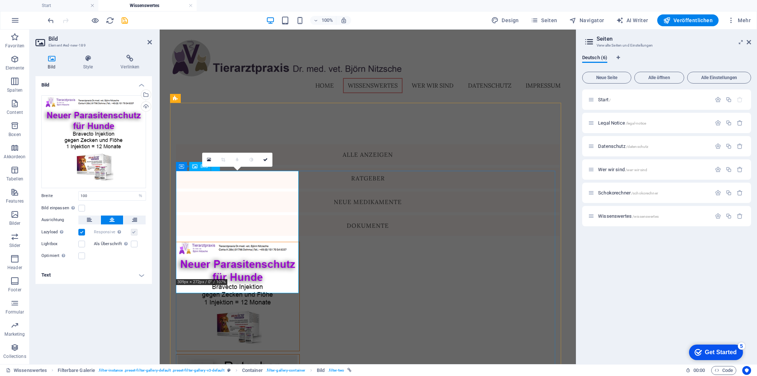
click at [232, 242] on figure at bounding box center [238, 296] width 124 height 109
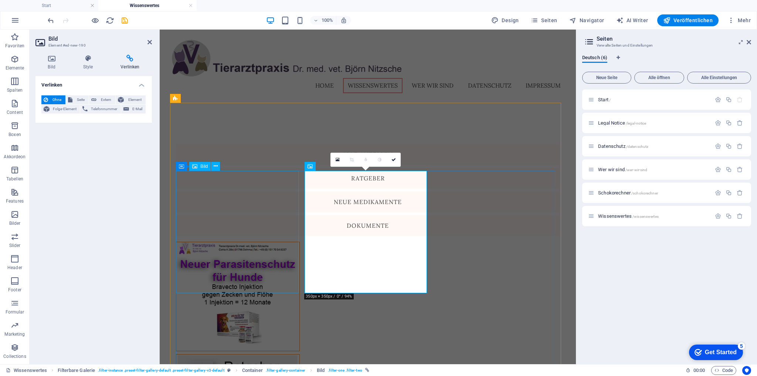
click at [244, 242] on figure at bounding box center [238, 296] width 124 height 109
select select "%"
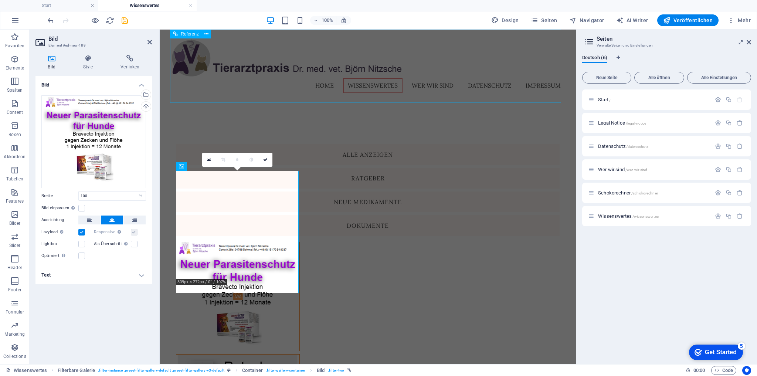
click at [286, 91] on nav "Home Wissenswertes Wer wir sind Datenschutz Impressum" at bounding box center [368, 86] width 396 height 16
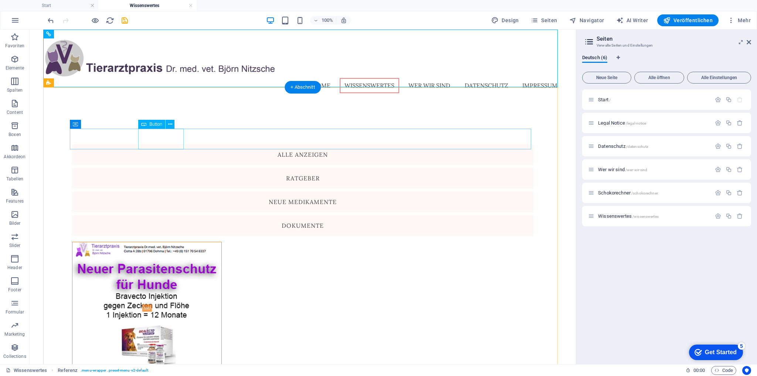
click at [163, 168] on div "Ratgeber" at bounding box center [303, 178] width 462 height 21
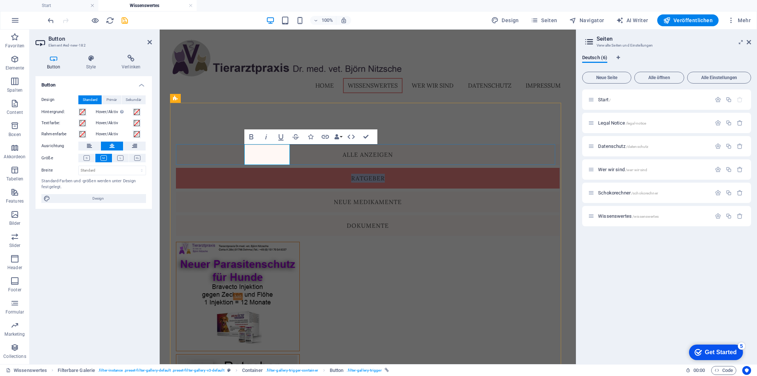
click at [259, 168] on link "Ratgeber" at bounding box center [368, 178] width 384 height 21
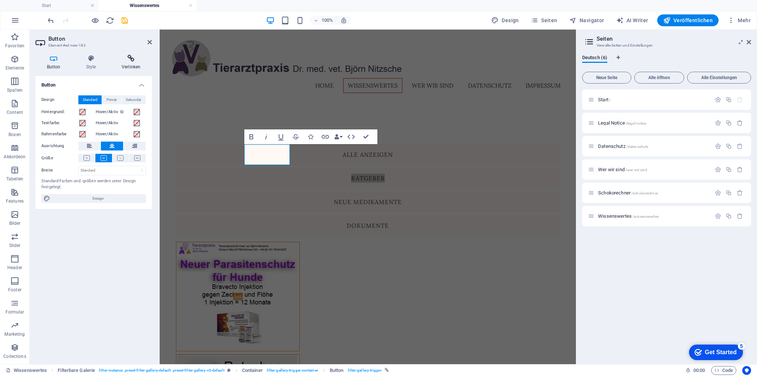
click at [132, 60] on icon at bounding box center [131, 58] width 42 height 7
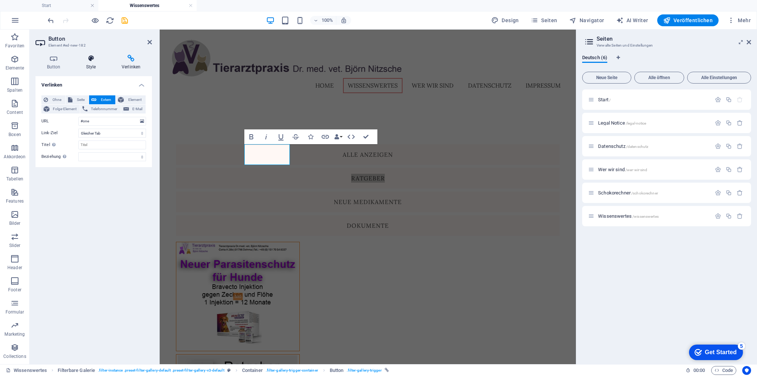
click at [92, 59] on icon at bounding box center [91, 58] width 33 height 7
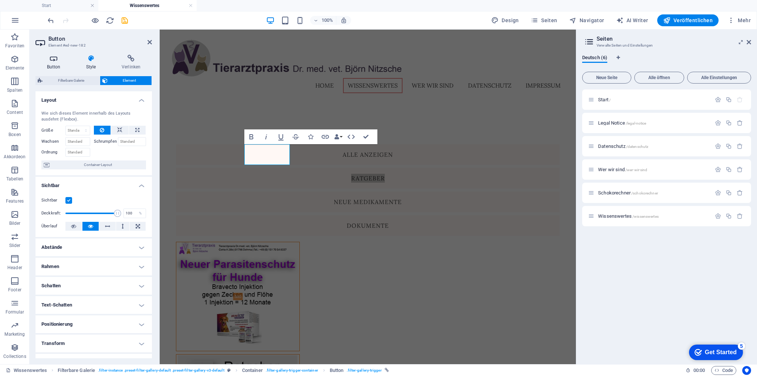
click at [50, 60] on icon at bounding box center [54, 58] width 36 height 7
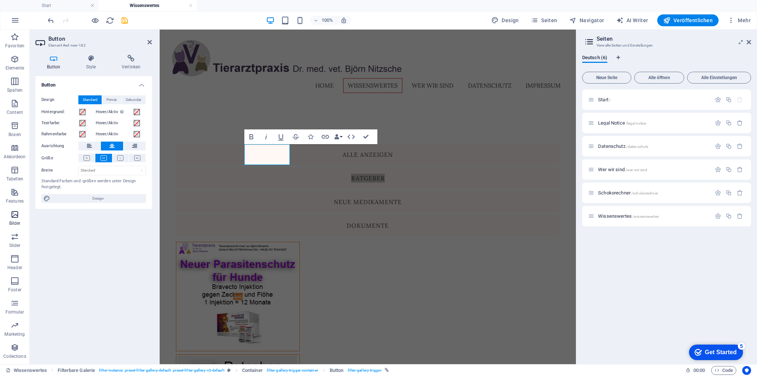
click at [17, 217] on icon "button" at bounding box center [14, 214] width 9 height 9
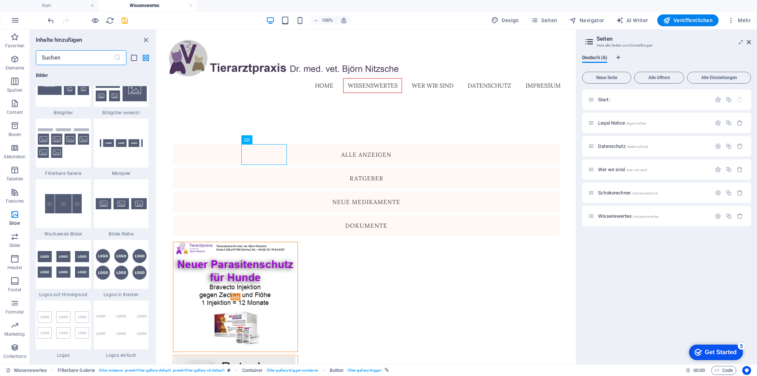
scroll to position [3898, 0]
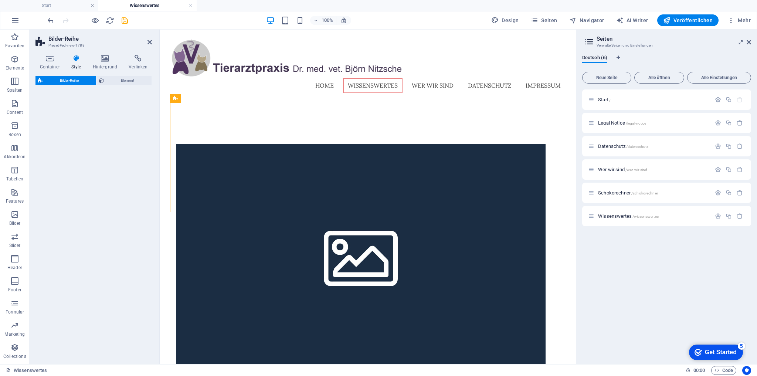
select select "rem"
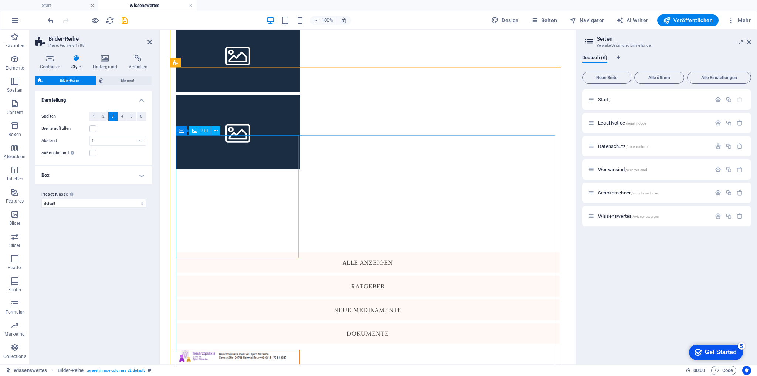
scroll to position [207, 0]
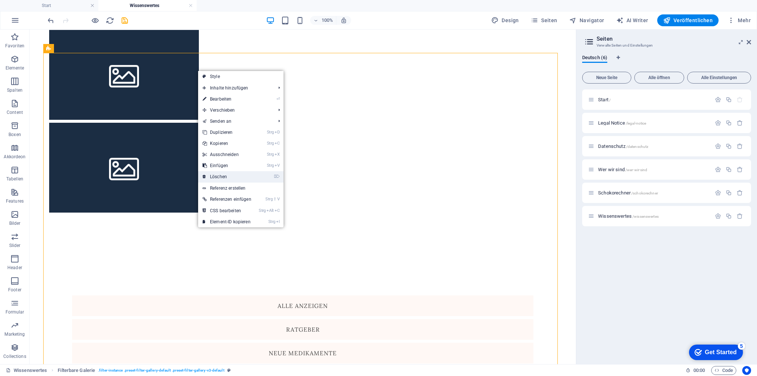
click at [225, 179] on link "⌦ Löschen" at bounding box center [227, 176] width 58 height 11
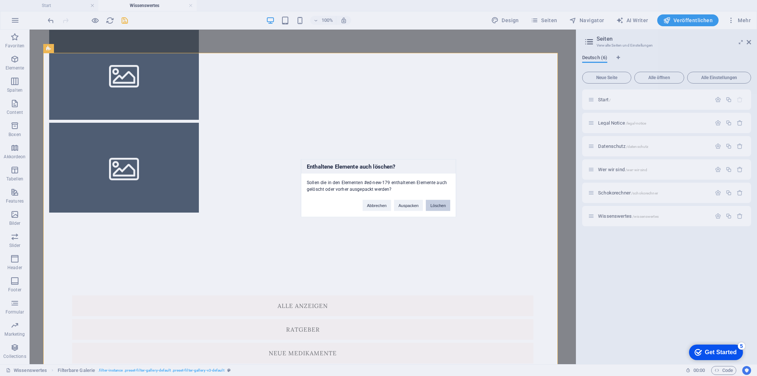
click at [440, 204] on button "Löschen" at bounding box center [438, 205] width 24 height 11
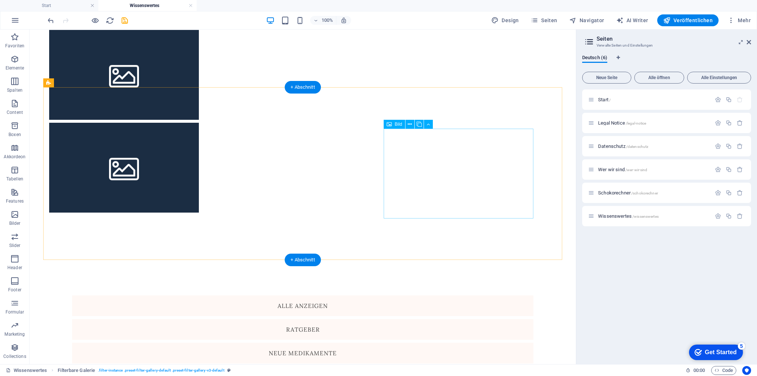
scroll to position [0, 0]
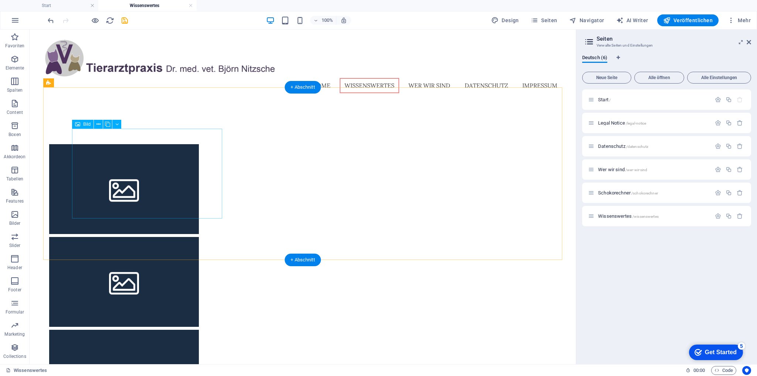
click at [146, 168] on figure at bounding box center [124, 189] width 150 height 90
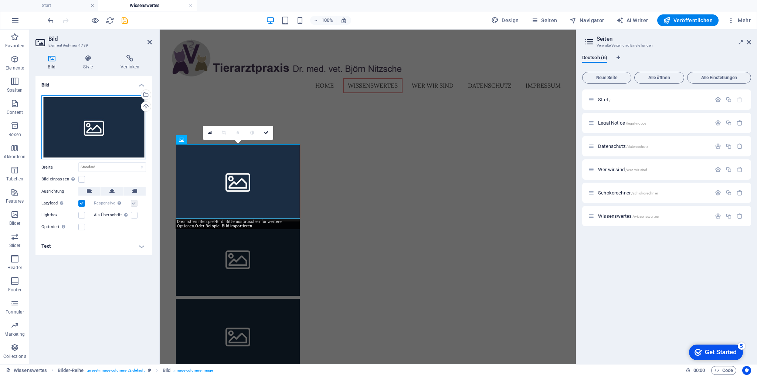
click at [107, 121] on div "Ziehe Dateien zum Hochladen hierher oder klicke hier, um aus Dateien oder koste…" at bounding box center [93, 127] width 105 height 64
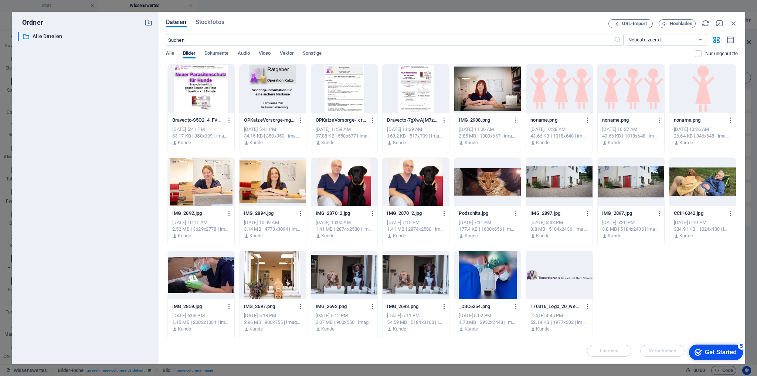
click at [205, 93] on div at bounding box center [201, 89] width 67 height 48
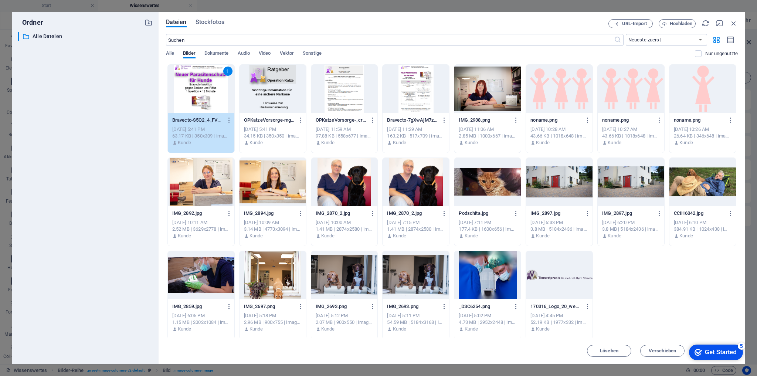
click at [191, 91] on div "1" at bounding box center [201, 89] width 67 height 48
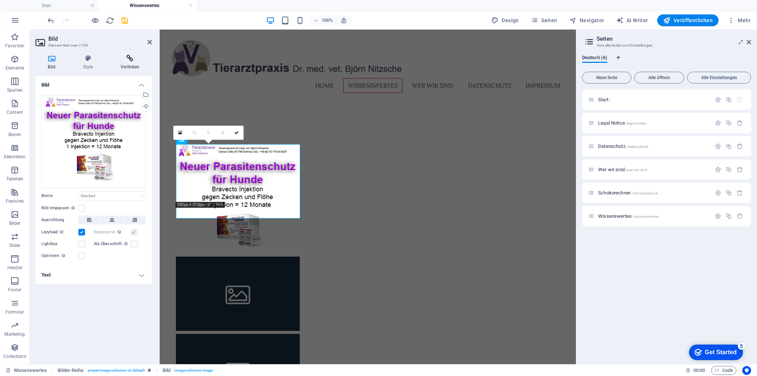
click at [129, 58] on icon at bounding box center [130, 58] width 44 height 7
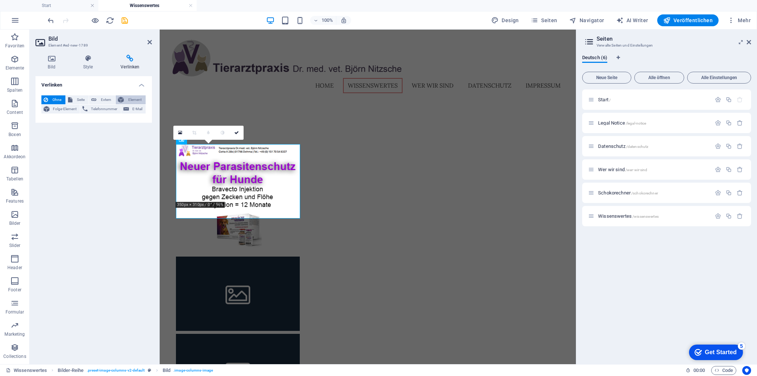
click at [136, 100] on span "Element" at bounding box center [134, 99] width 17 height 9
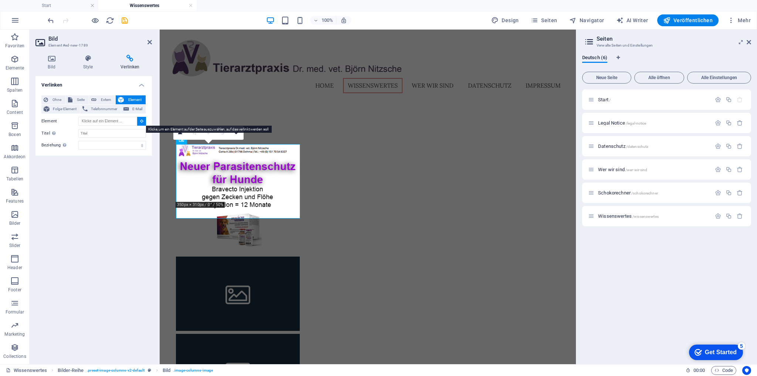
click at [142, 118] on button at bounding box center [141, 121] width 9 height 9
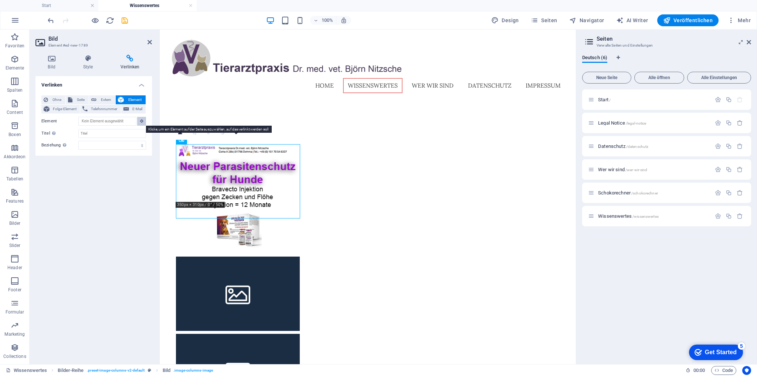
click at [141, 120] on icon at bounding box center [141, 121] width 3 height 4
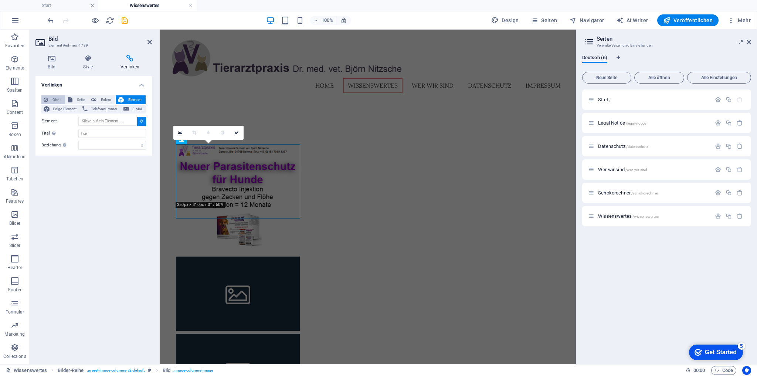
click at [56, 101] on span "Ohne" at bounding box center [56, 99] width 13 height 9
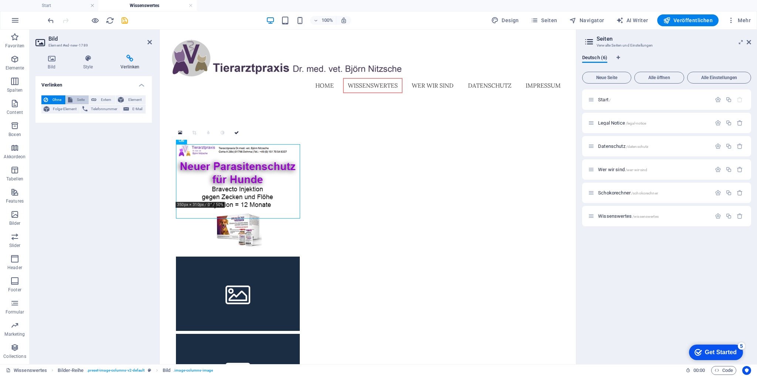
click at [77, 98] on span "Seite" at bounding box center [81, 99] width 12 height 9
select select
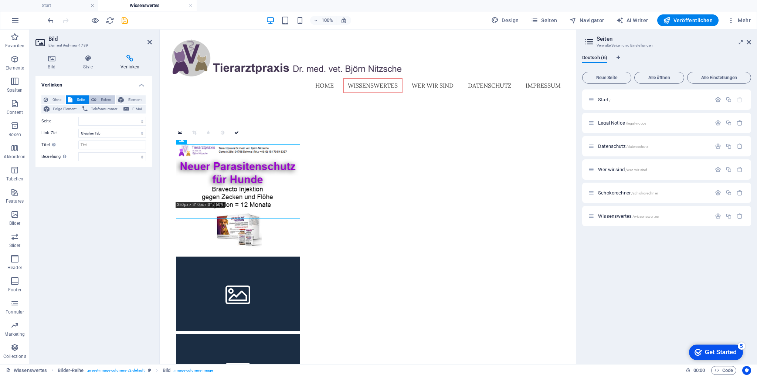
click at [105, 98] on span "Extern" at bounding box center [106, 99] width 14 height 9
select select "blank"
click at [73, 110] on span "Folge-Element" at bounding box center [65, 109] width 26 height 9
click at [102, 108] on span "Telefonnummer" at bounding box center [104, 109] width 28 height 9
click at [130, 109] on button "E-Mail" at bounding box center [133, 109] width 24 height 9
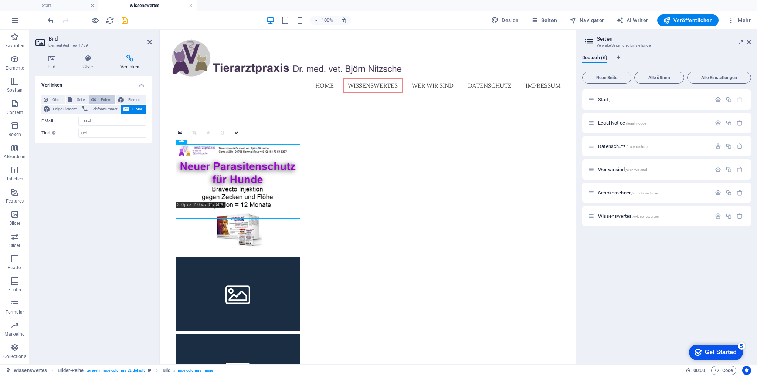
click at [102, 101] on span "Extern" at bounding box center [106, 99] width 14 height 9
select select "blank"
click at [131, 99] on span "Element" at bounding box center [134, 99] width 17 height 9
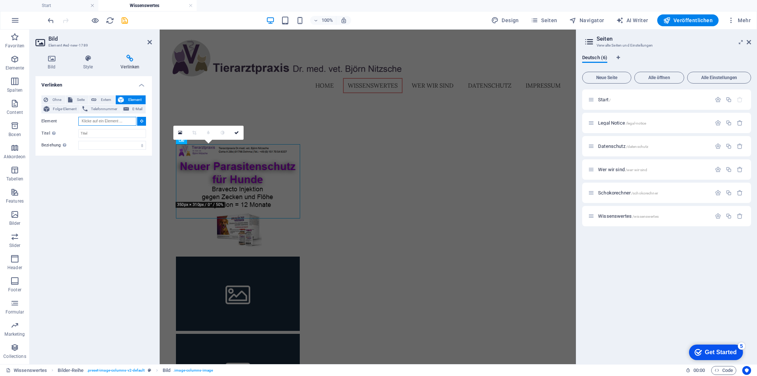
click at [112, 119] on input "Element" at bounding box center [107, 121] width 58 height 9
click at [142, 121] on icon at bounding box center [141, 121] width 3 height 4
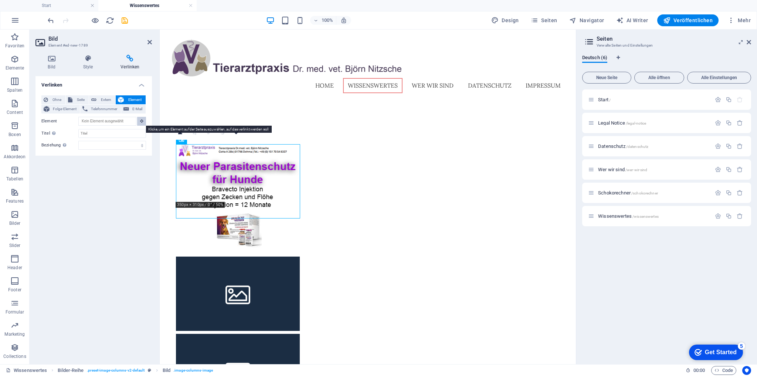
click at [142, 121] on icon at bounding box center [141, 121] width 3 height 4
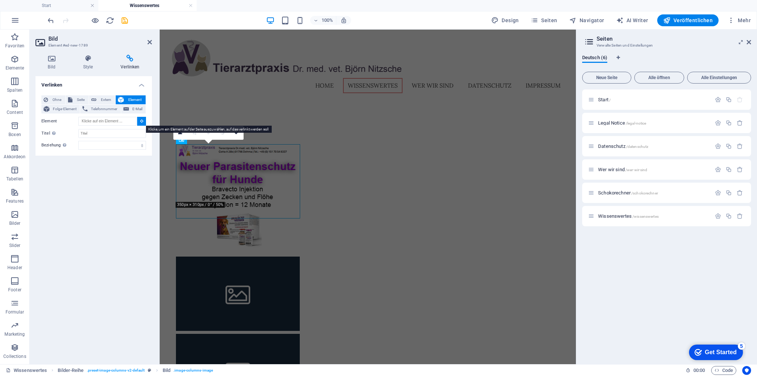
click at [142, 121] on icon at bounding box center [141, 121] width 3 height 4
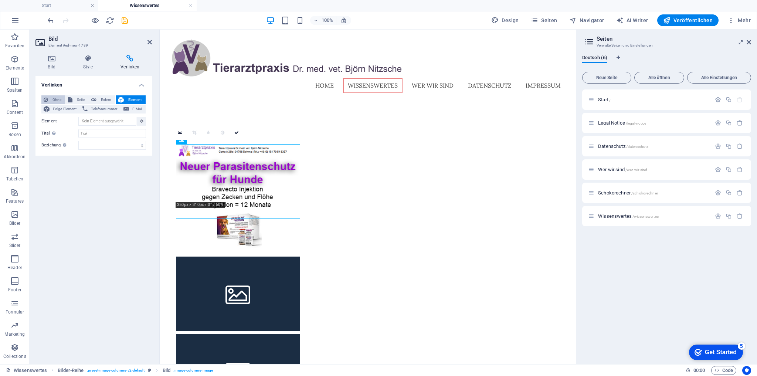
click at [53, 97] on span "Ohne" at bounding box center [56, 99] width 13 height 9
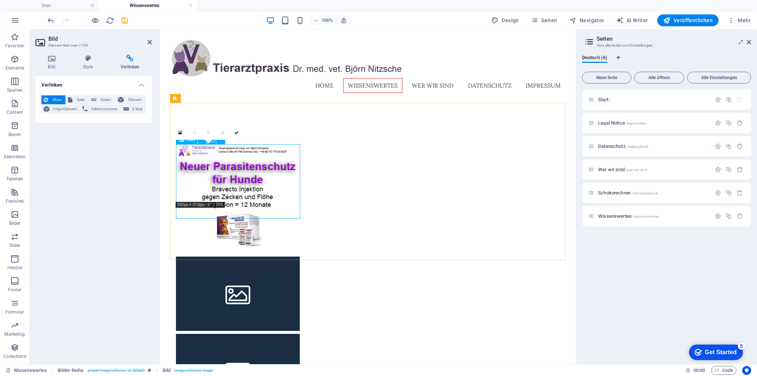
click at [212, 158] on figure at bounding box center [238, 198] width 124 height 109
click at [202, 173] on figure at bounding box center [238, 198] width 124 height 109
click at [50, 59] on icon at bounding box center [52, 58] width 32 height 7
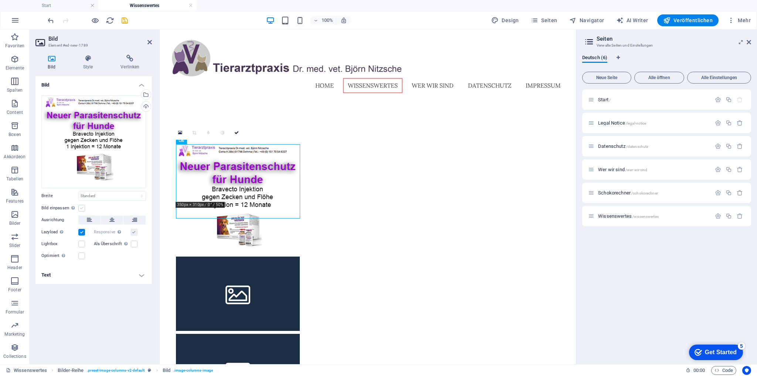
click at [80, 206] on label at bounding box center [81, 208] width 7 height 7
click at [0, 0] on input "Bild einpassen Bild automatisch anhand einer fixen Breite und Höhe einpassen" at bounding box center [0, 0] width 0 height 0
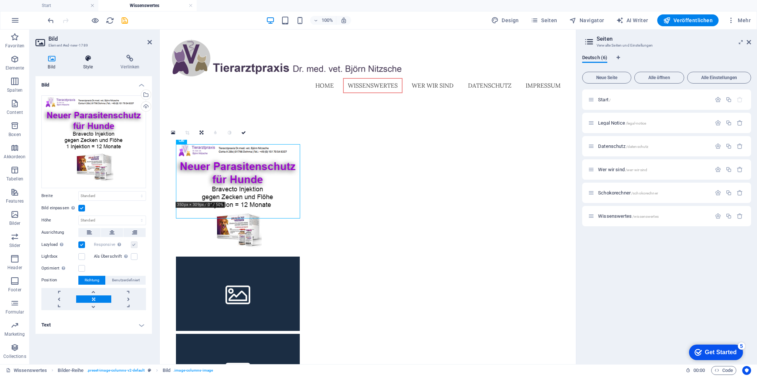
click at [91, 56] on icon at bounding box center [88, 58] width 35 height 7
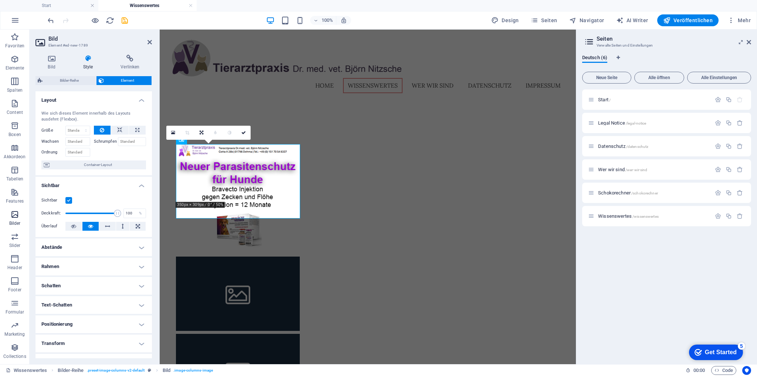
click at [16, 213] on icon "button" at bounding box center [14, 214] width 9 height 9
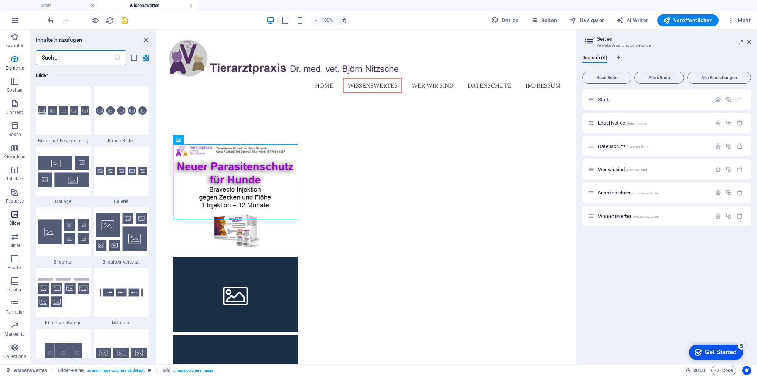
scroll to position [3750, 0]
click at [210, 123] on div at bounding box center [366, 277] width 398 height 349
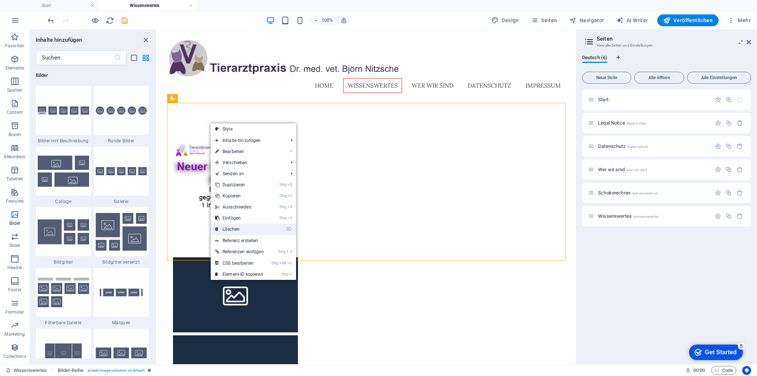
click at [228, 226] on link "⌦ Löschen" at bounding box center [240, 229] width 58 height 11
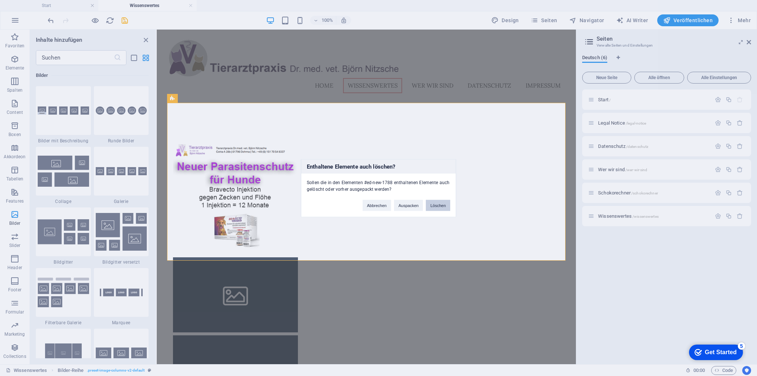
drag, startPoint x: 435, startPoint y: 204, endPoint x: 277, endPoint y: 175, distance: 161.0
click at [435, 204] on button "Löschen" at bounding box center [438, 205] width 24 height 11
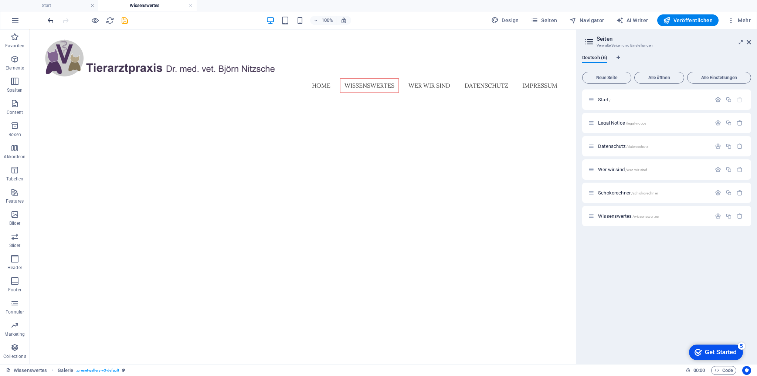
click at [47, 20] on icon "undo" at bounding box center [51, 20] width 9 height 9
click at [49, 20] on icon "undo" at bounding box center [51, 20] width 9 height 9
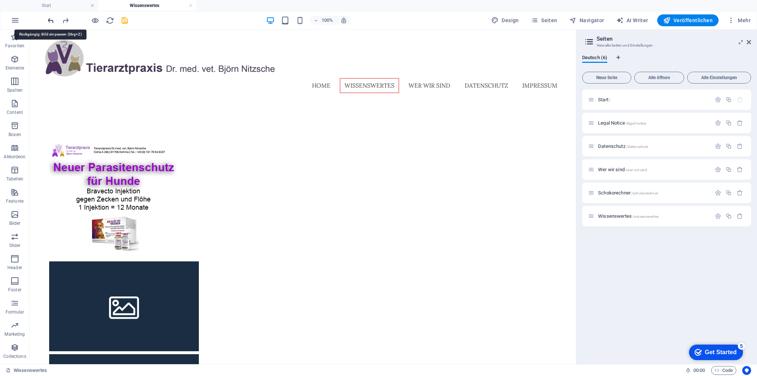
click at [49, 20] on icon "undo" at bounding box center [51, 20] width 9 height 9
click at [17, 218] on icon "button" at bounding box center [14, 214] width 9 height 9
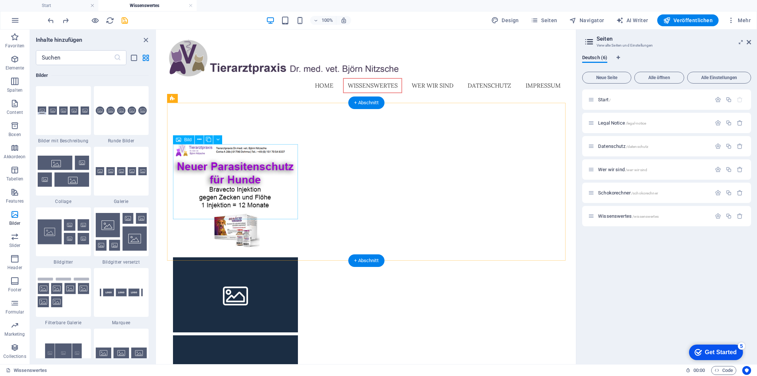
click at [207, 169] on figure at bounding box center [235, 199] width 125 height 110
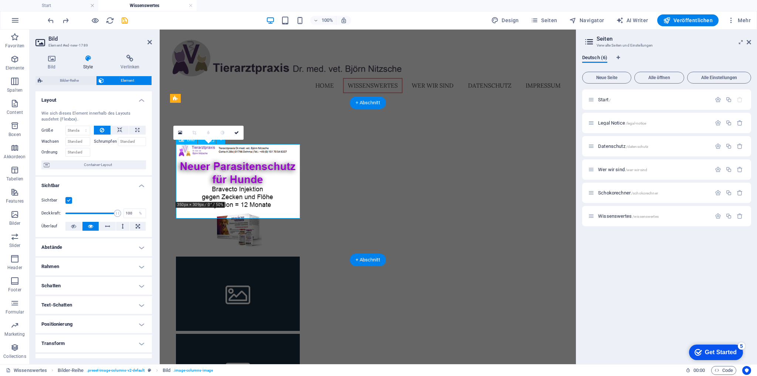
click at [207, 167] on figure at bounding box center [238, 198] width 124 height 109
click at [17, 215] on icon "button" at bounding box center [14, 214] width 9 height 9
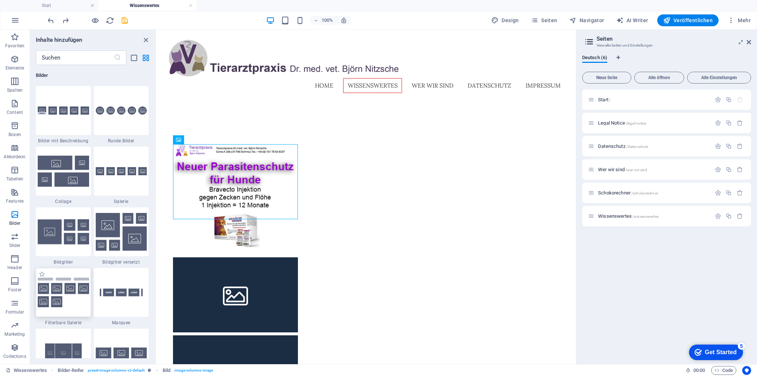
click at [76, 291] on img at bounding box center [63, 293] width 51 height 30
select select "rem"
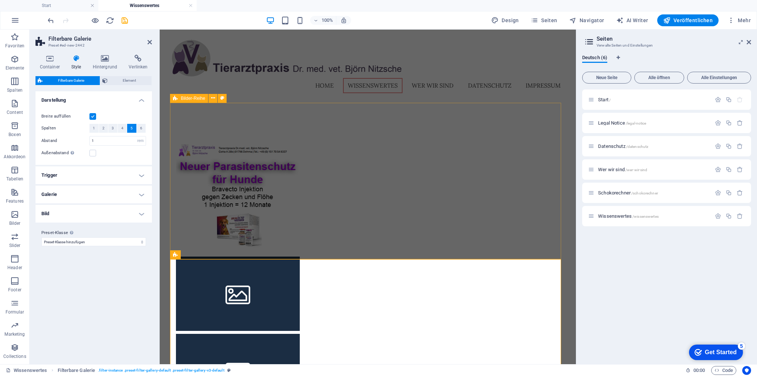
click at [213, 114] on div at bounding box center [368, 276] width 396 height 347
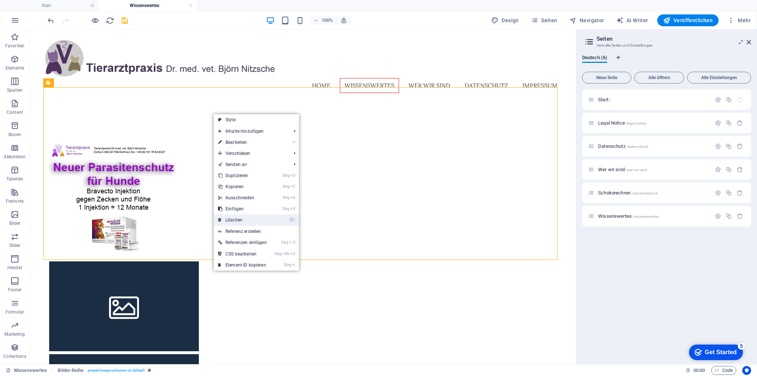
click at [247, 225] on link "⌦ Löschen" at bounding box center [243, 220] width 58 height 11
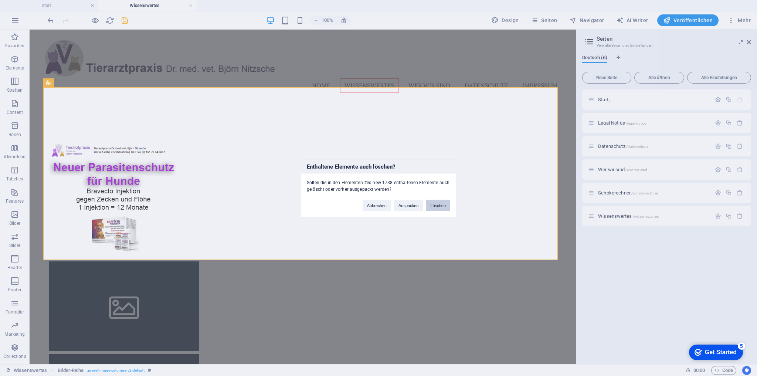
click at [439, 205] on button "Löschen" at bounding box center [438, 205] width 24 height 11
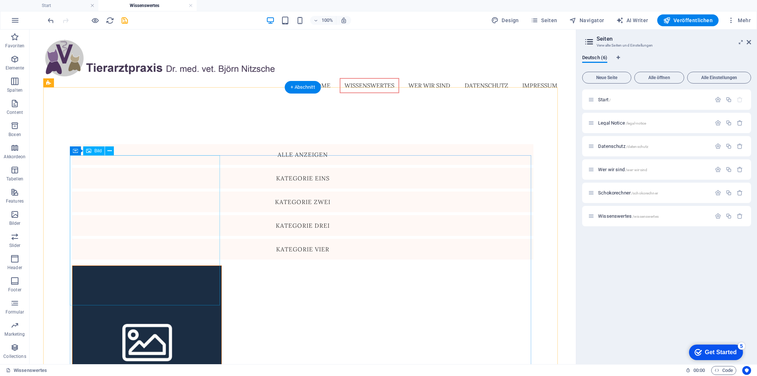
click at [167, 266] on figure at bounding box center [147, 341] width 150 height 150
select select "%"
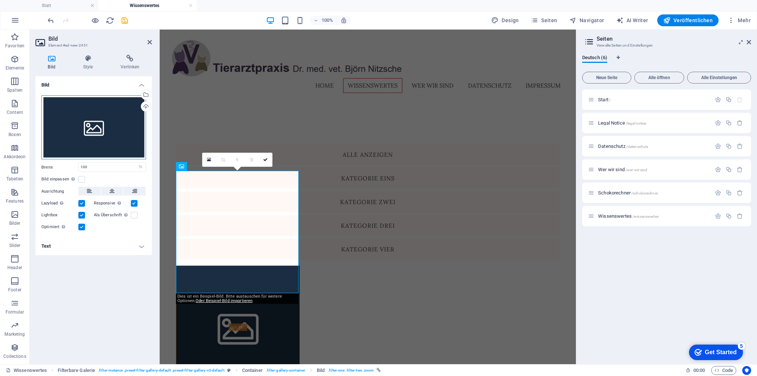
click at [115, 119] on div "Ziehe Dateien zum Hochladen hierher oder klicke hier, um aus Dateien oder koste…" at bounding box center [93, 127] width 105 height 64
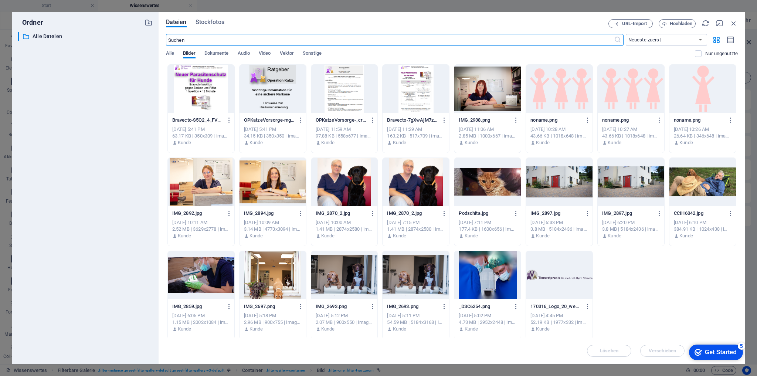
click at [189, 85] on div at bounding box center [201, 89] width 67 height 48
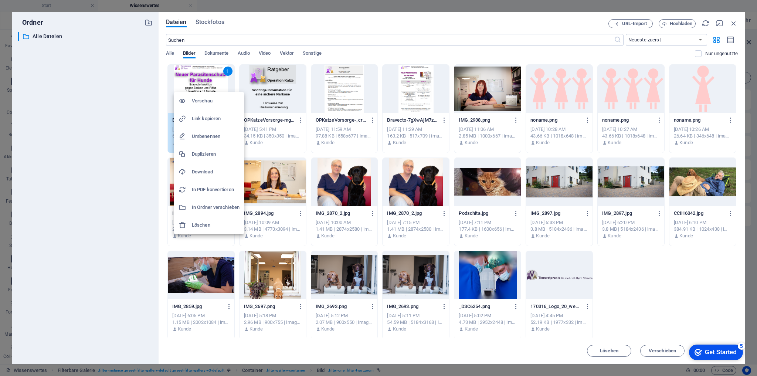
click at [202, 223] on h6 "Löschen" at bounding box center [216, 225] width 48 height 9
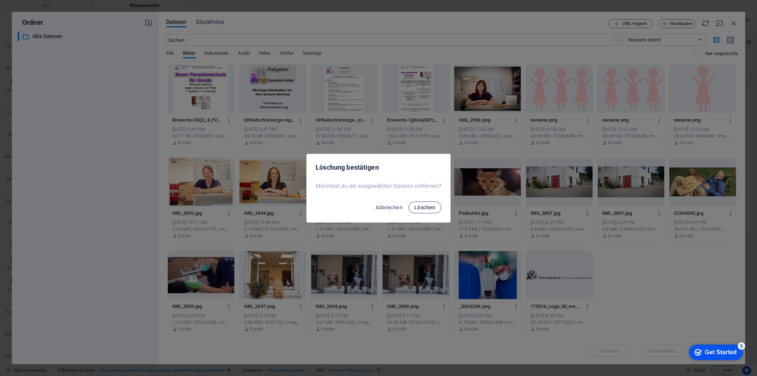
click at [424, 210] on span "Löschen" at bounding box center [425, 208] width 21 height 6
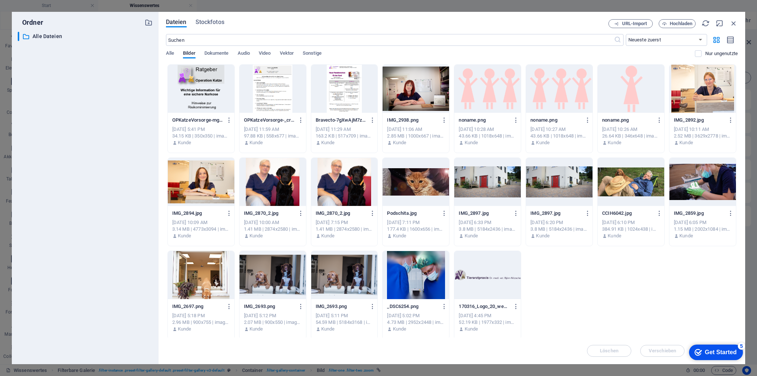
click at [207, 90] on div at bounding box center [201, 89] width 67 height 48
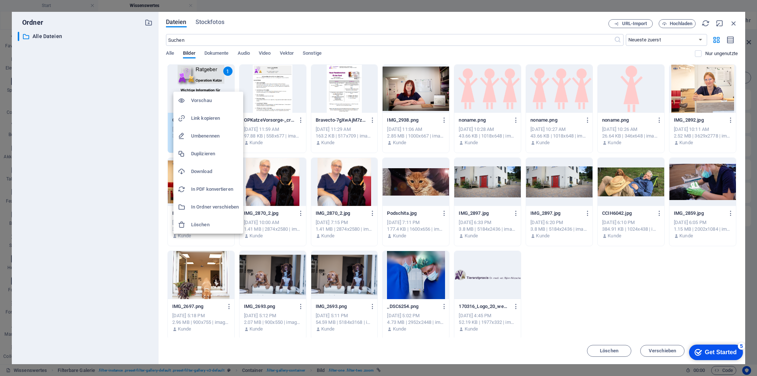
click at [213, 219] on li "Löschen" at bounding box center [208, 225] width 70 height 18
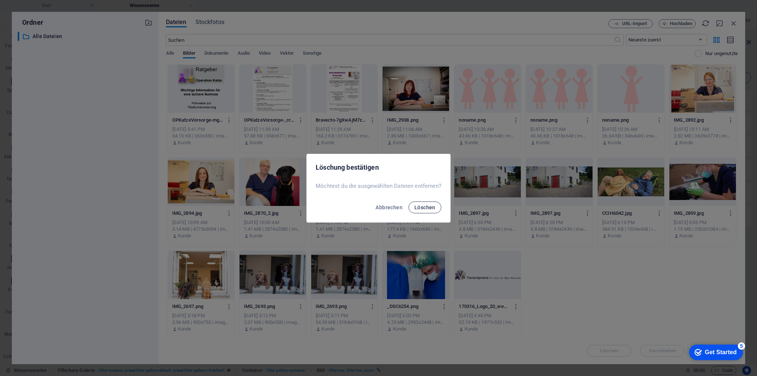
click at [424, 207] on span "Löschen" at bounding box center [425, 208] width 21 height 6
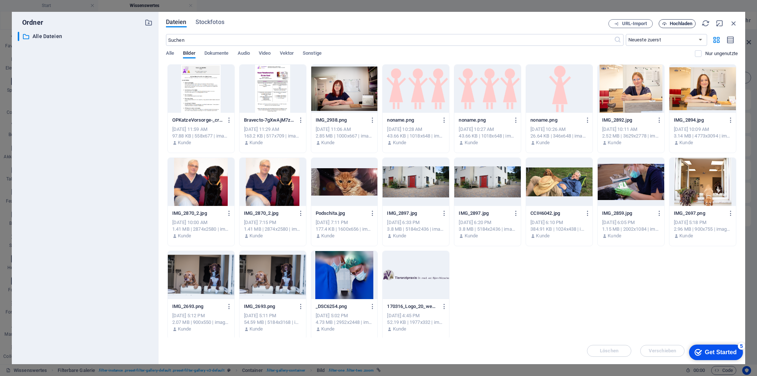
click at [679, 24] on span "Hochladen" at bounding box center [681, 23] width 23 height 4
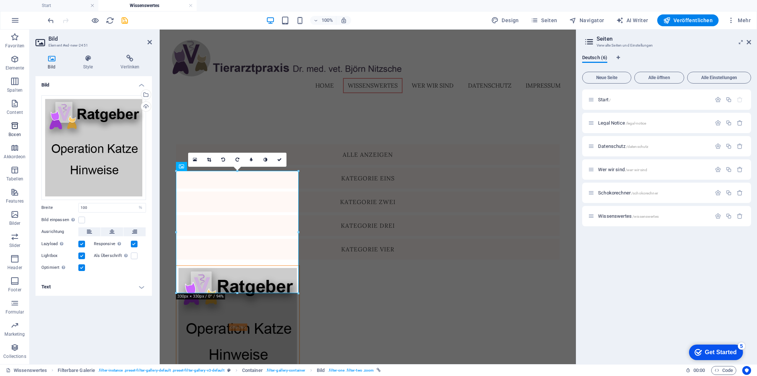
click at [15, 125] on icon "button" at bounding box center [14, 125] width 9 height 9
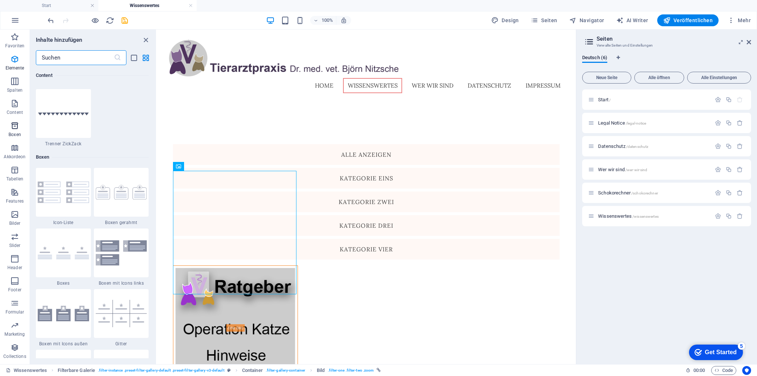
scroll to position [2040, 0]
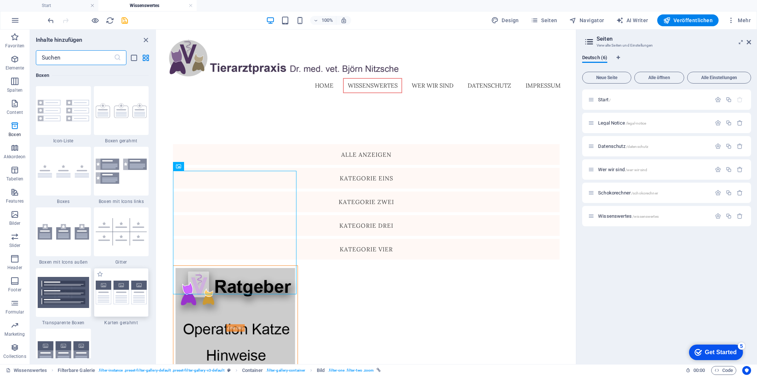
click at [115, 283] on img at bounding box center [121, 293] width 51 height 24
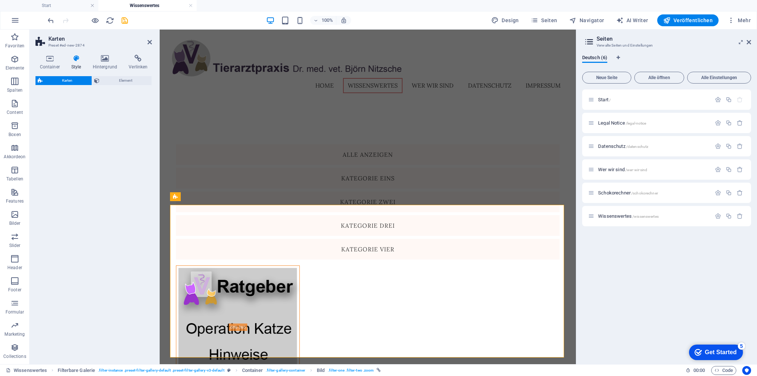
select select "rem"
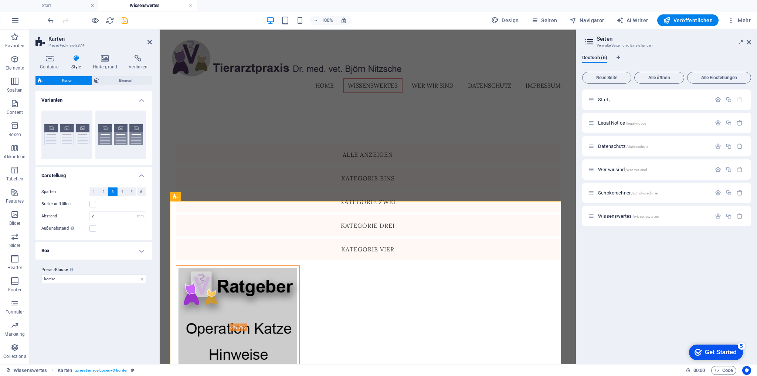
scroll to position [519, 0]
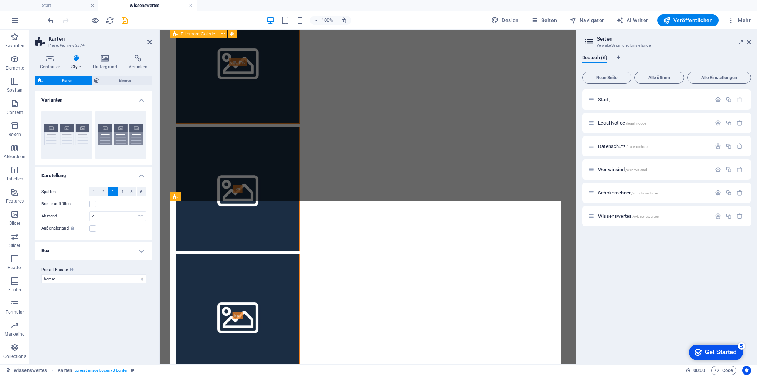
click at [306, 181] on div "Alle anzeigen Kategorie eins Kategorie zwei Kategorie drei Kategorie vier" at bounding box center [368, 319] width 396 height 1471
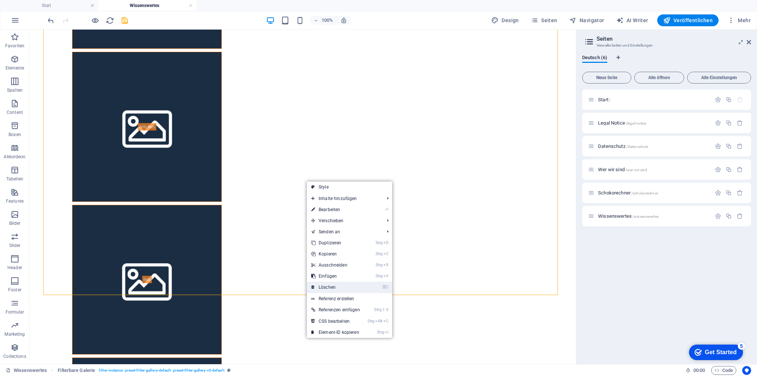
click at [339, 287] on link "⌦ Löschen" at bounding box center [336, 287] width 58 height 11
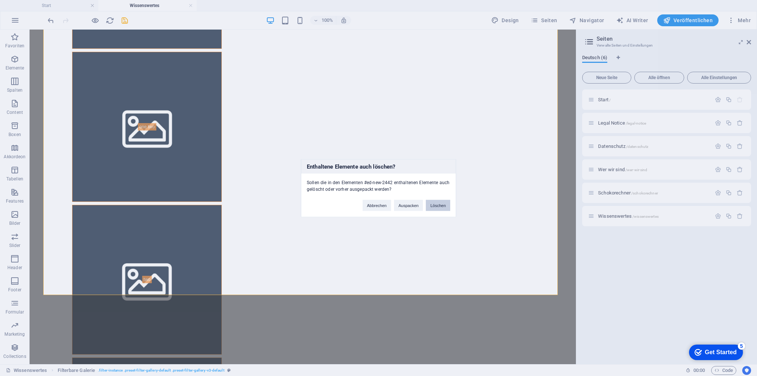
click at [440, 205] on button "Löschen" at bounding box center [438, 205] width 24 height 11
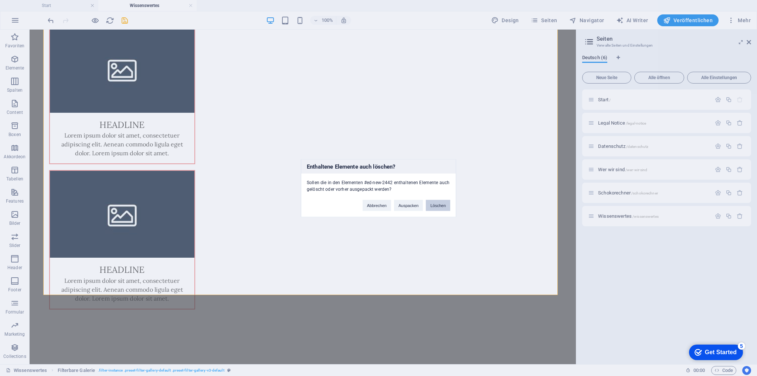
scroll to position [0, 0]
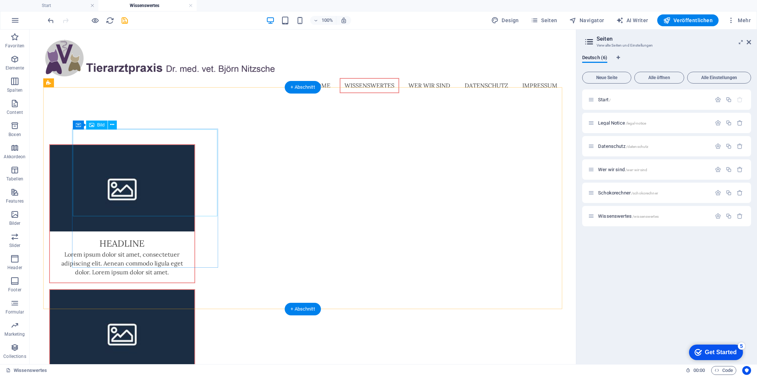
click at [188, 175] on figure at bounding box center [122, 188] width 145 height 87
select select "%"
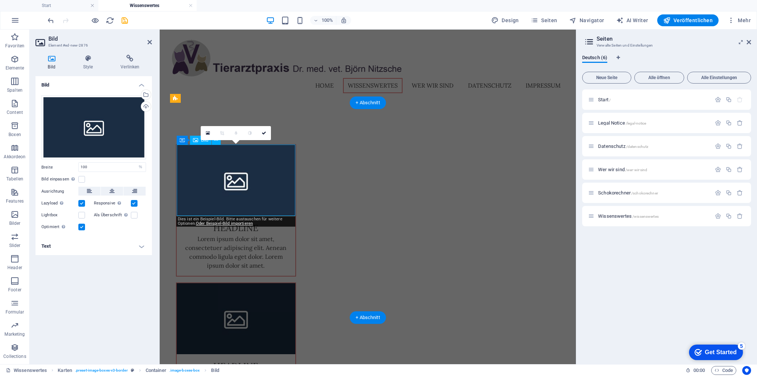
click at [245, 174] on figure at bounding box center [236, 180] width 119 height 71
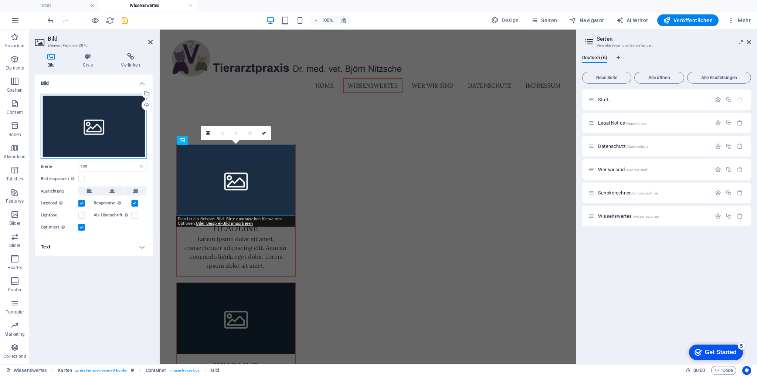
click at [112, 128] on div "Ziehe Dateien zum Hochladen hierher oder klicke hier, um aus Dateien oder koste…" at bounding box center [93, 127] width 105 height 64
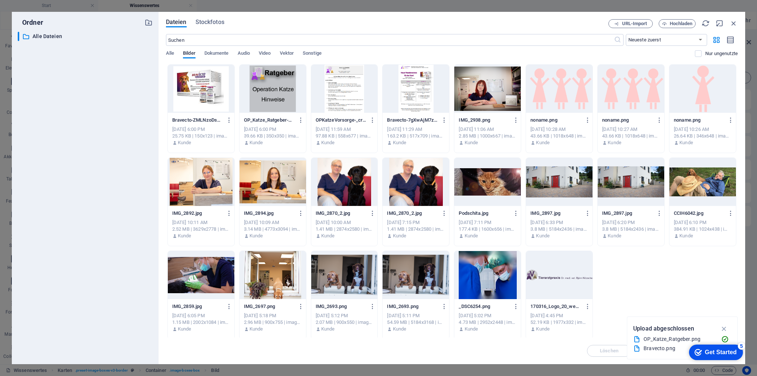
click at [210, 97] on div at bounding box center [201, 89] width 67 height 48
click at [219, 84] on div "1" at bounding box center [201, 89] width 67 height 48
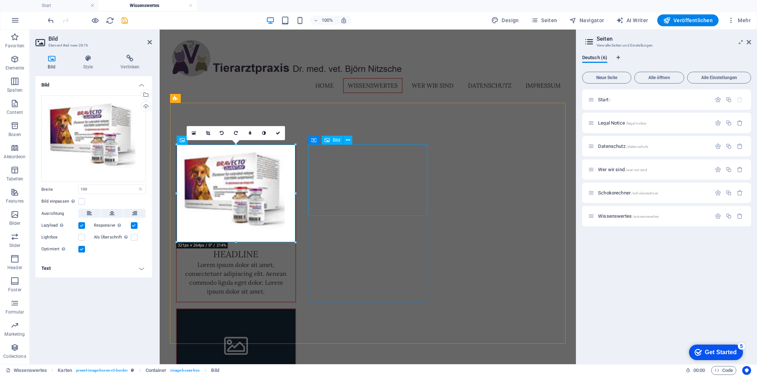
click at [296, 309] on figure at bounding box center [236, 344] width 119 height 71
select select "%"
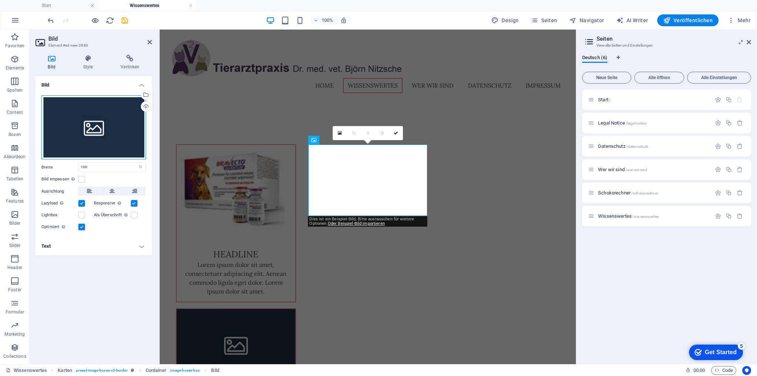
click at [82, 127] on div "Ziehe Dateien zum Hochladen hierher oder klicke hier, um aus Dateien oder koste…" at bounding box center [93, 127] width 105 height 64
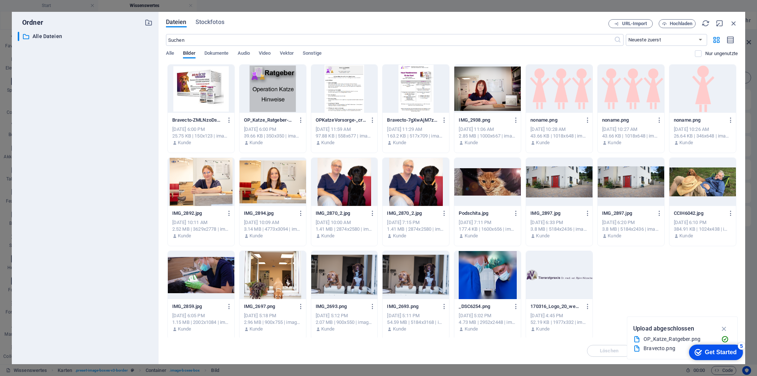
click at [272, 93] on div at bounding box center [273, 89] width 67 height 48
click at [265, 83] on div "1" at bounding box center [273, 89] width 67 height 48
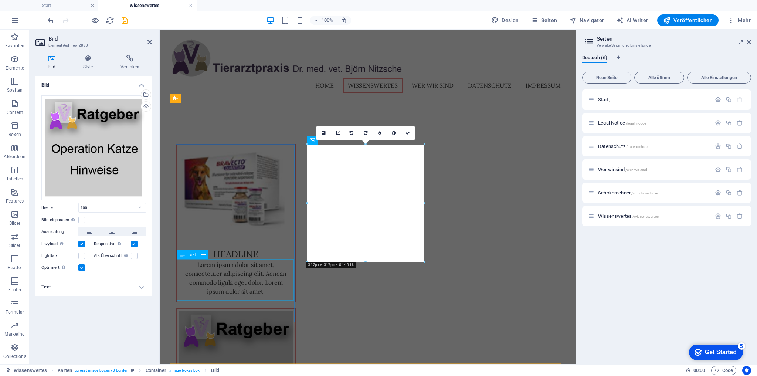
click at [231, 277] on div "Lorem ipsum dolor sit amet, consectetuer adipiscing elit. Aenean commodo ligula…" at bounding box center [236, 280] width 119 height 41
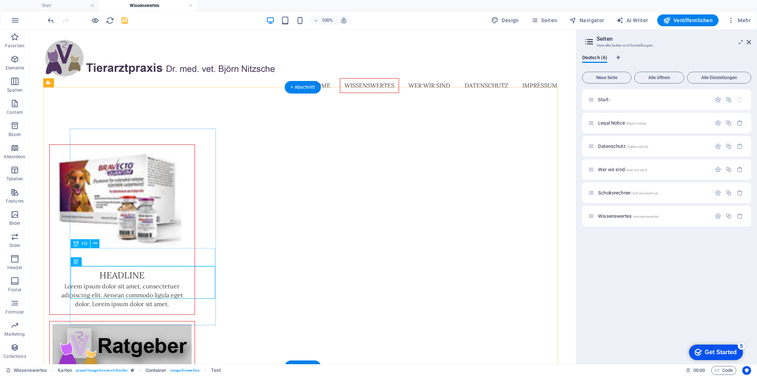
click at [177, 263] on div "Headline" at bounding box center [122, 272] width 145 height 18
click at [161, 263] on div "Headline" at bounding box center [122, 272] width 145 height 18
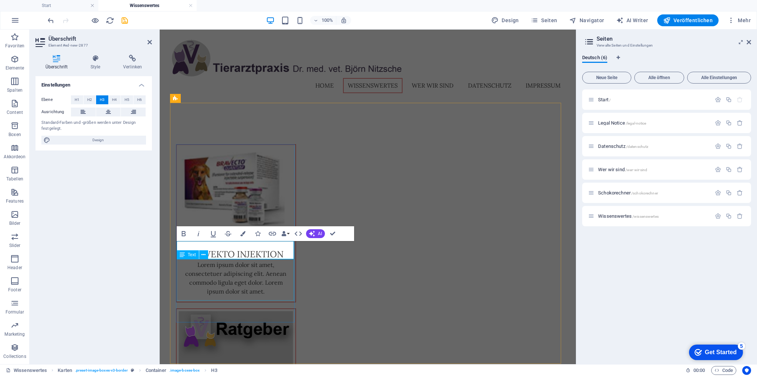
click at [256, 286] on div "Lorem ipsum dolor sit amet, consectetuer adipiscing elit. Aenean commodo ligula…" at bounding box center [236, 280] width 119 height 41
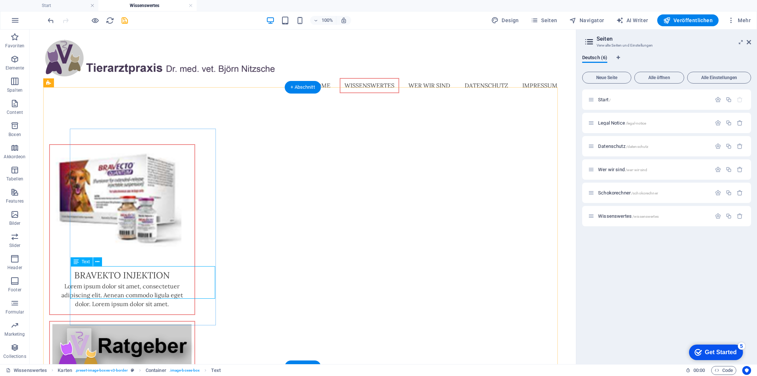
click at [143, 282] on div "Lorem ipsum dolor sit amet, consectetuer adipiscing elit. Aenean commodo ligula…" at bounding box center [122, 298] width 145 height 33
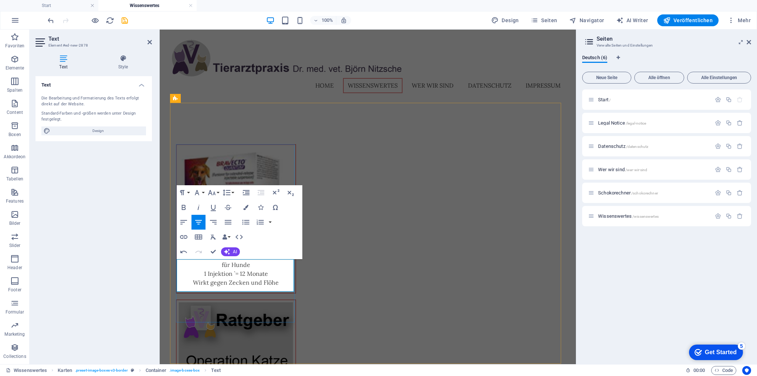
click at [235, 271] on p "1 Injektion `= 12 Monate" at bounding box center [236, 273] width 107 height 9
click at [267, 273] on p "1 Injektion = 12 Monate" at bounding box center [236, 273] width 107 height 9
click at [198, 280] on p "Wirkt gegen Zecken und Flöhe" at bounding box center [236, 282] width 107 height 9
drag, startPoint x: 209, startPoint y: 282, endPoint x: 189, endPoint y: 280, distance: 19.3
click at [189, 280] on p "Wirkt gegen Zecken und Flöhe" at bounding box center [236, 282] width 107 height 9
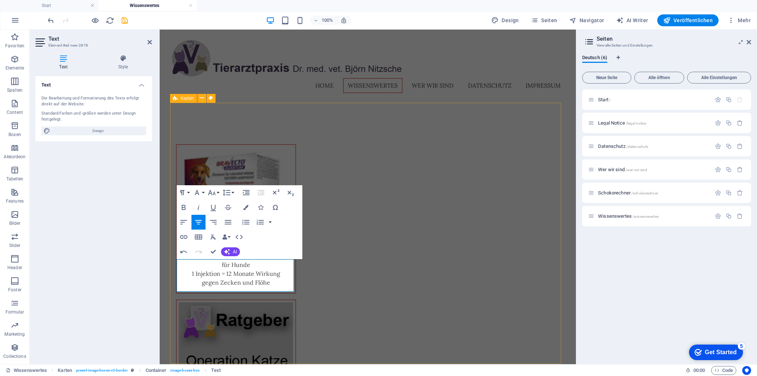
click at [314, 337] on div "Bravekto Injektion für Hunde 1 Injektion = 12 Monate Wirkung gegen Zecken und F…" at bounding box center [368, 381] width 396 height 557
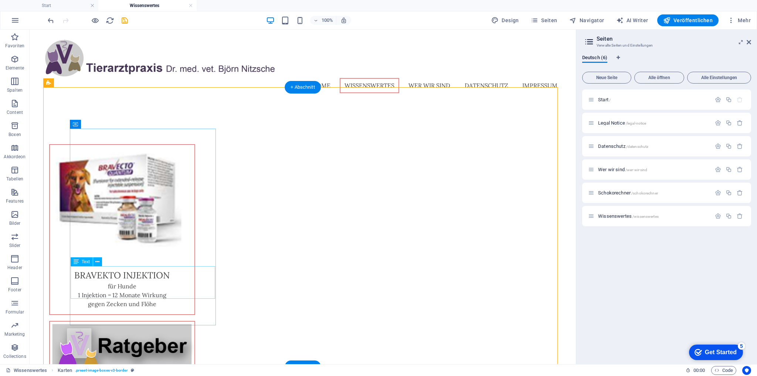
click at [168, 288] on div "für Hunde 1 Injektion = 12 Monate Wirkung gegen Zecken und Flöhe" at bounding box center [122, 298] width 145 height 33
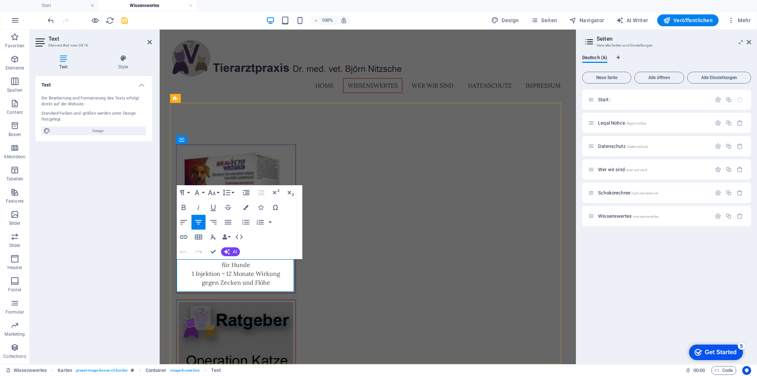
click at [268, 281] on p "gegen Zecken und Flöhe" at bounding box center [236, 282] width 107 height 9
click at [354, 347] on div "Bravekto Injektion für Hunde 1 Injektion = 12 Monate Wirkung gegen Zecken und F…" at bounding box center [368, 381] width 396 height 557
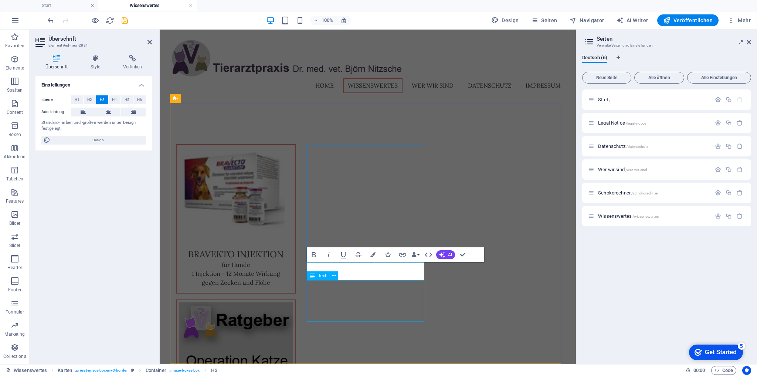
click at [371, 327] on div "Bravekto Injektion für Hunde 1 Injektion = 12 Monate Wirkung gegen Zecken und F…" at bounding box center [368, 381] width 396 height 557
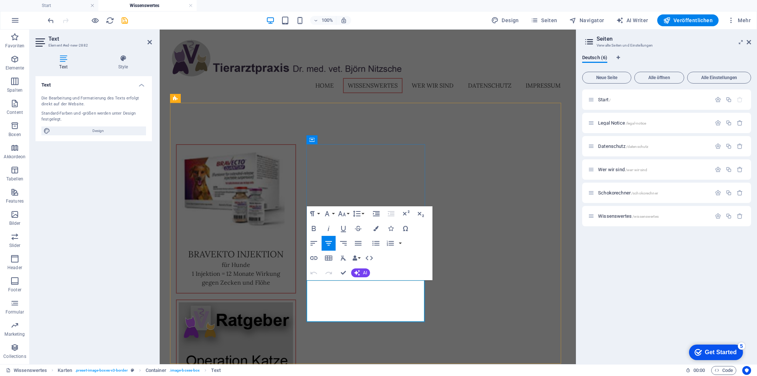
drag, startPoint x: 327, startPoint y: 286, endPoint x: 416, endPoint y: 318, distance: 95.2
drag, startPoint x: 327, startPoint y: 285, endPoint x: 408, endPoint y: 314, distance: 86.0
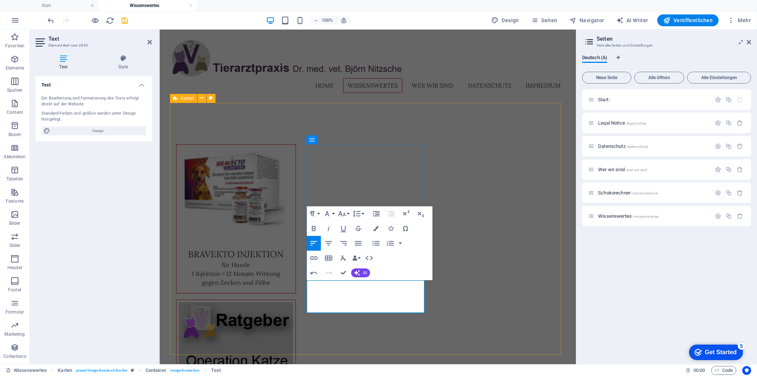
click at [407, 323] on div "Bravekto Injektion für Hunde 1 Injektion = 12 Monate Wirkung gegen Zecken und F…" at bounding box center [368, 377] width 396 height 548
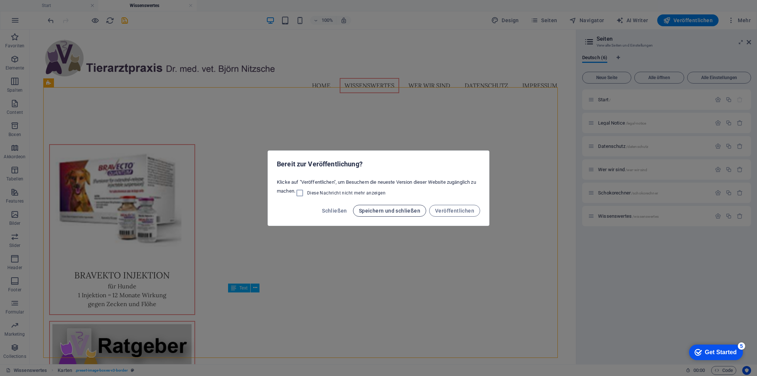
click at [383, 209] on span "Speichern und schließen" at bounding box center [389, 211] width 61 height 6
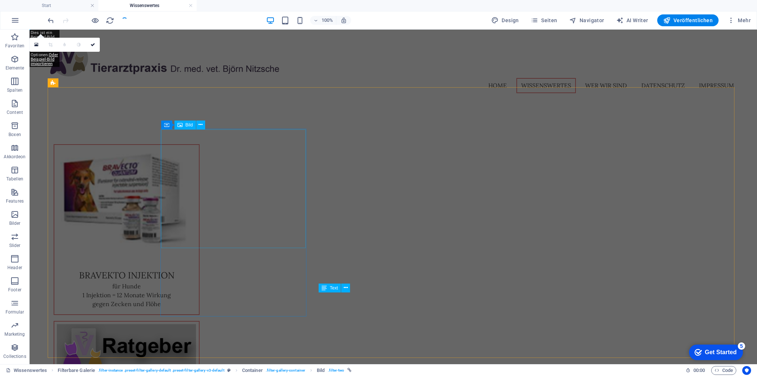
click at [199, 188] on figure at bounding box center [126, 204] width 145 height 118
select select "%"
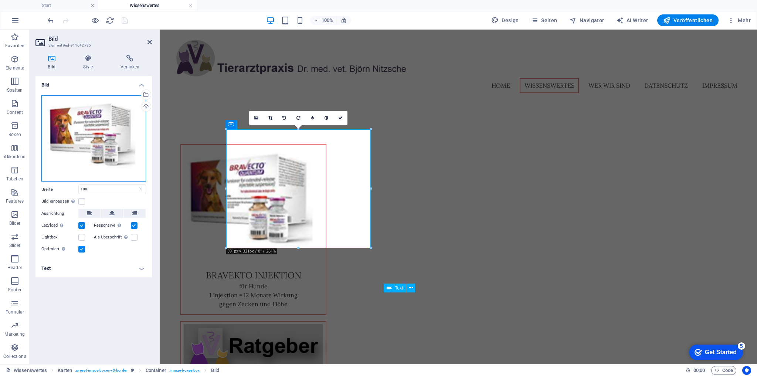
click at [113, 127] on div "Ziehe Dateien zum Hochladen hierher oder klicke hier, um aus Dateien oder koste…" at bounding box center [93, 138] width 105 height 87
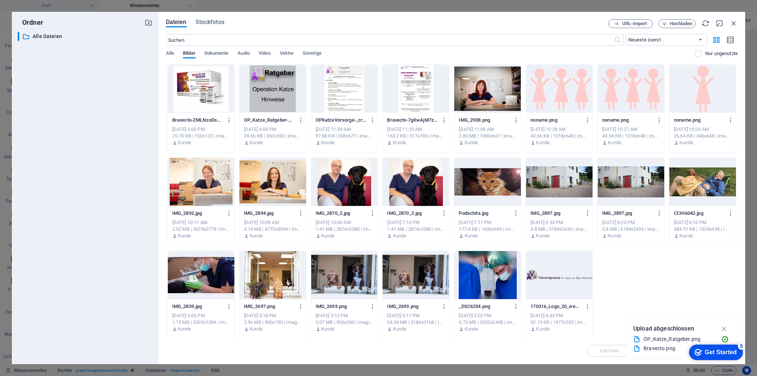
click at [189, 81] on div at bounding box center [201, 89] width 67 height 48
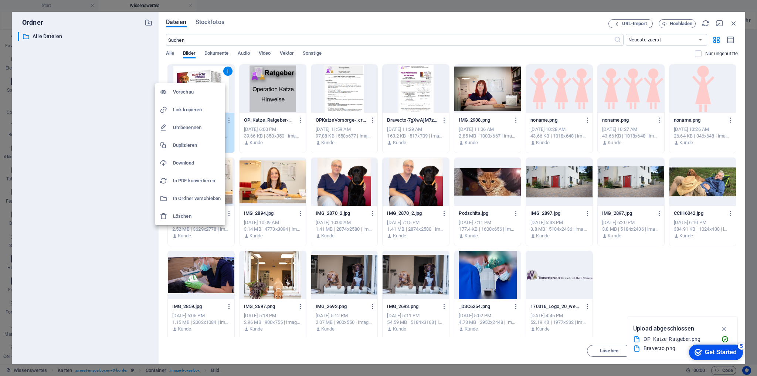
click at [185, 214] on h6 "Löschen" at bounding box center [197, 216] width 48 height 9
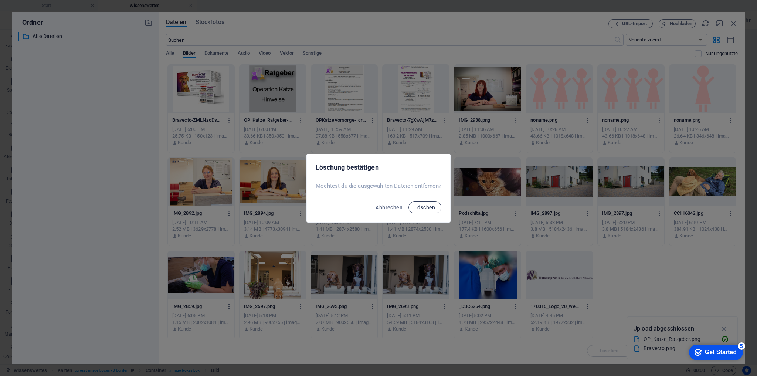
click at [429, 209] on span "Löschen" at bounding box center [425, 208] width 21 height 6
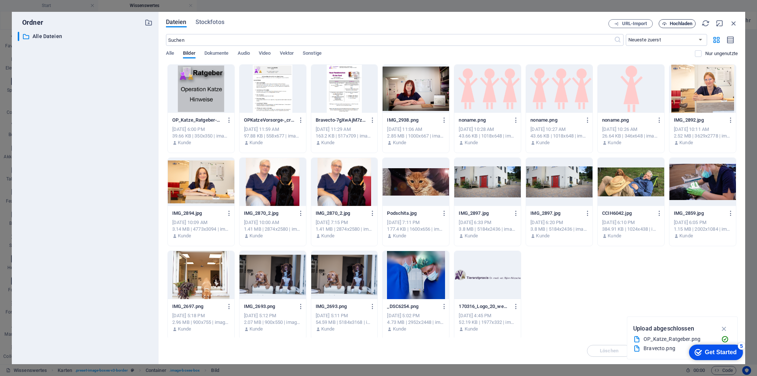
click at [680, 27] on button "Hochladen" at bounding box center [677, 23] width 37 height 9
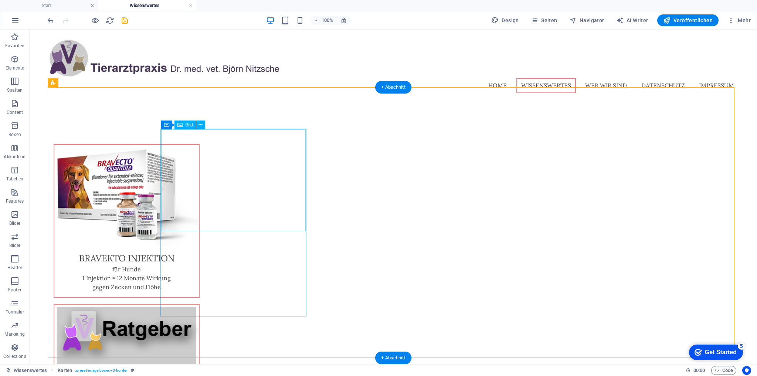
click at [199, 188] on figure at bounding box center [126, 196] width 145 height 102
select select "%"
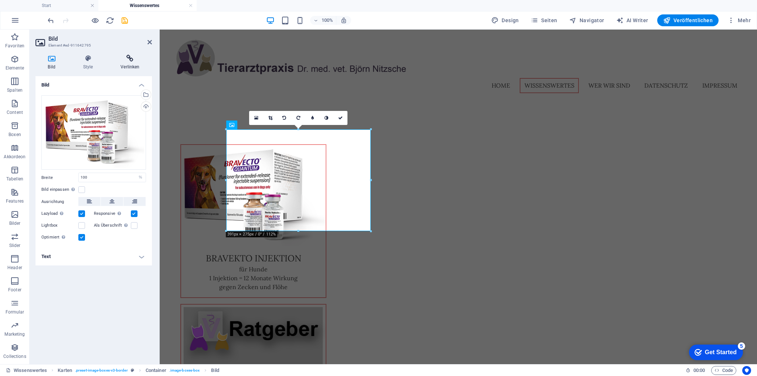
click at [130, 55] on icon at bounding box center [130, 58] width 44 height 7
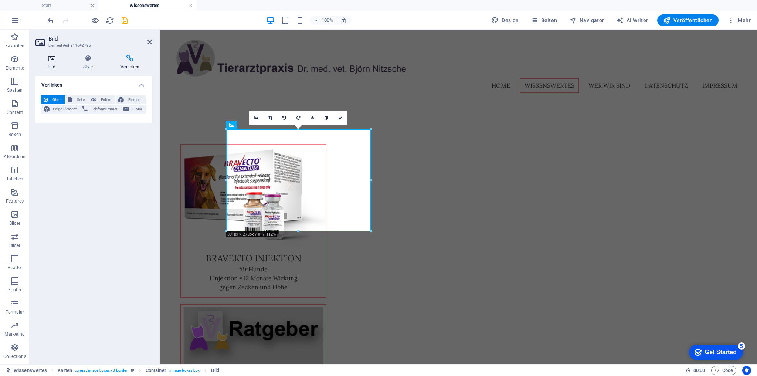
click at [53, 61] on icon at bounding box center [52, 58] width 32 height 7
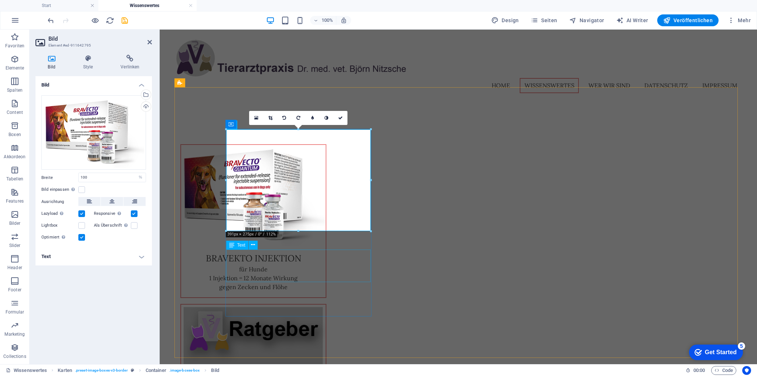
click at [276, 265] on div "für Hunde 1 Injektion = 12 Monate Wirkung gegen Zecken und Flöhe" at bounding box center [253, 281] width 145 height 33
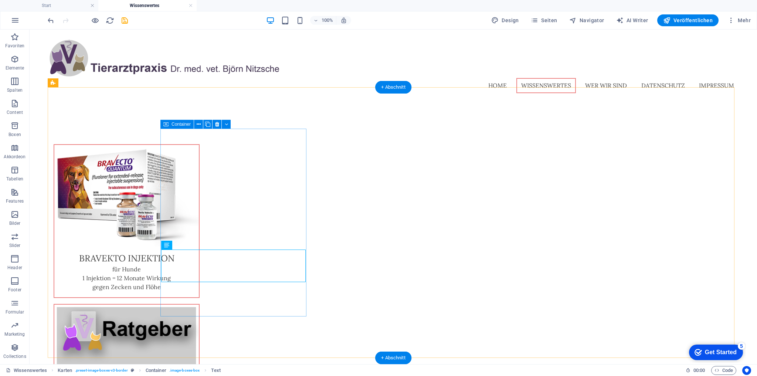
click at [200, 298] on div "Bravekto Injektion für Hunde 1 Injektion = 12 Monate Wirkung gegen Zecken und F…" at bounding box center [127, 221] width 146 height 154
click at [175, 124] on span "Container" at bounding box center [181, 124] width 19 height 4
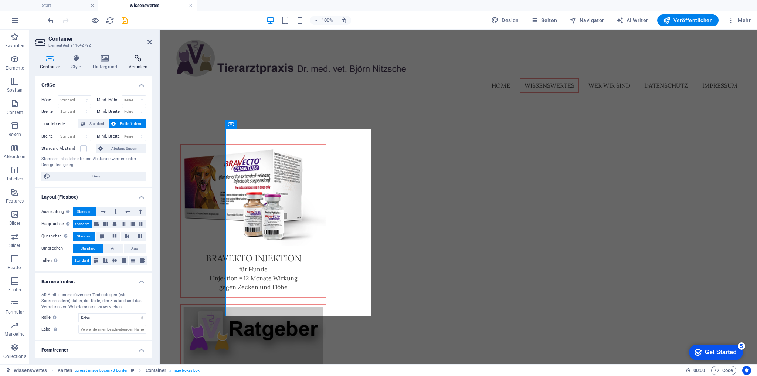
click at [135, 58] on icon at bounding box center [138, 58] width 27 height 7
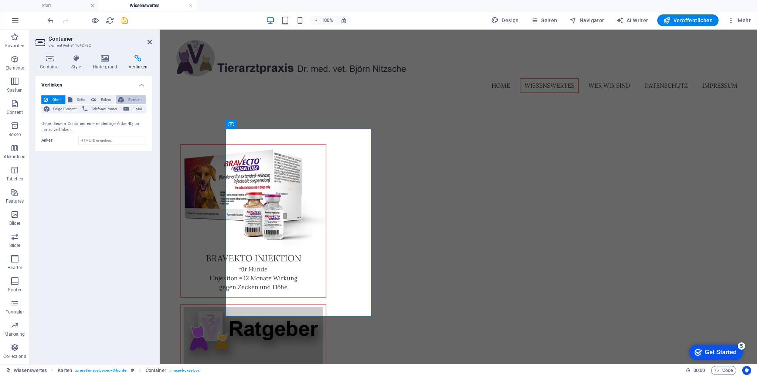
click at [133, 97] on span "Element" at bounding box center [134, 99] width 17 height 9
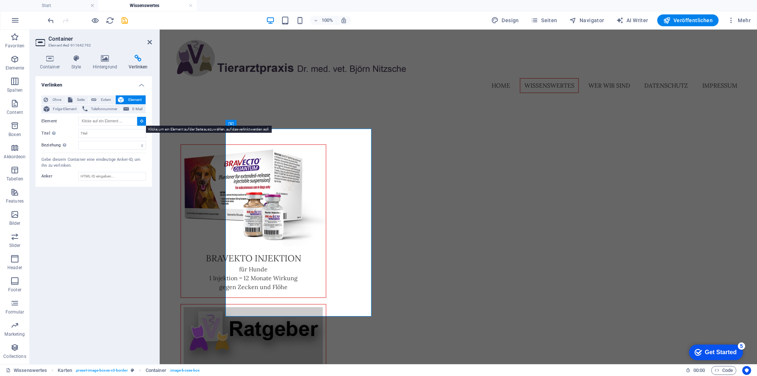
click at [142, 118] on button at bounding box center [141, 121] width 9 height 9
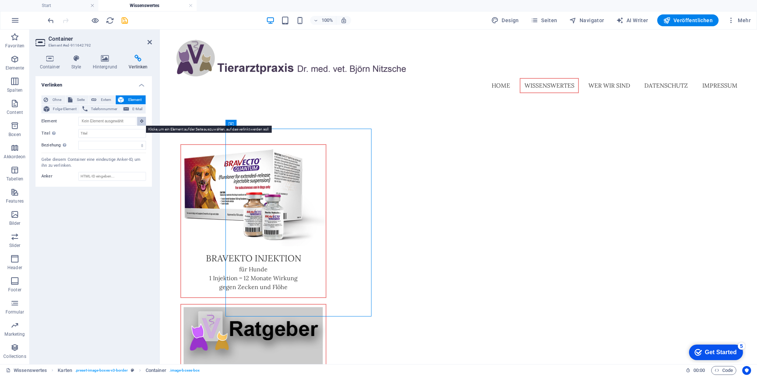
click at [142, 118] on button at bounding box center [141, 121] width 9 height 9
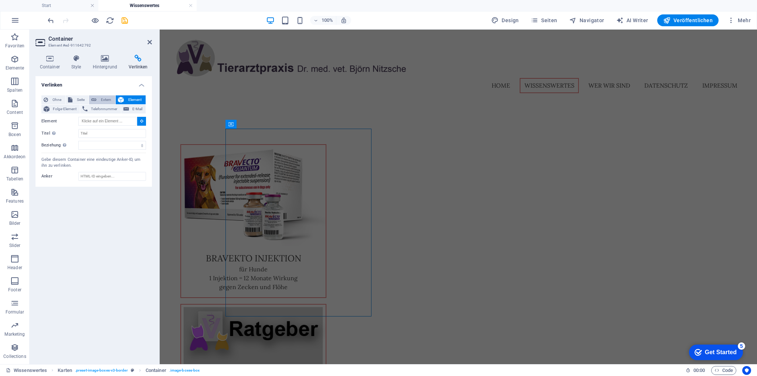
click at [101, 99] on span "Extern" at bounding box center [106, 99] width 14 height 9
select select "blank"
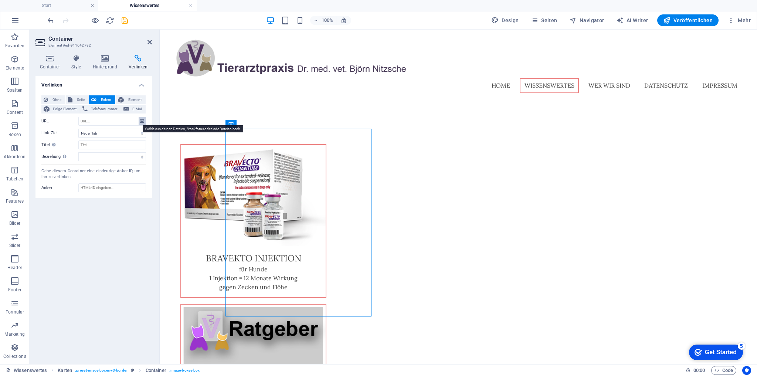
click at [145, 121] on button at bounding box center [142, 121] width 7 height 8
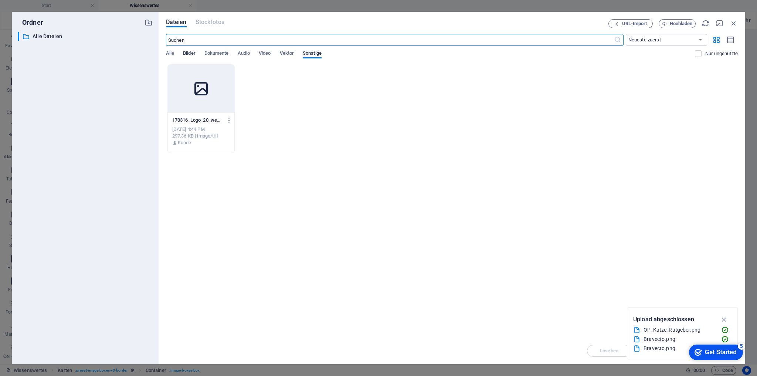
click at [188, 52] on span "Bilder" at bounding box center [189, 54] width 13 height 10
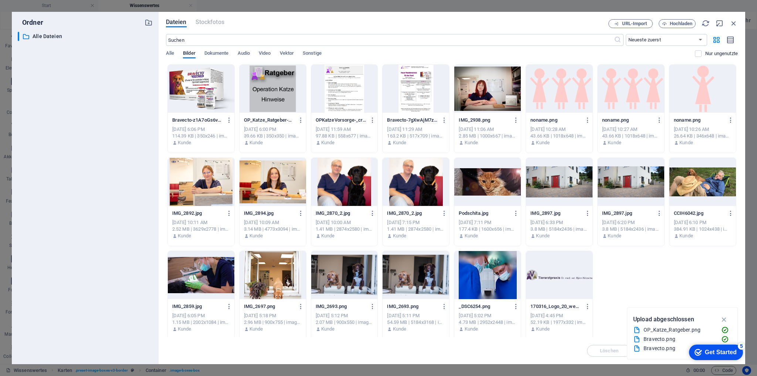
click at [414, 97] on div at bounding box center [416, 89] width 67 height 48
click at [412, 90] on div "1" at bounding box center [416, 89] width 67 height 48
type input "[URL][DOMAIN_NAME]"
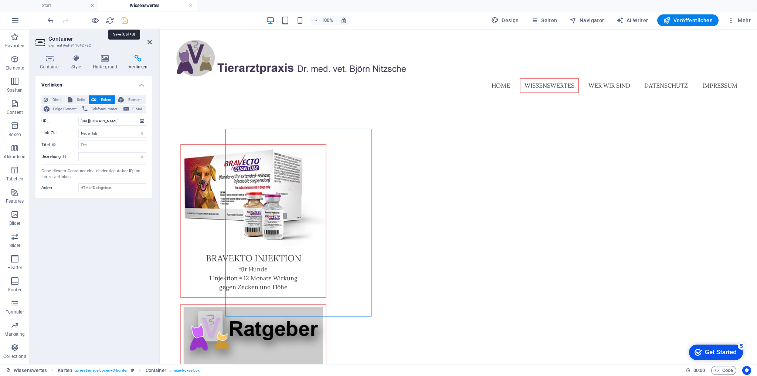
click at [125, 18] on icon "save" at bounding box center [125, 20] width 9 height 9
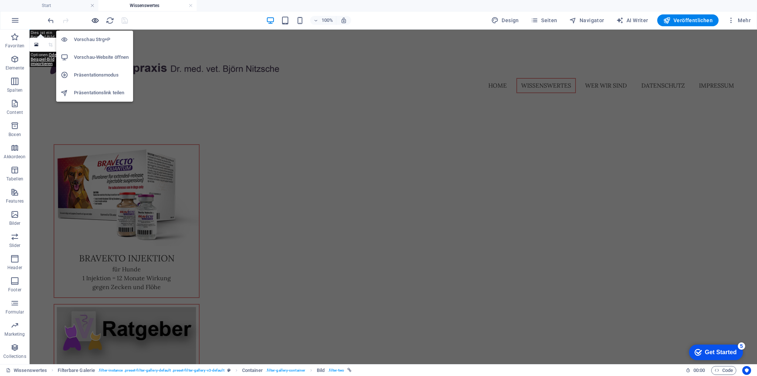
click at [96, 18] on icon "button" at bounding box center [95, 20] width 9 height 9
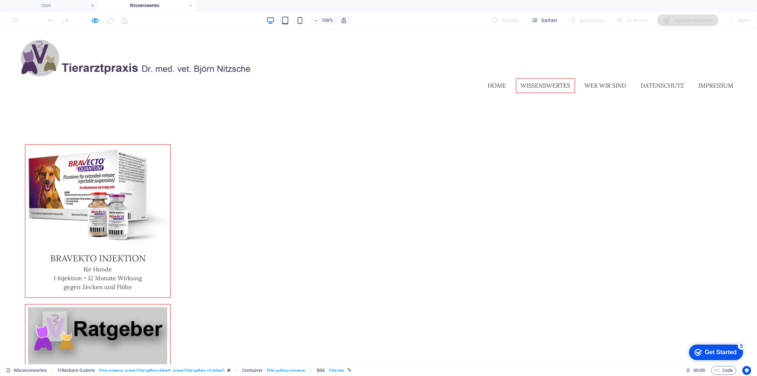
click at [170, 168] on img at bounding box center [98, 196] width 145 height 102
click at [98, 20] on icon "button" at bounding box center [95, 20] width 9 height 9
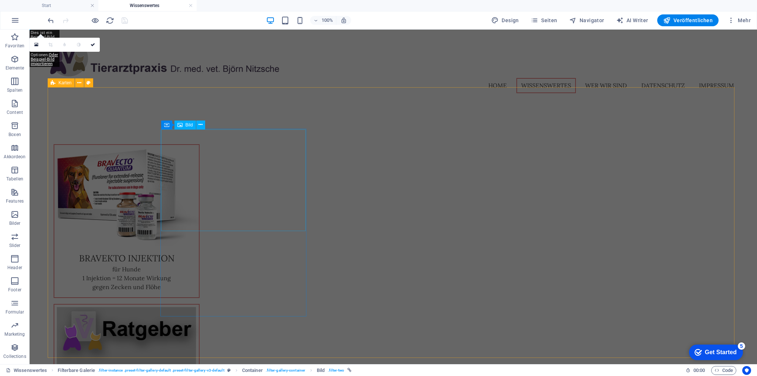
click at [173, 145] on figure at bounding box center [126, 196] width 145 height 102
select select "%"
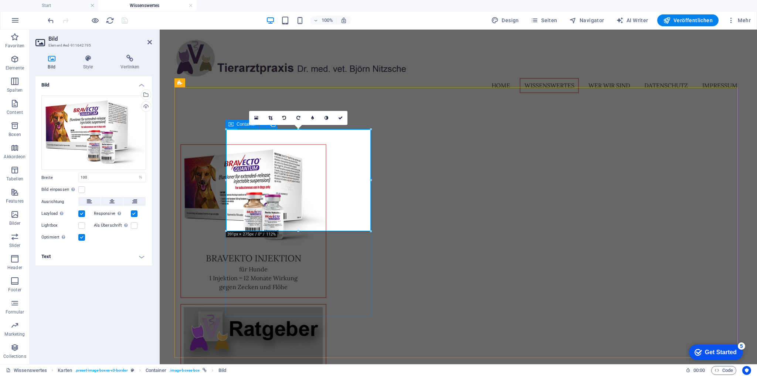
click at [235, 124] on div "Container" at bounding box center [242, 124] width 33 height 9
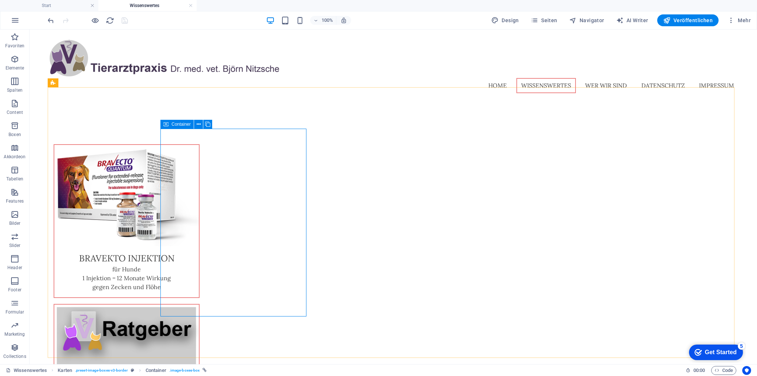
click at [176, 123] on span "Container" at bounding box center [181, 124] width 19 height 4
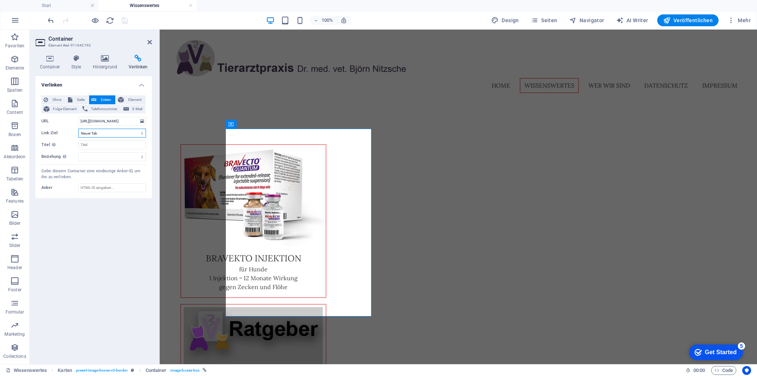
click at [142, 133] on select "Neuer Tab Gleicher Tab Overlay" at bounding box center [112, 133] width 68 height 9
select select "overlay"
click at [78, 129] on select "Neuer Tab Gleicher Tab Overlay" at bounding box center [112, 133] width 68 height 9
click at [122, 21] on icon "save" at bounding box center [125, 20] width 9 height 9
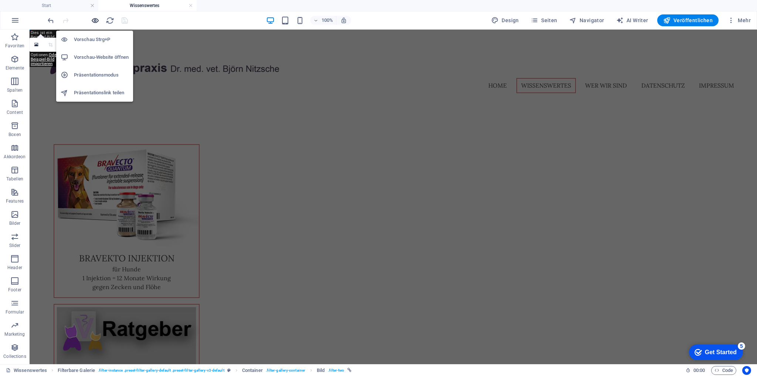
click at [95, 22] on icon "button" at bounding box center [95, 20] width 9 height 9
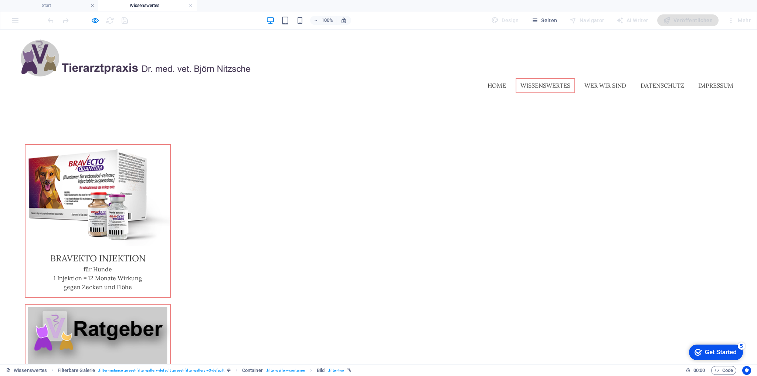
click at [170, 161] on img at bounding box center [98, 196] width 145 height 102
click at [22, 87] on button "×" at bounding box center [20, 82] width 3 height 9
click at [170, 182] on img at bounding box center [98, 196] width 145 height 102
click at [306, 19] on div "100%" at bounding box center [308, 20] width 85 height 12
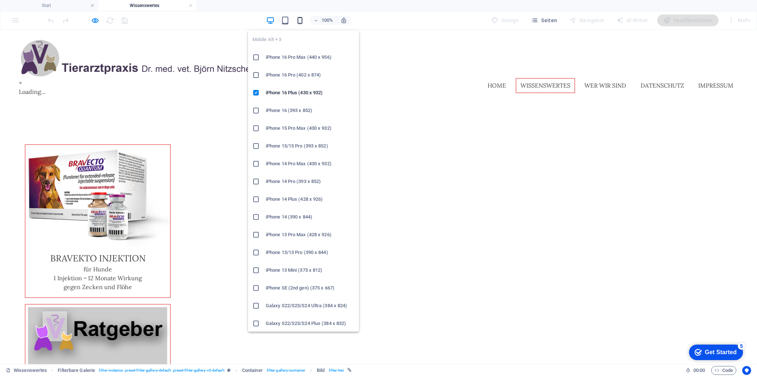
click at [304, 20] on icon "button" at bounding box center [300, 20] width 9 height 9
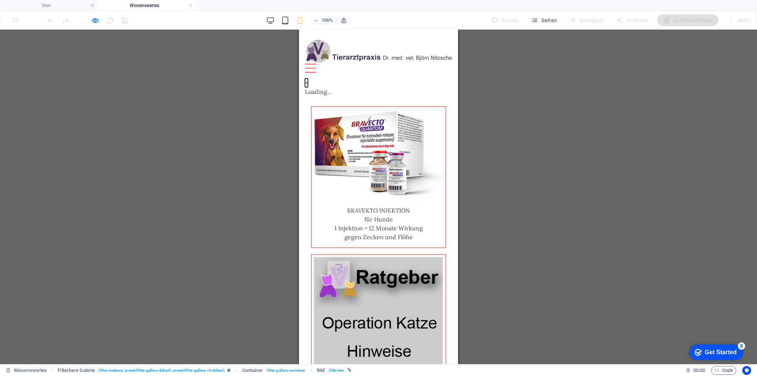
click at [308, 87] on button "×" at bounding box center [306, 82] width 3 height 9
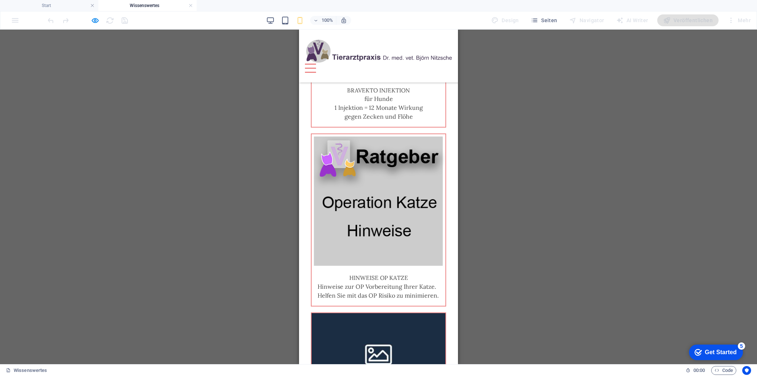
scroll to position [59, 0]
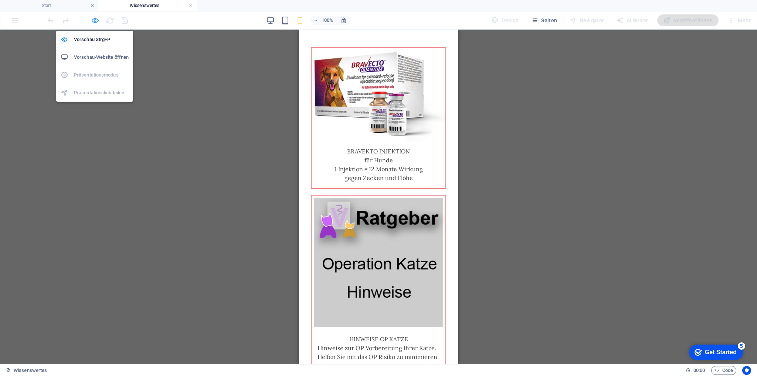
click at [98, 20] on icon "button" at bounding box center [95, 20] width 9 height 9
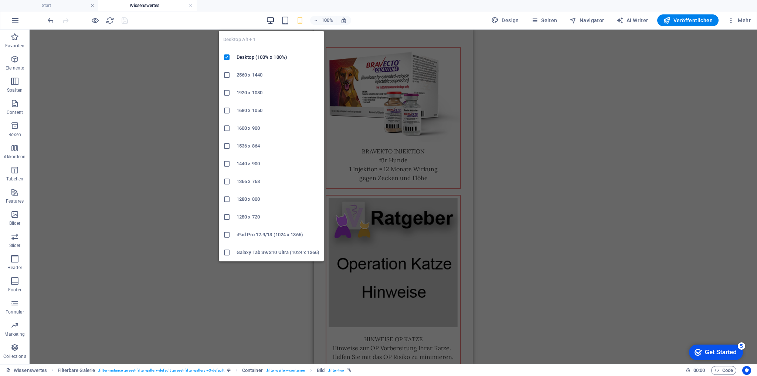
click at [270, 17] on icon "button" at bounding box center [270, 20] width 9 height 9
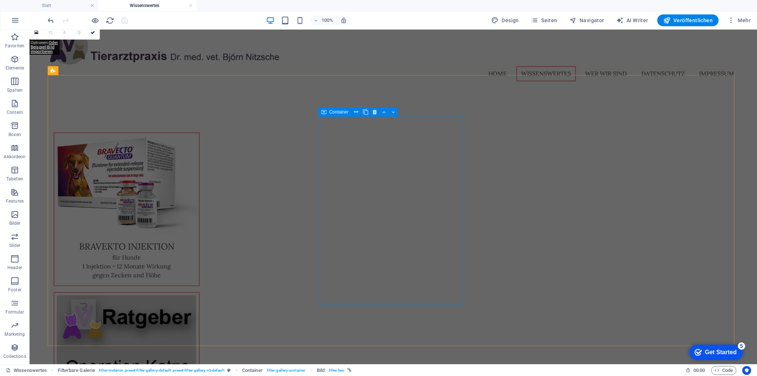
click at [341, 114] on span "Container" at bounding box center [339, 112] width 19 height 4
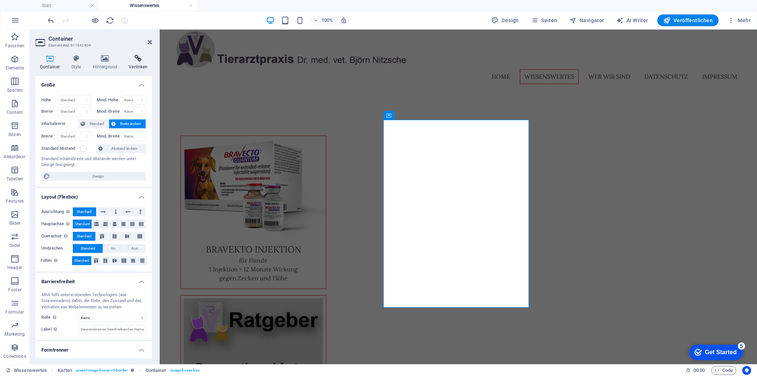
click at [139, 55] on icon at bounding box center [138, 58] width 27 height 7
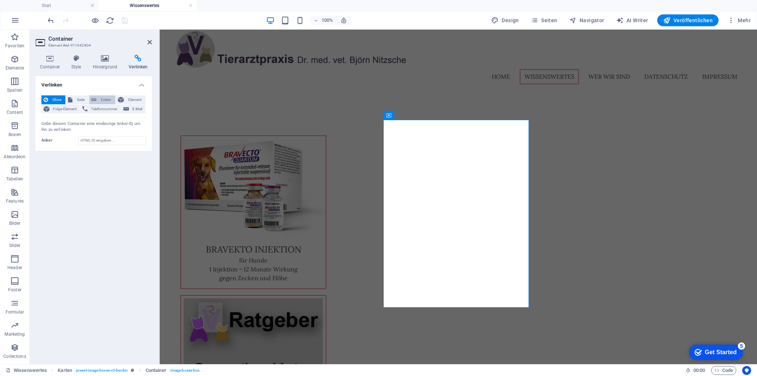
click at [109, 98] on span "Extern" at bounding box center [106, 99] width 14 height 9
select select "blank"
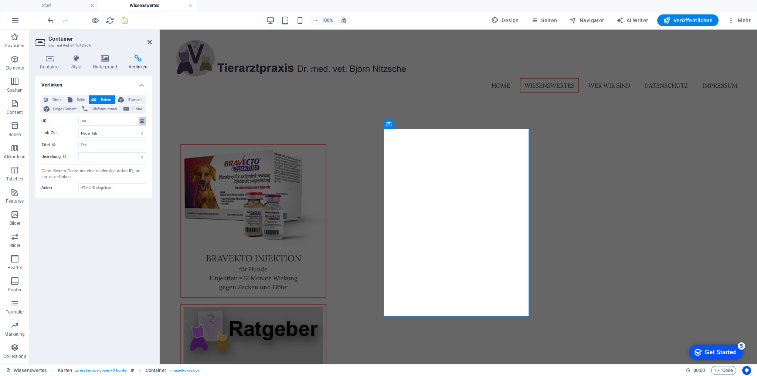
click at [143, 121] on icon at bounding box center [142, 121] width 4 height 8
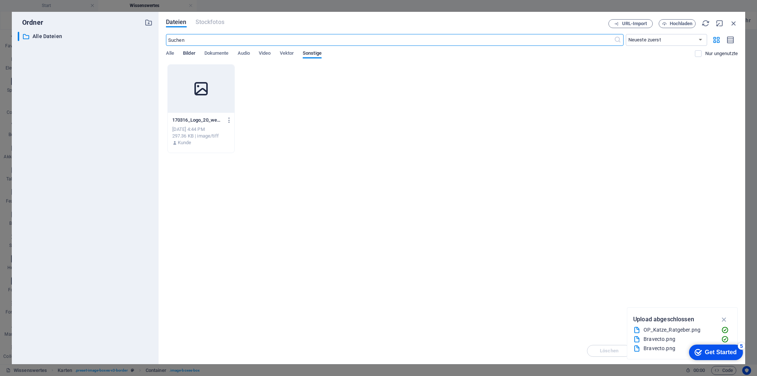
click at [189, 56] on span "Bilder" at bounding box center [189, 54] width 13 height 10
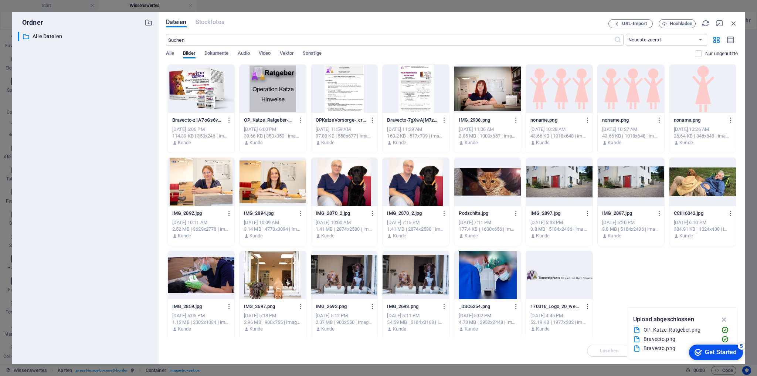
click at [342, 90] on div at bounding box center [344, 89] width 67 height 48
type input "[URL][DOMAIN_NAME]"
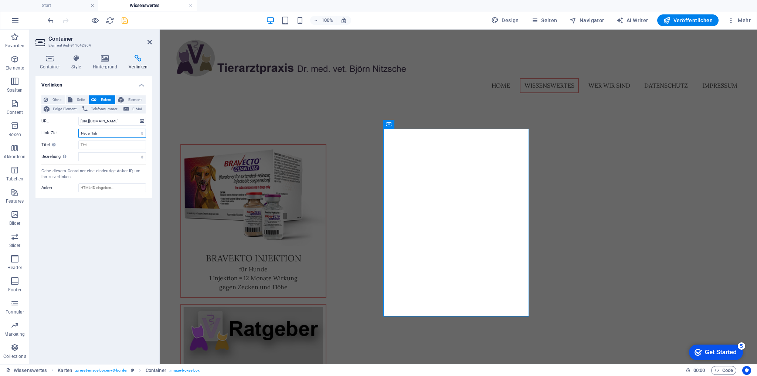
click at [142, 132] on select "Neuer Tab Gleicher Tab Overlay" at bounding box center [112, 133] width 68 height 9
select select "overlay"
click at [78, 129] on select "Neuer Tab Gleicher Tab Overlay" at bounding box center [112, 133] width 68 height 9
click at [114, 141] on input "Titel Zusätzliche Linkbeschreibung, sollte nicht mit dem Linktext identisch sei…" at bounding box center [112, 145] width 68 height 9
click at [80, 144] on input "OP Katze" at bounding box center [112, 145] width 68 height 9
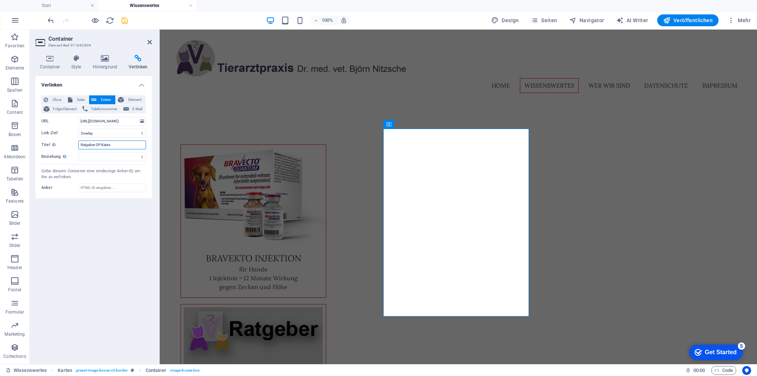
type input "Ratgeber OP Katze"
click at [88, 240] on div "Verlinken Ohne Seite Extern Element Folge-Element Telefonnummer E-Mail Seite St…" at bounding box center [94, 217] width 117 height 282
click at [97, 187] on input "Anker" at bounding box center [112, 187] width 68 height 9
click at [96, 226] on div "Verlinken Ohne Seite Extern Element Folge-Element Telefonnummer E-Mail Seite St…" at bounding box center [94, 217] width 117 height 282
click at [47, 62] on icon at bounding box center [50, 58] width 28 height 7
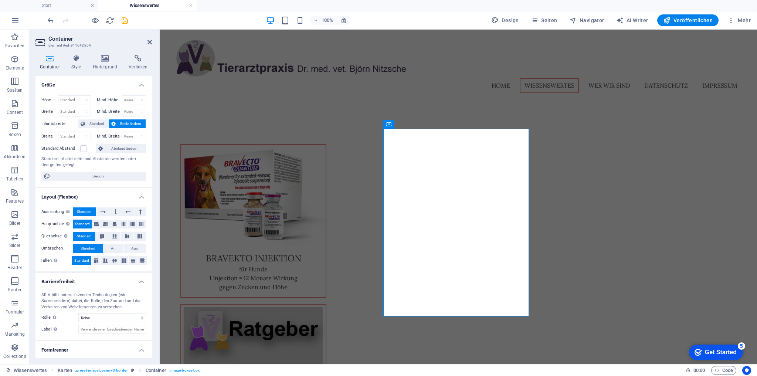
click at [123, 21] on icon "save" at bounding box center [125, 20] width 9 height 9
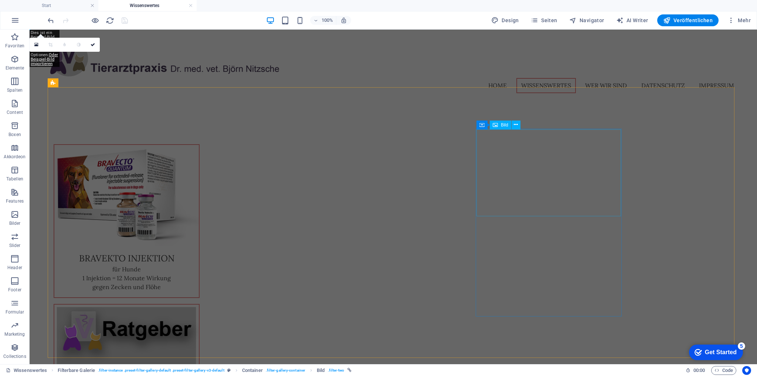
select select "%"
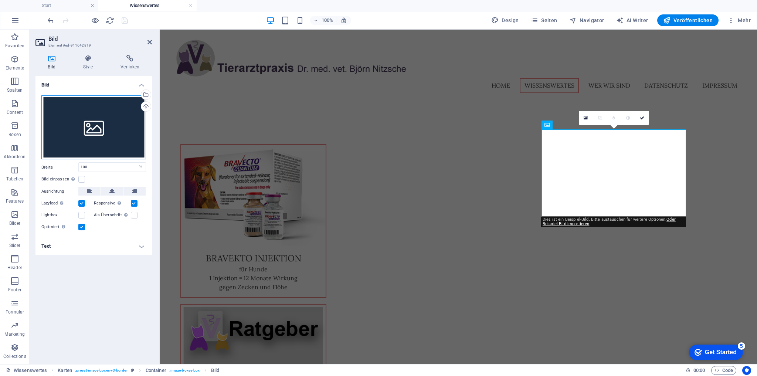
click at [117, 126] on div "Ziehe Dateien zum Hochladen hierher oder klicke hier, um aus Dateien oder koste…" at bounding box center [93, 127] width 105 height 64
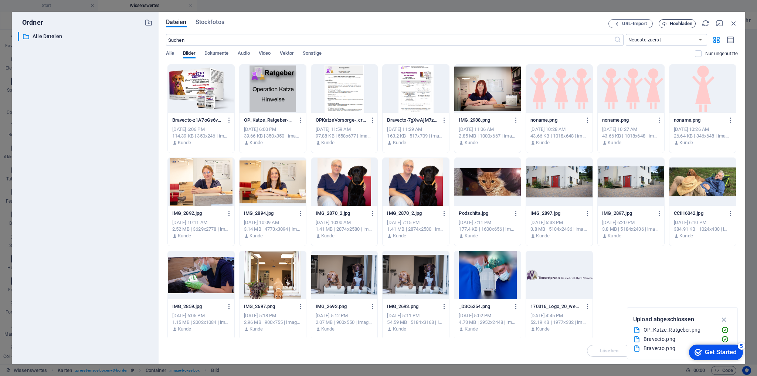
click at [679, 25] on span "Hochladen" at bounding box center [681, 23] width 23 height 4
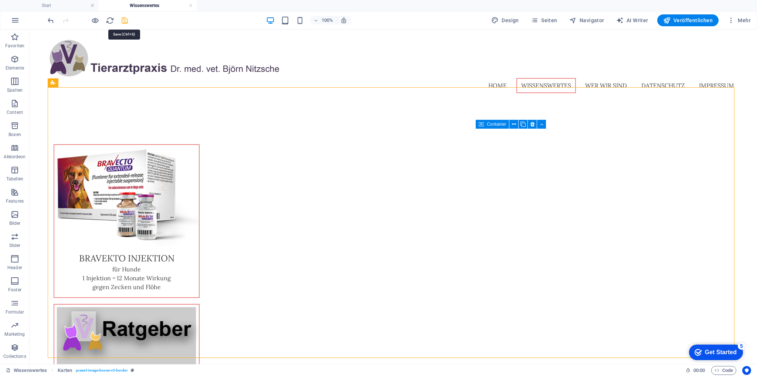
click at [126, 22] on icon "save" at bounding box center [125, 20] width 9 height 9
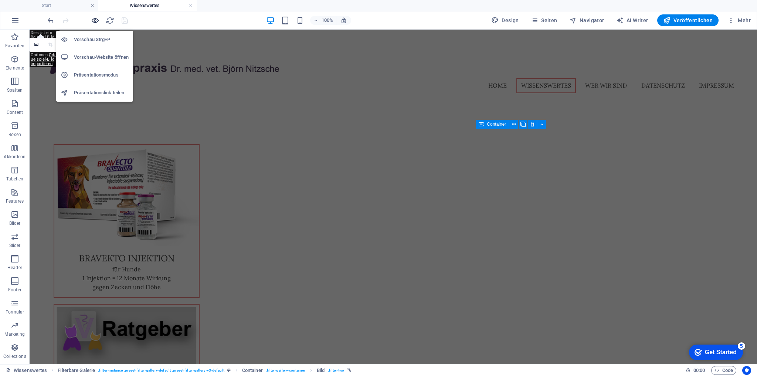
click at [95, 21] on icon "button" at bounding box center [95, 20] width 9 height 9
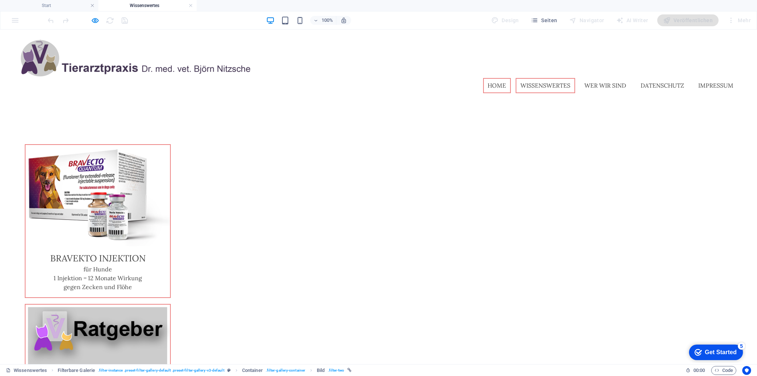
click at [493, 78] on link "Home" at bounding box center [497, 86] width 28 height 16
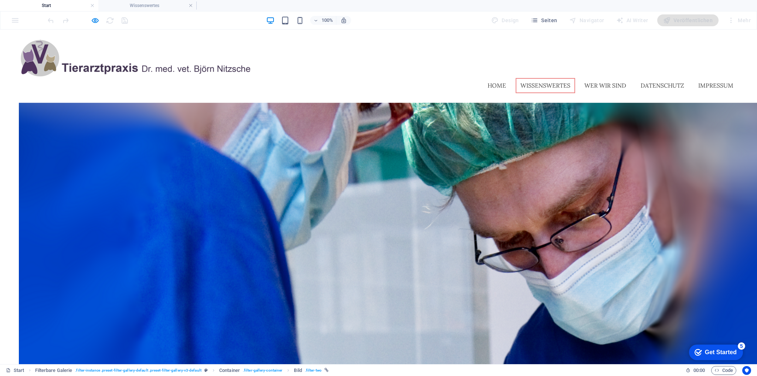
click at [529, 78] on link "Wissenswertes" at bounding box center [546, 86] width 60 height 16
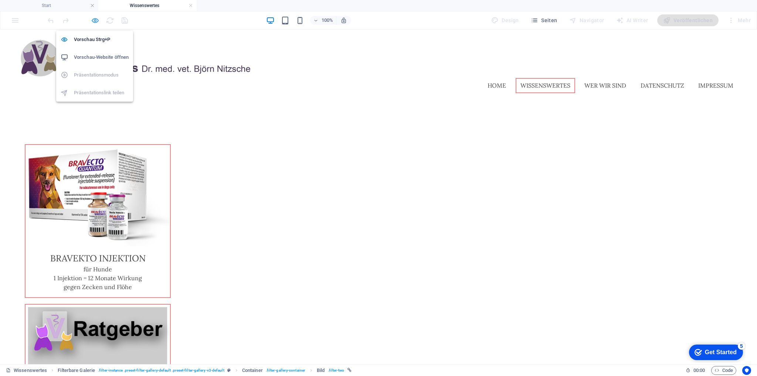
click at [95, 23] on icon "button" at bounding box center [95, 20] width 9 height 9
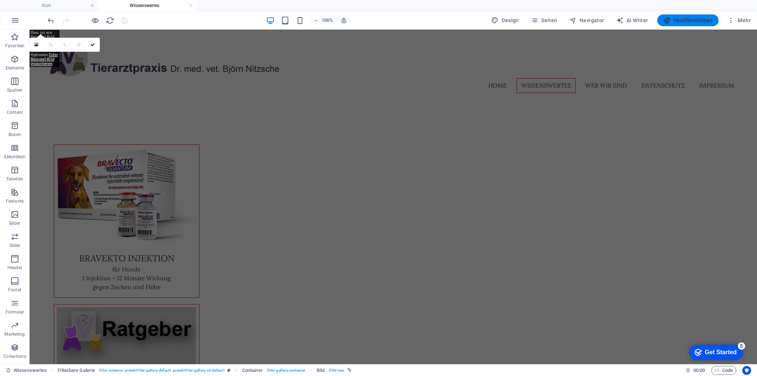
click at [679, 17] on span "Veröffentlichen" at bounding box center [689, 20] width 50 height 7
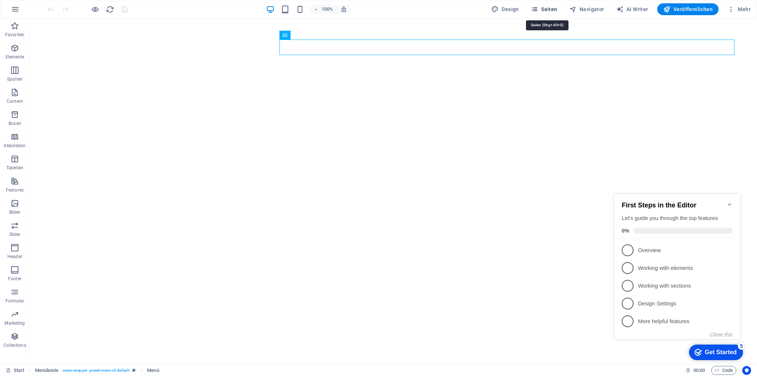
click at [557, 10] on span "Seiten" at bounding box center [544, 9] width 27 height 7
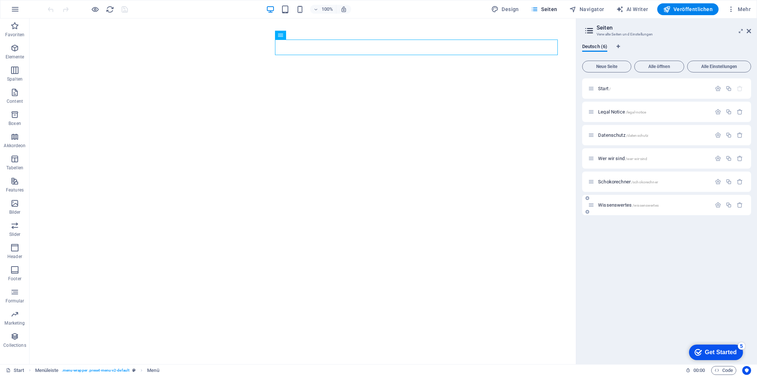
click at [620, 202] on div "Wissenswertes /wissenswertes" at bounding box center [649, 205] width 123 height 9
click at [619, 205] on span "Wissenswertes /wissenswertes" at bounding box center [628, 205] width 61 height 6
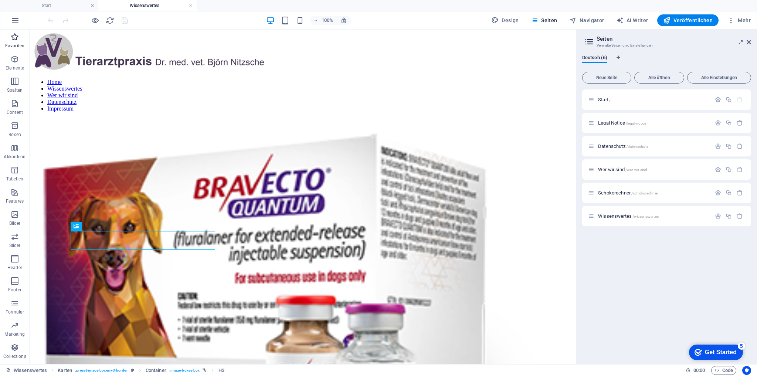
click at [16, 38] on icon "button" at bounding box center [14, 37] width 9 height 9
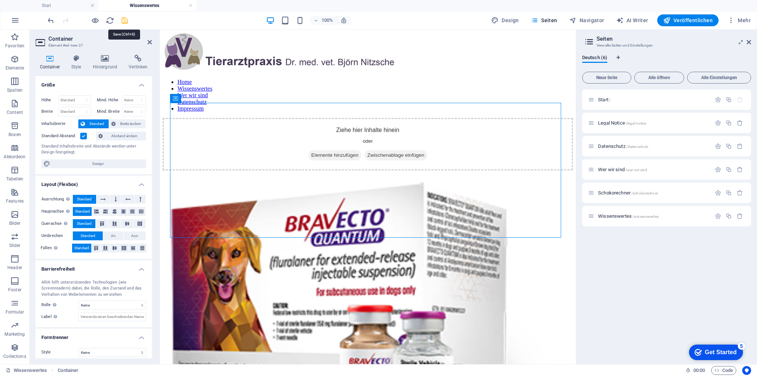
click at [124, 21] on icon "save" at bounding box center [125, 20] width 9 height 9
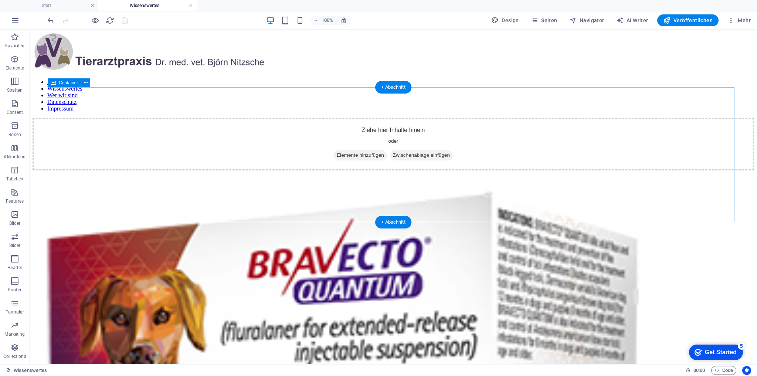
click at [175, 118] on div "Ziehe hier Inhalte hinein oder Elemente hinzufügen Zwischenablage einfügen" at bounding box center [394, 144] width 722 height 53
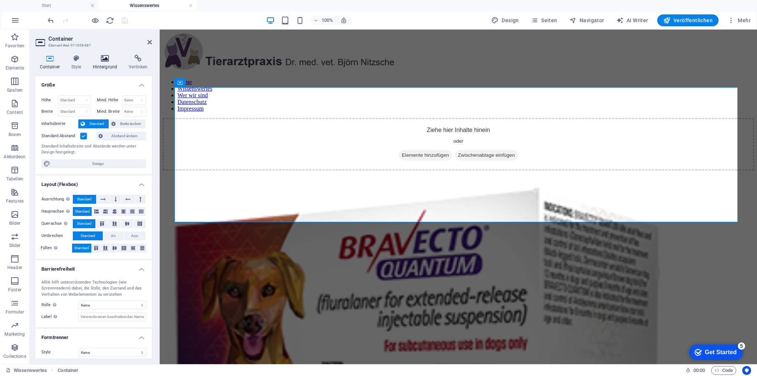
click at [108, 56] on icon at bounding box center [104, 58] width 33 height 7
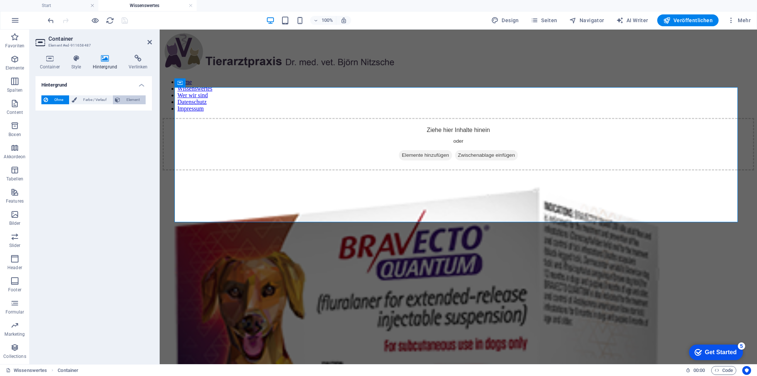
click at [134, 99] on span "Element" at bounding box center [132, 99] width 21 height 9
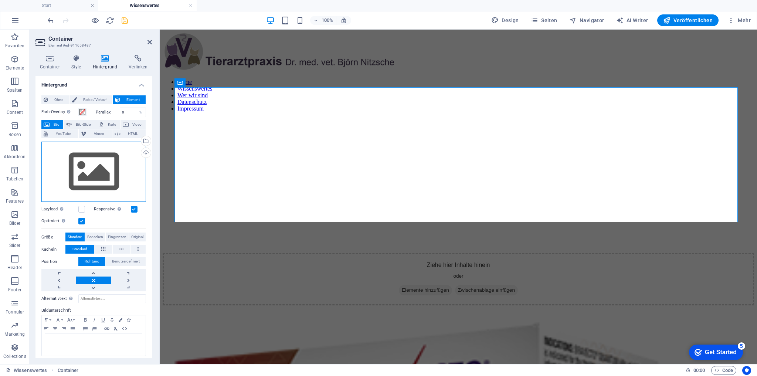
click at [84, 167] on div "Ziehe Dateien zum Hochladen hierher oder klicke hier, um aus Dateien oder koste…" at bounding box center [93, 172] width 105 height 61
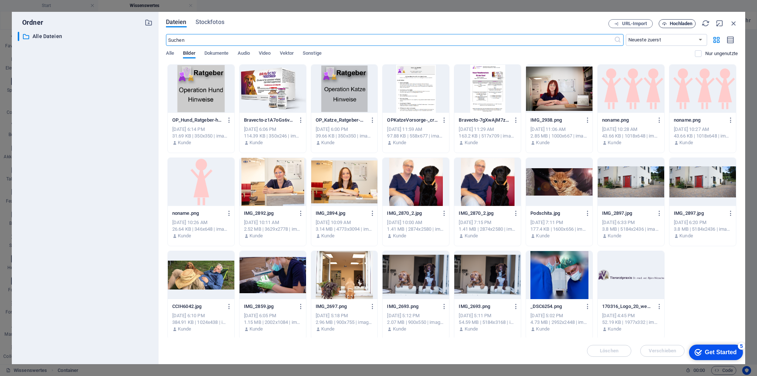
click at [672, 24] on span "Hochladen" at bounding box center [681, 23] width 23 height 4
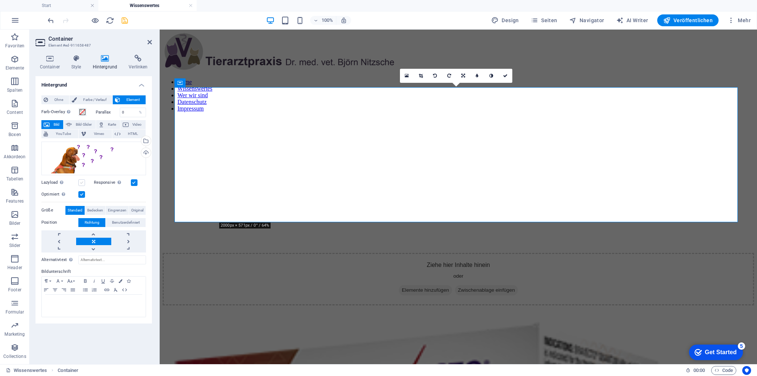
click at [80, 183] on label at bounding box center [81, 182] width 7 height 7
click at [0, 0] on input "Lazyload Bilder auf Seite nachträglich laden. Verbessert Ladezeit (Pagespeed)." at bounding box center [0, 0] width 0 height 0
click at [133, 182] on label at bounding box center [134, 182] width 7 height 7
click at [0, 0] on input "Responsive Automatisch Retina-Bilder und kleinere Bilder auf Smartphones laden" at bounding box center [0, 0] width 0 height 0
click at [133, 182] on label at bounding box center [134, 182] width 7 height 7
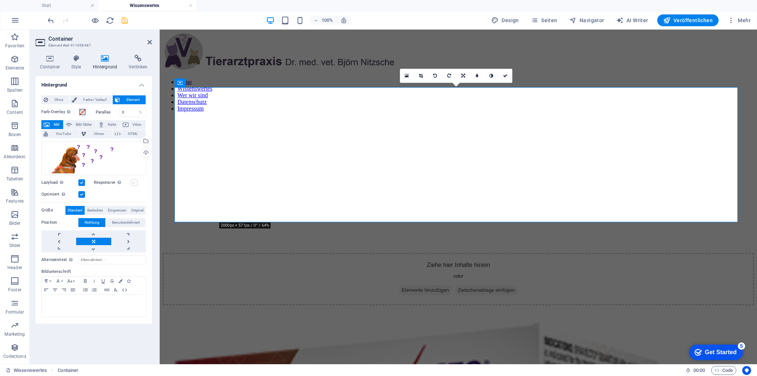
click at [0, 0] on input "Responsive Automatisch Retina-Bilder und kleinere Bilder auf Smartphones laden" at bounding box center [0, 0] width 0 height 0
click at [82, 194] on label at bounding box center [81, 194] width 7 height 7
click at [0, 0] on input "Optimiert Bilder werden komprimiert für eine bessere Ladegeschwindigkeit der We…" at bounding box center [0, 0] width 0 height 0
click at [82, 194] on label at bounding box center [81, 194] width 7 height 7
click at [0, 0] on input "Optimiert Bilder werden komprimiert für eine bessere Ladegeschwindigkeit der We…" at bounding box center [0, 0] width 0 height 0
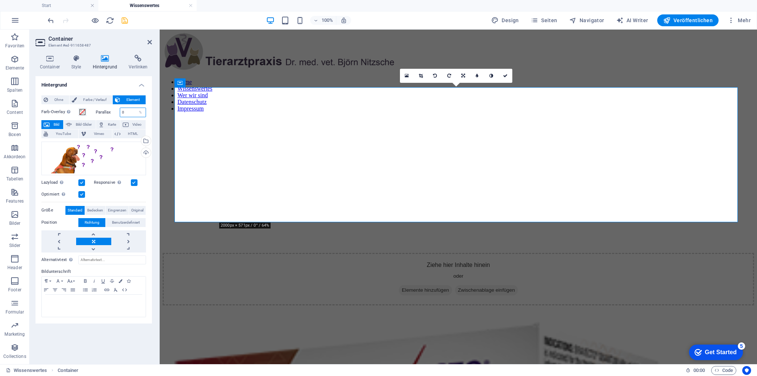
drag, startPoint x: 127, startPoint y: 113, endPoint x: 116, endPoint y: 112, distance: 11.5
click at [116, 112] on div "Parallax 0 %" at bounding box center [121, 113] width 51 height 10
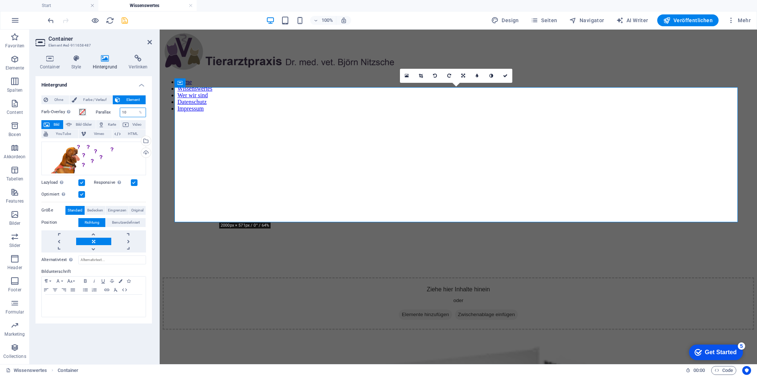
drag, startPoint x: 117, startPoint y: 112, endPoint x: 109, endPoint y: 112, distance: 7.4
click at [109, 112] on div "Parallax 10 %" at bounding box center [121, 113] width 51 height 10
drag, startPoint x: 131, startPoint y: 112, endPoint x: 115, endPoint y: 112, distance: 16.3
click at [115, 112] on div "Parallax 50 %" at bounding box center [121, 113] width 51 height 10
drag, startPoint x: 127, startPoint y: 112, endPoint x: 122, endPoint y: 112, distance: 4.4
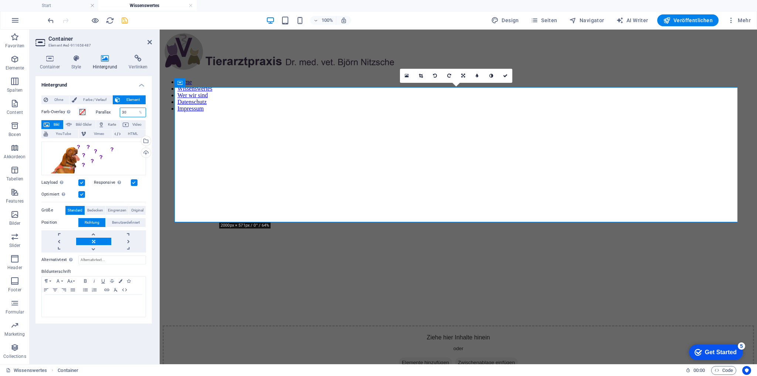
click at [122, 112] on input "30" at bounding box center [133, 112] width 26 height 9
type input "20"
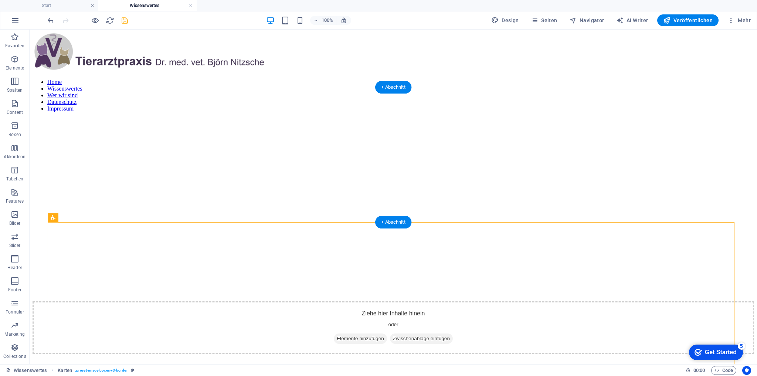
click at [675, 107] on figure at bounding box center [394, 107] width 722 height 0
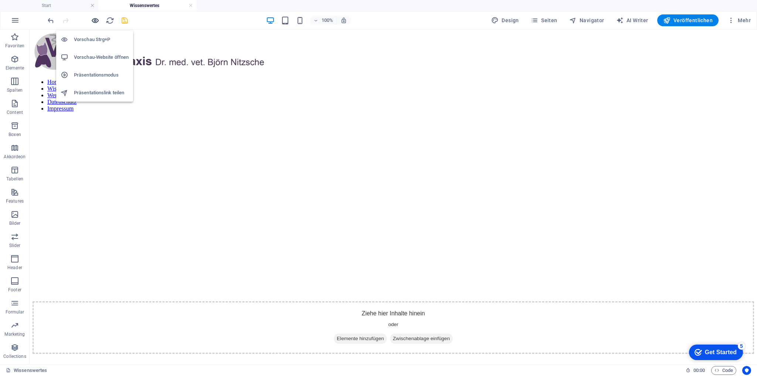
click at [94, 20] on icon "button" at bounding box center [95, 20] width 9 height 9
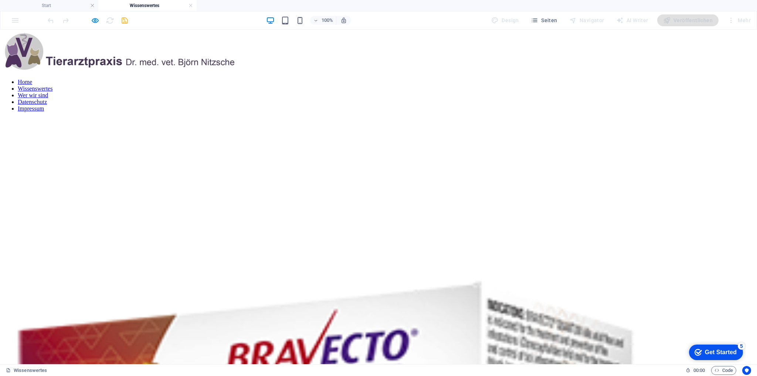
click at [252, 107] on div at bounding box center [379, 107] width 752 height 0
click at [95, 20] on icon "button" at bounding box center [95, 20] width 9 height 9
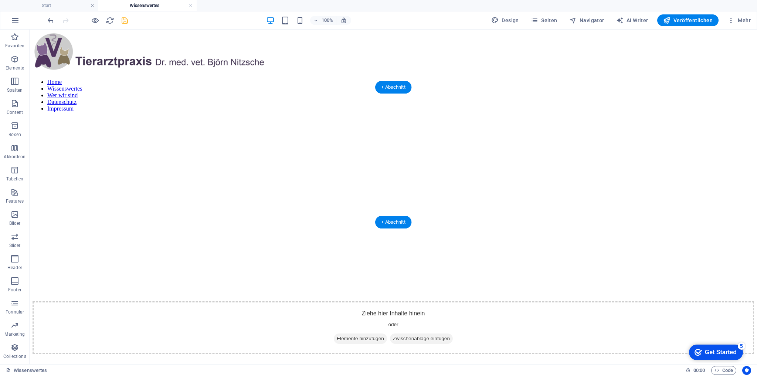
click at [214, 107] on figure at bounding box center [394, 107] width 722 height 0
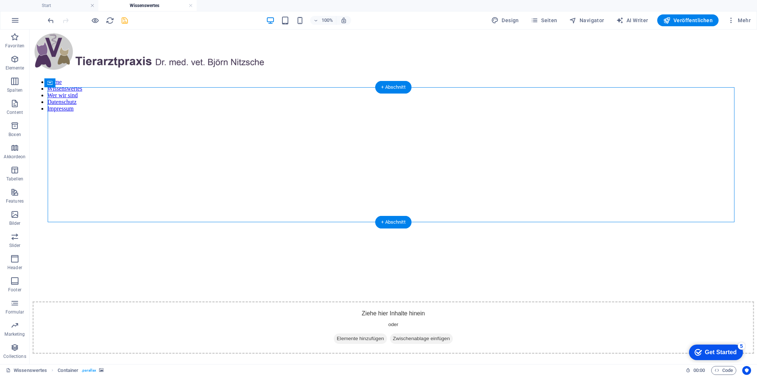
click at [418, 107] on figure at bounding box center [394, 107] width 722 height 0
click at [69, 107] on figure at bounding box center [394, 107] width 722 height 0
click at [63, 83] on span "Container" at bounding box center [68, 83] width 19 height 4
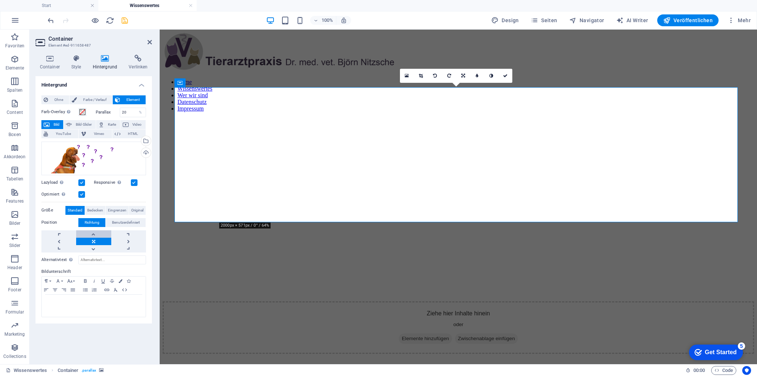
click at [92, 232] on link at bounding box center [93, 233] width 35 height 7
click at [123, 21] on icon "save" at bounding box center [125, 20] width 9 height 9
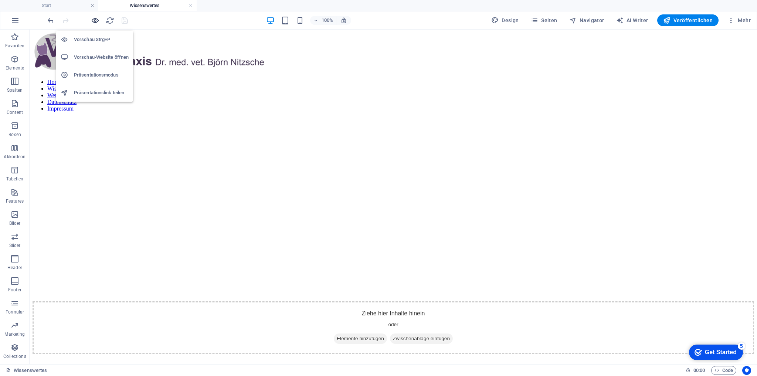
click at [95, 22] on icon "button" at bounding box center [95, 20] width 9 height 9
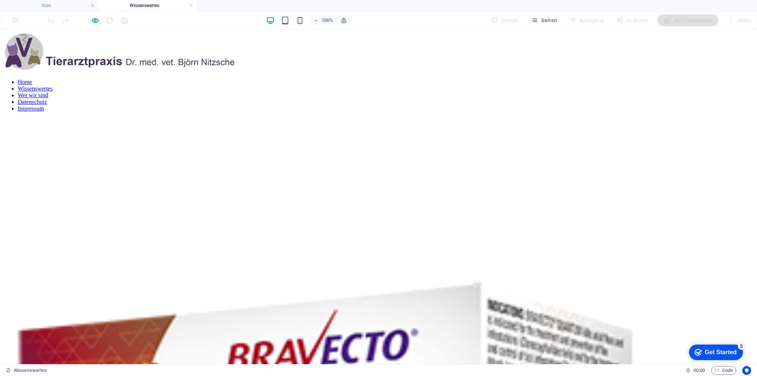
click at [288, 107] on div at bounding box center [379, 107] width 752 height 0
click at [94, 19] on icon "button" at bounding box center [95, 20] width 9 height 9
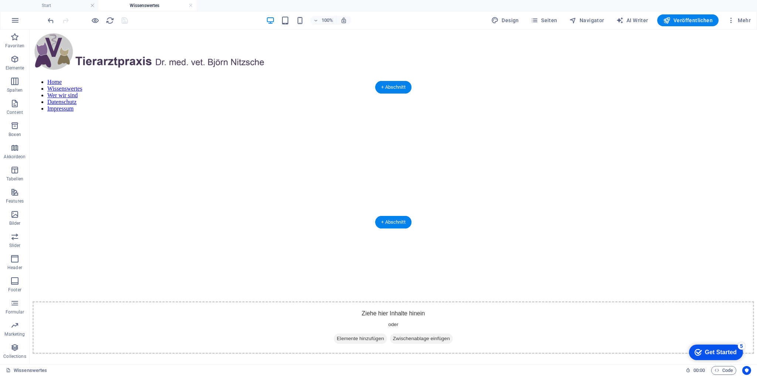
click at [208, 107] on figure at bounding box center [394, 107] width 722 height 0
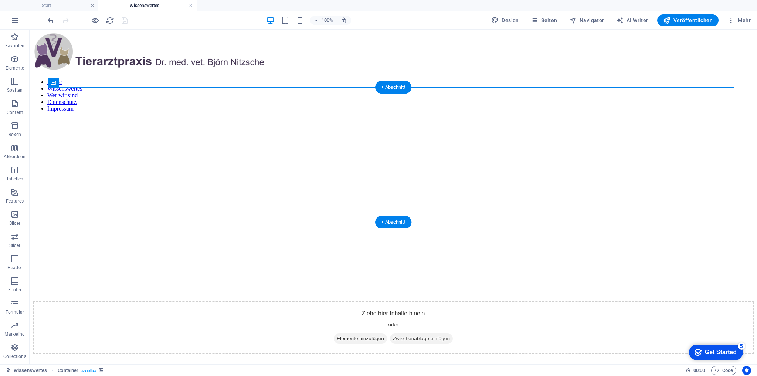
click at [179, 107] on figure at bounding box center [394, 107] width 722 height 0
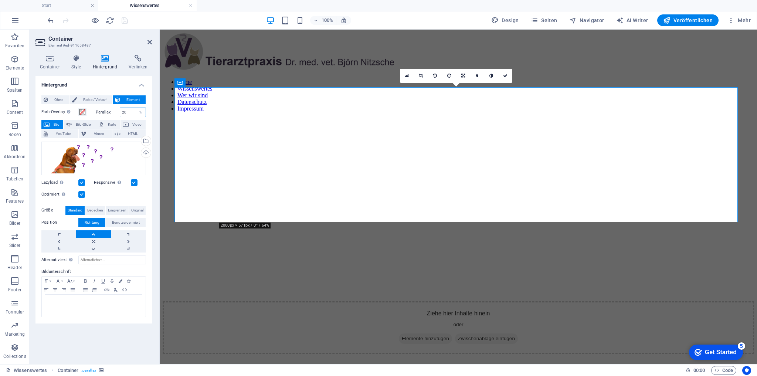
drag, startPoint x: 128, startPoint y: 111, endPoint x: 115, endPoint y: 111, distance: 12.6
click at [115, 111] on div "Parallax 20 %" at bounding box center [121, 113] width 51 height 10
drag, startPoint x: 130, startPoint y: 112, endPoint x: 117, endPoint y: 111, distance: 12.6
click at [117, 111] on div "Parallax 10 %" at bounding box center [121, 113] width 51 height 10
type input "0"
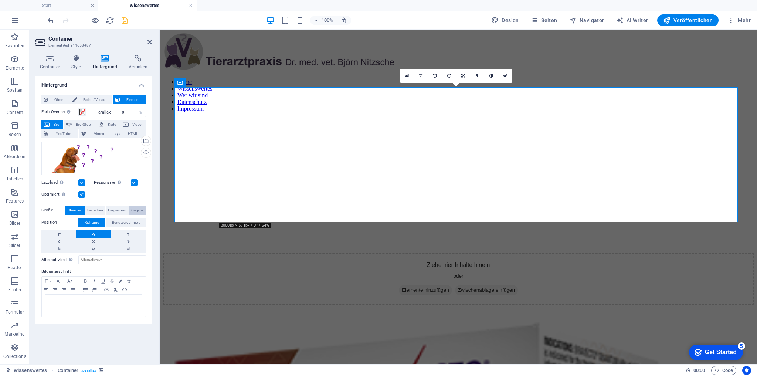
click at [132, 209] on span "Original" at bounding box center [137, 210] width 12 height 9
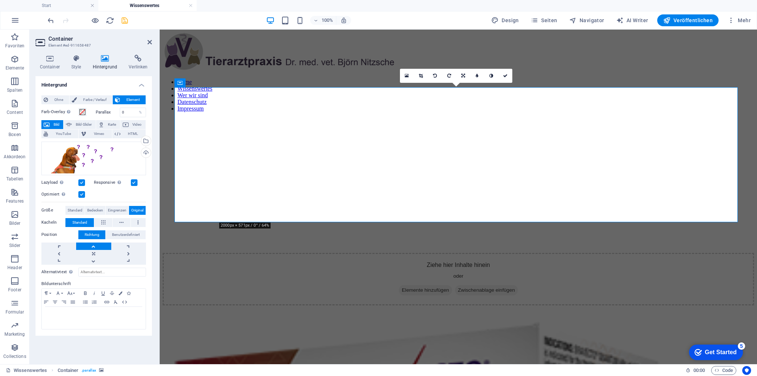
click at [132, 209] on span "Original" at bounding box center [137, 210] width 12 height 9
click at [111, 209] on span "Eingrenzen" at bounding box center [117, 210] width 18 height 9
click at [92, 209] on span "Bedecken" at bounding box center [95, 210] width 16 height 9
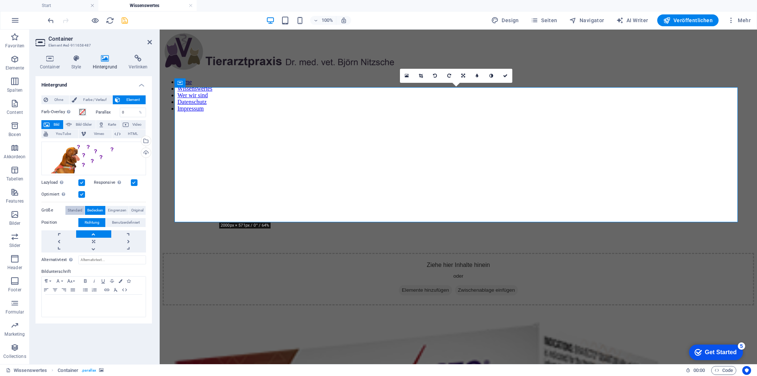
click at [75, 207] on span "Standard" at bounding box center [75, 210] width 15 height 9
click at [119, 208] on span "Eingrenzen" at bounding box center [117, 210] width 18 height 9
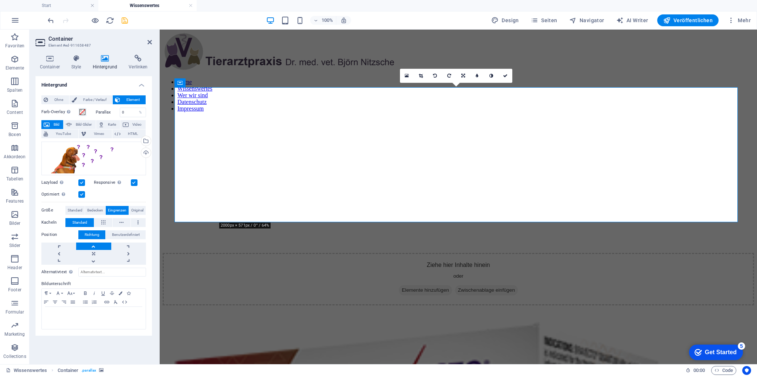
click at [127, 20] on icon "save" at bounding box center [125, 20] width 9 height 9
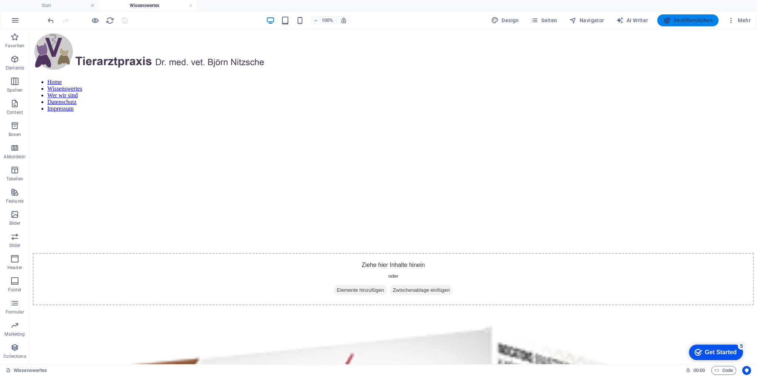
click at [701, 21] on span "Veröffentlichen" at bounding box center [689, 20] width 50 height 7
